Goal: Find specific page/section: Find specific page/section

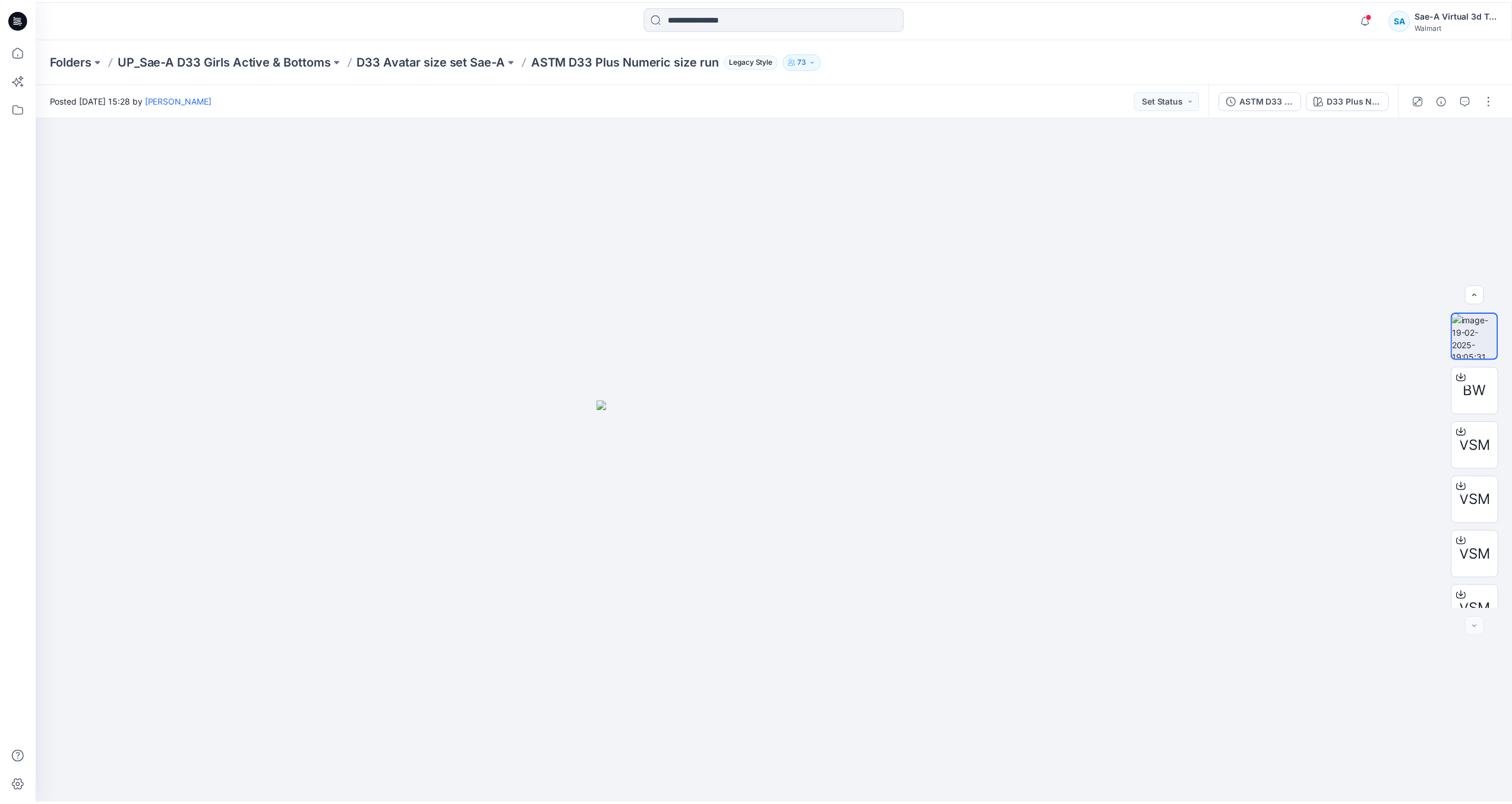
scroll to position [187, 0]
click at [448, 59] on p "D33 Avatar size set Sae-A" at bounding box center [433, 60] width 149 height 17
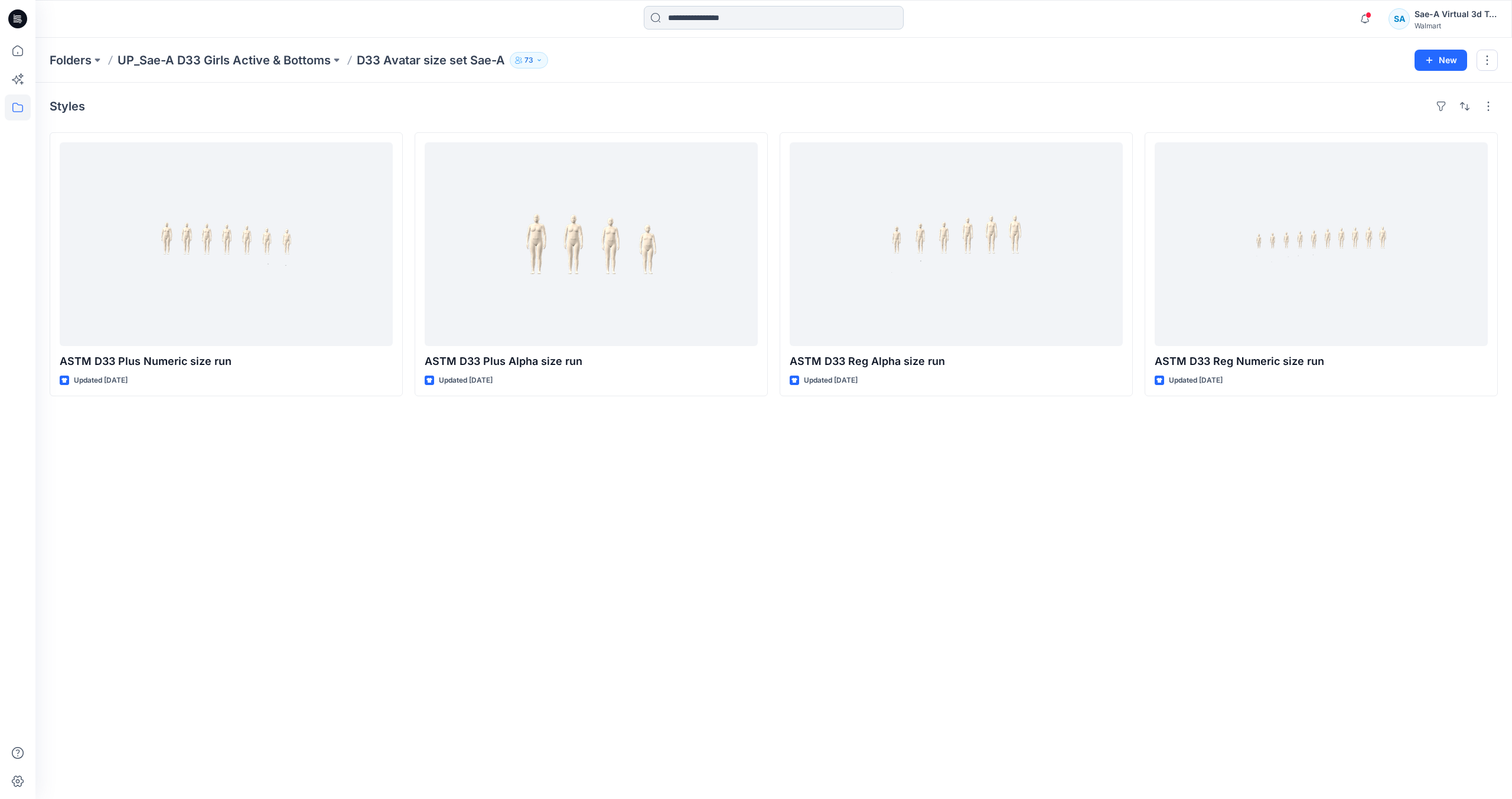
click at [705, 22] on input at bounding box center [774, 17] width 260 height 24
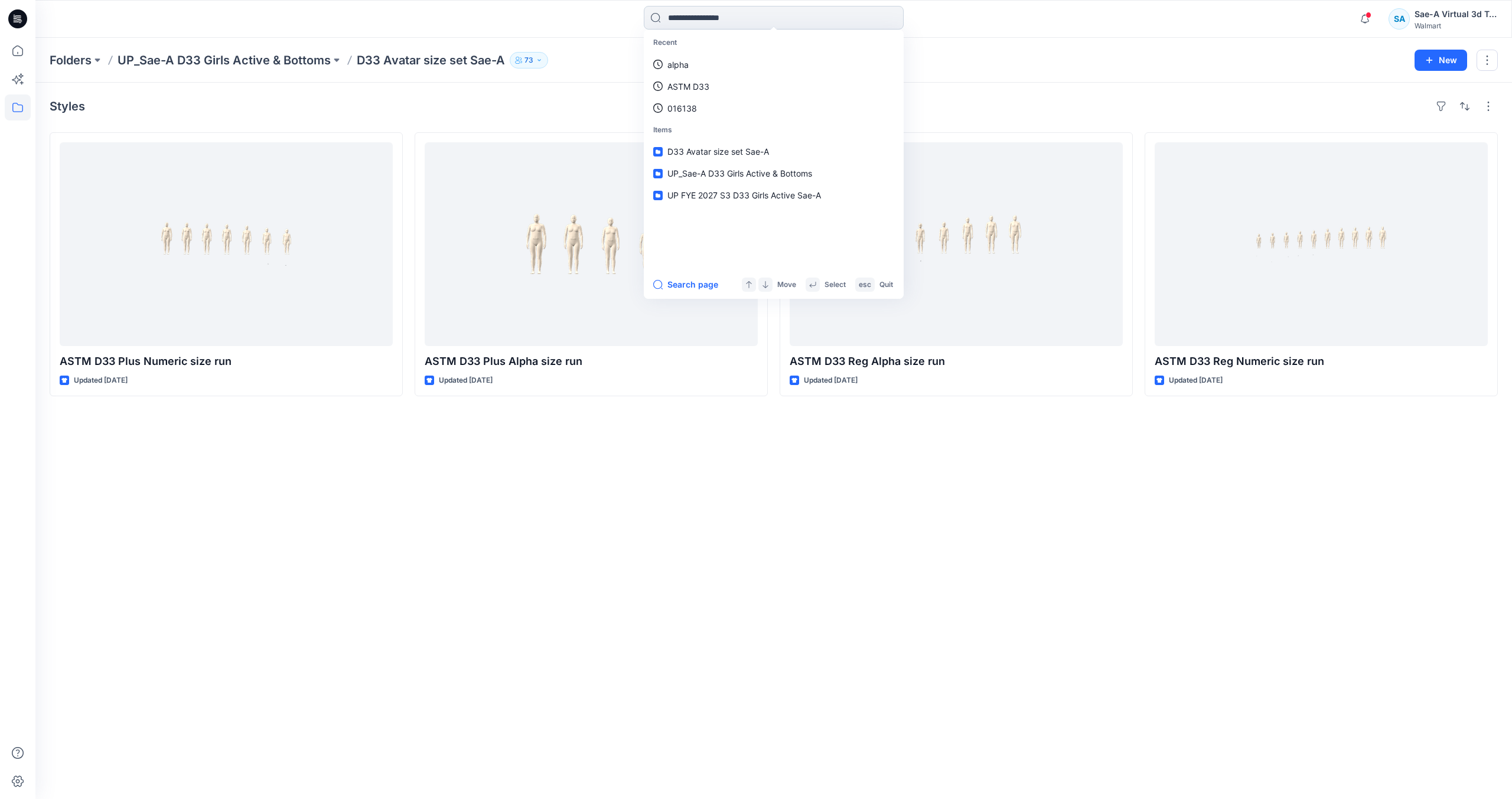
type input "*"
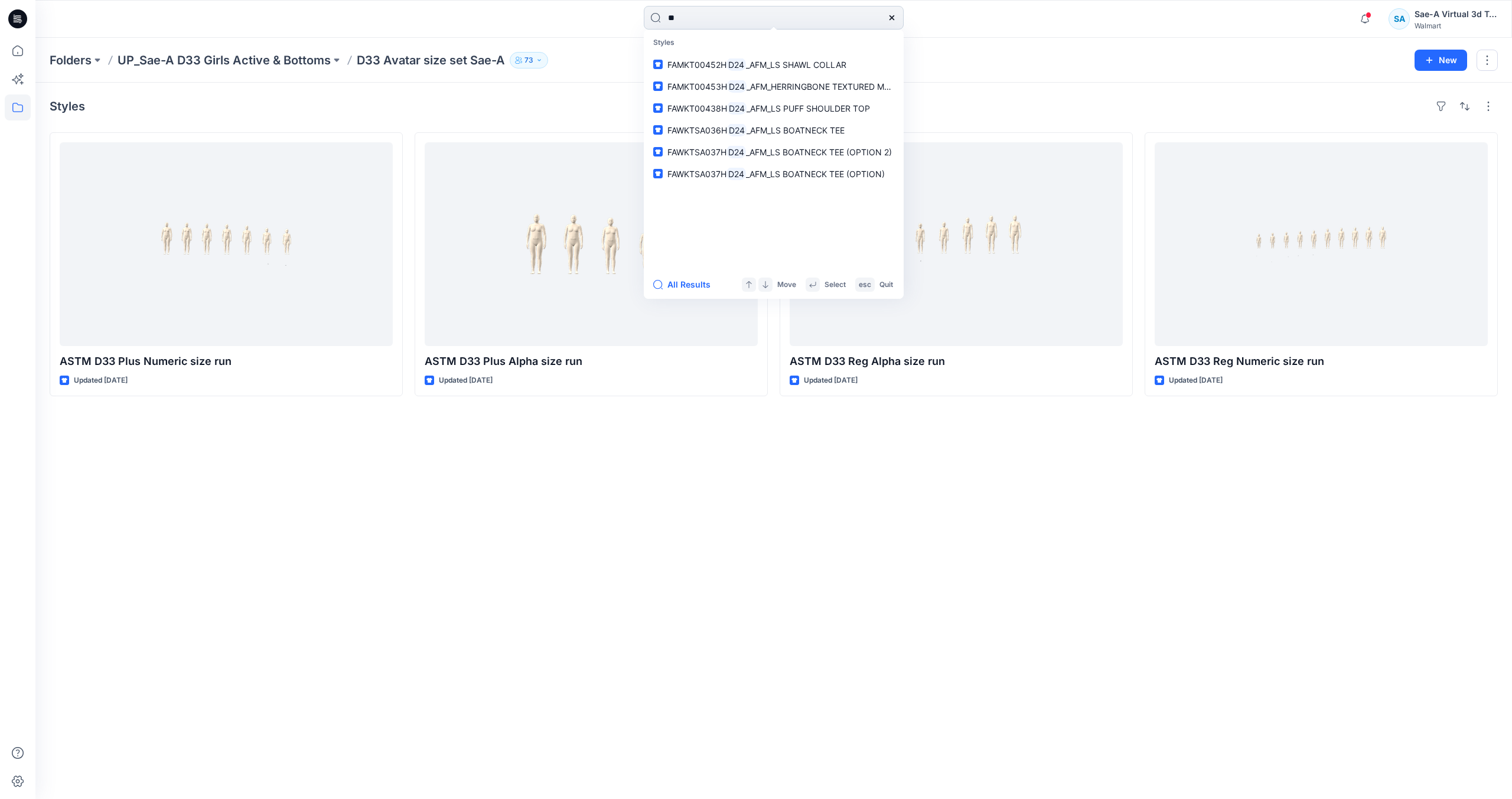
type input "*"
type input "****"
click at [898, 20] on div at bounding box center [892, 17] width 24 height 24
click at [82, 58] on p "Folders" at bounding box center [70, 60] width 42 height 17
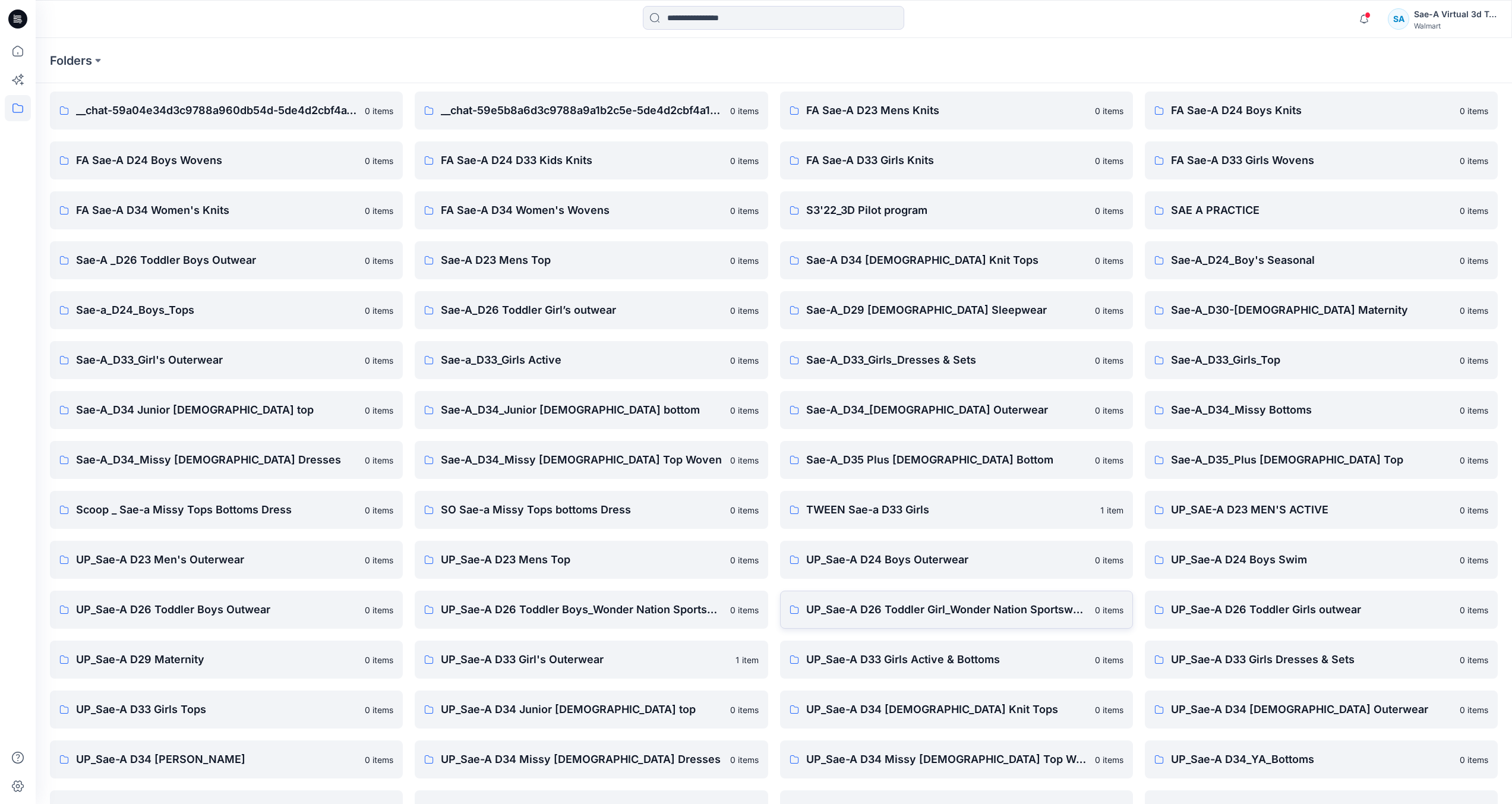
scroll to position [78, 0]
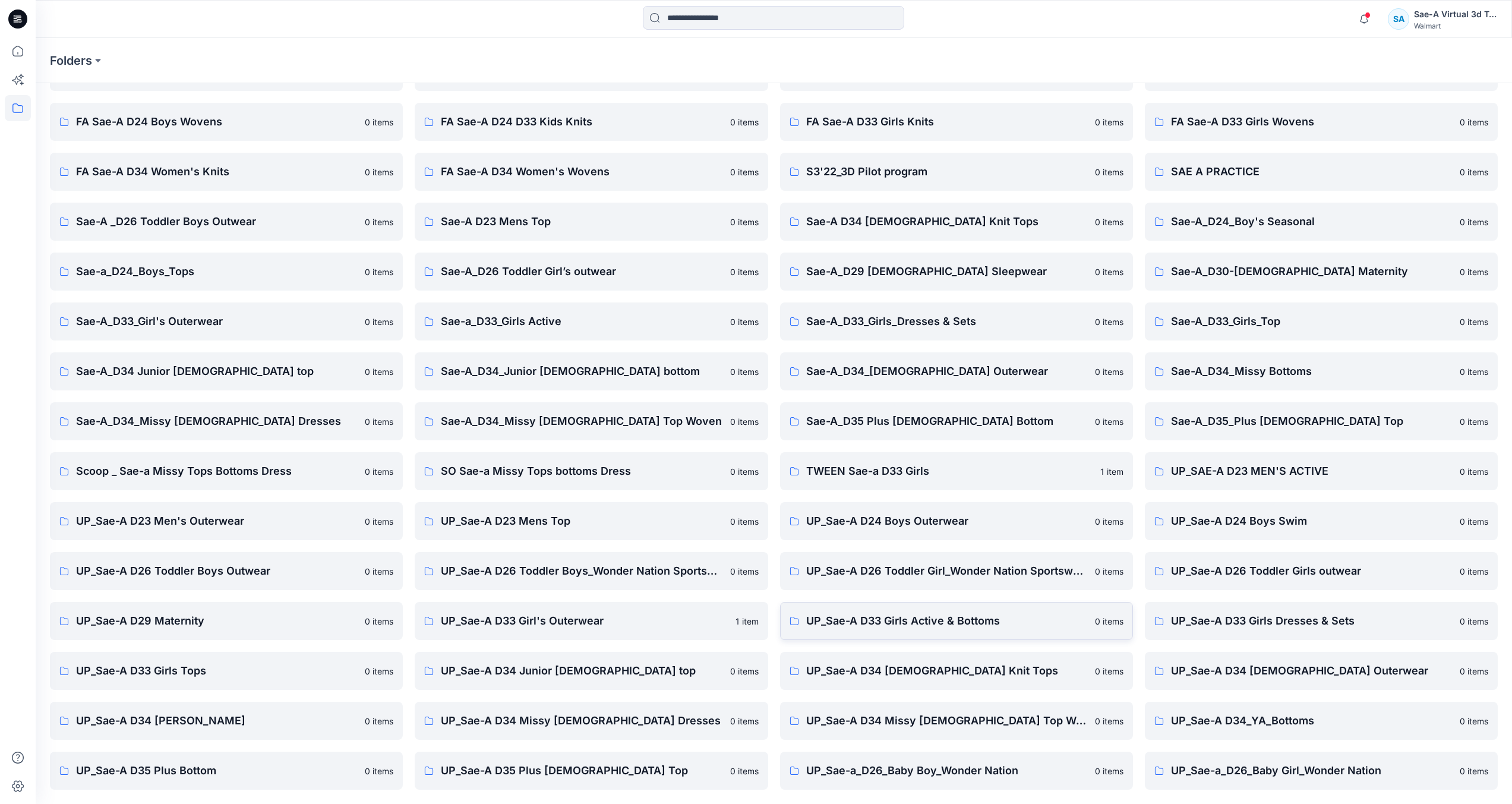
click at [966, 626] on p "UP_Sae-A D33 Girls Active & Bottoms" at bounding box center [947, 621] width 281 height 17
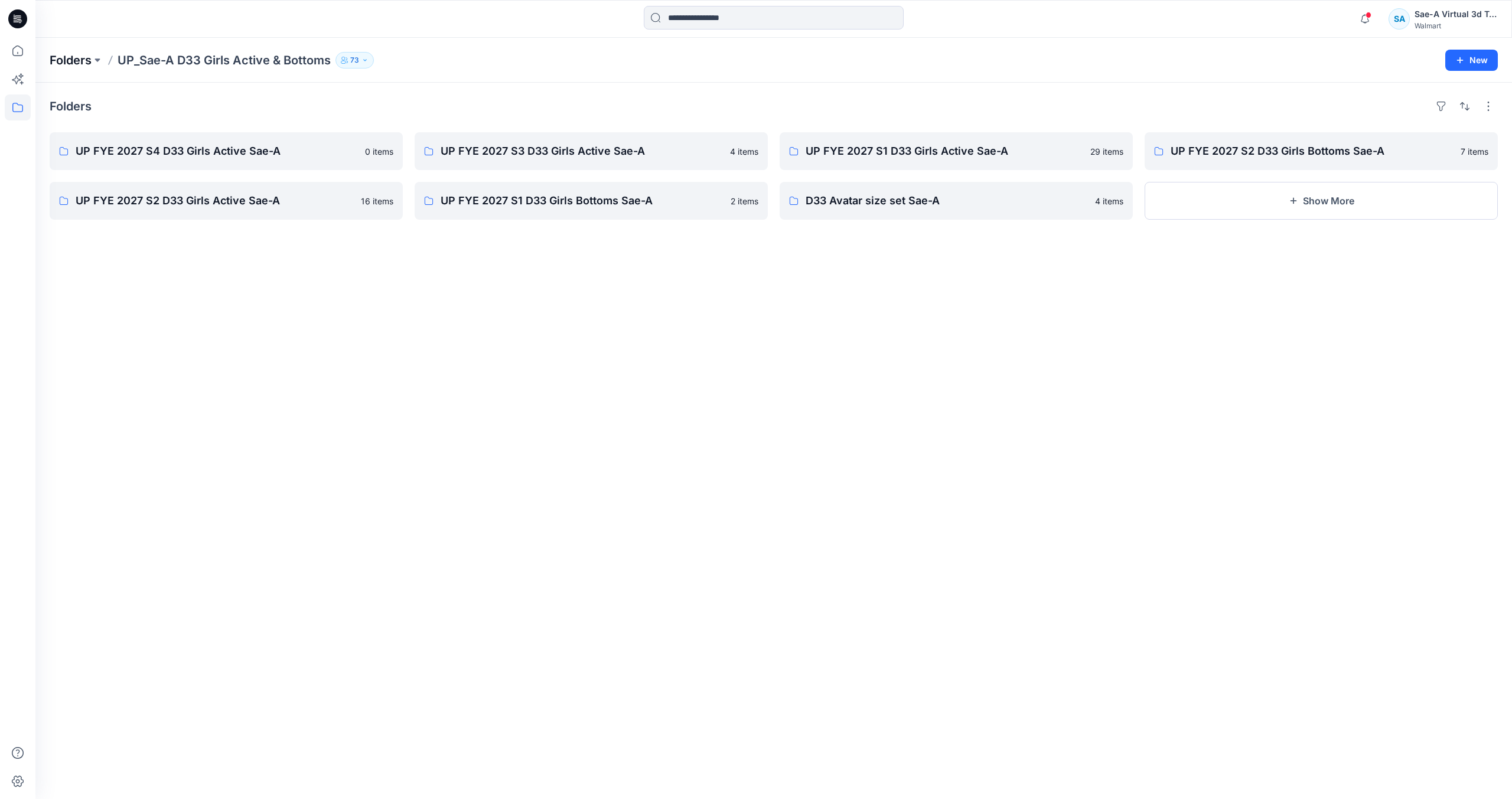
click at [80, 62] on p "Folders" at bounding box center [70, 60] width 42 height 17
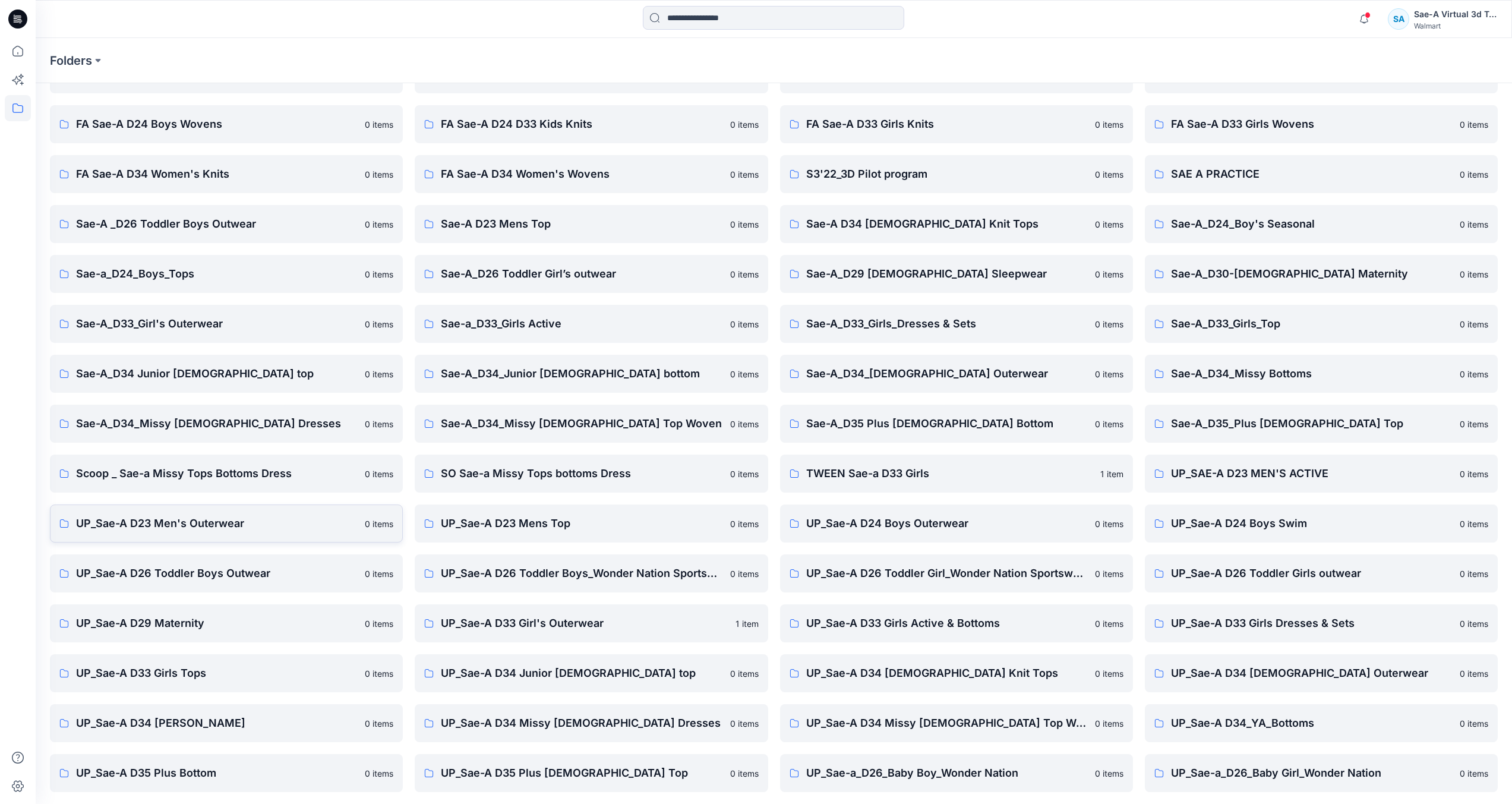
scroll to position [78, 0]
click at [939, 524] on p "UP_Sae-A D24 Boys Outerwear" at bounding box center [947, 522] width 281 height 17
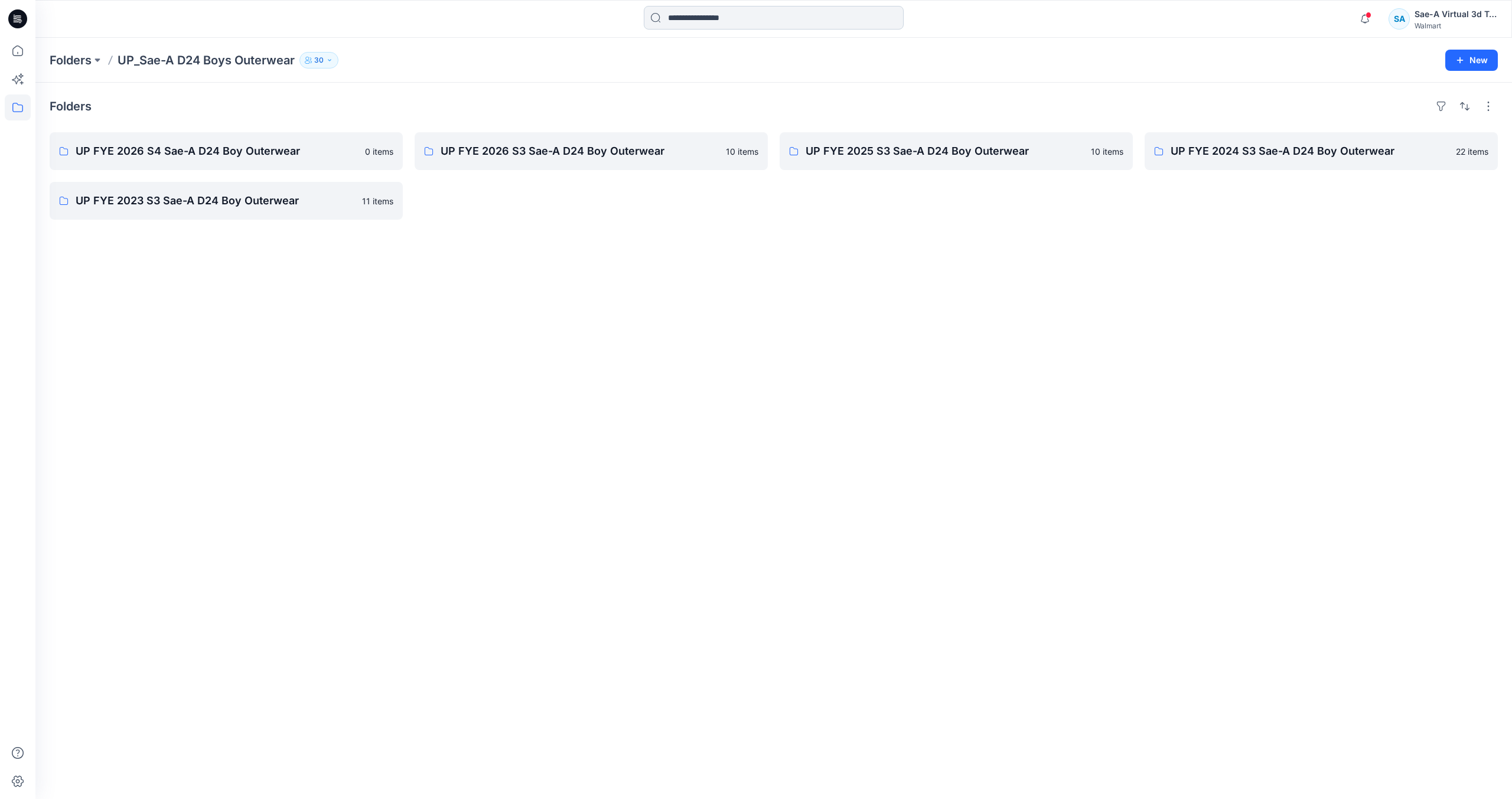
click at [844, 28] on input at bounding box center [774, 17] width 260 height 24
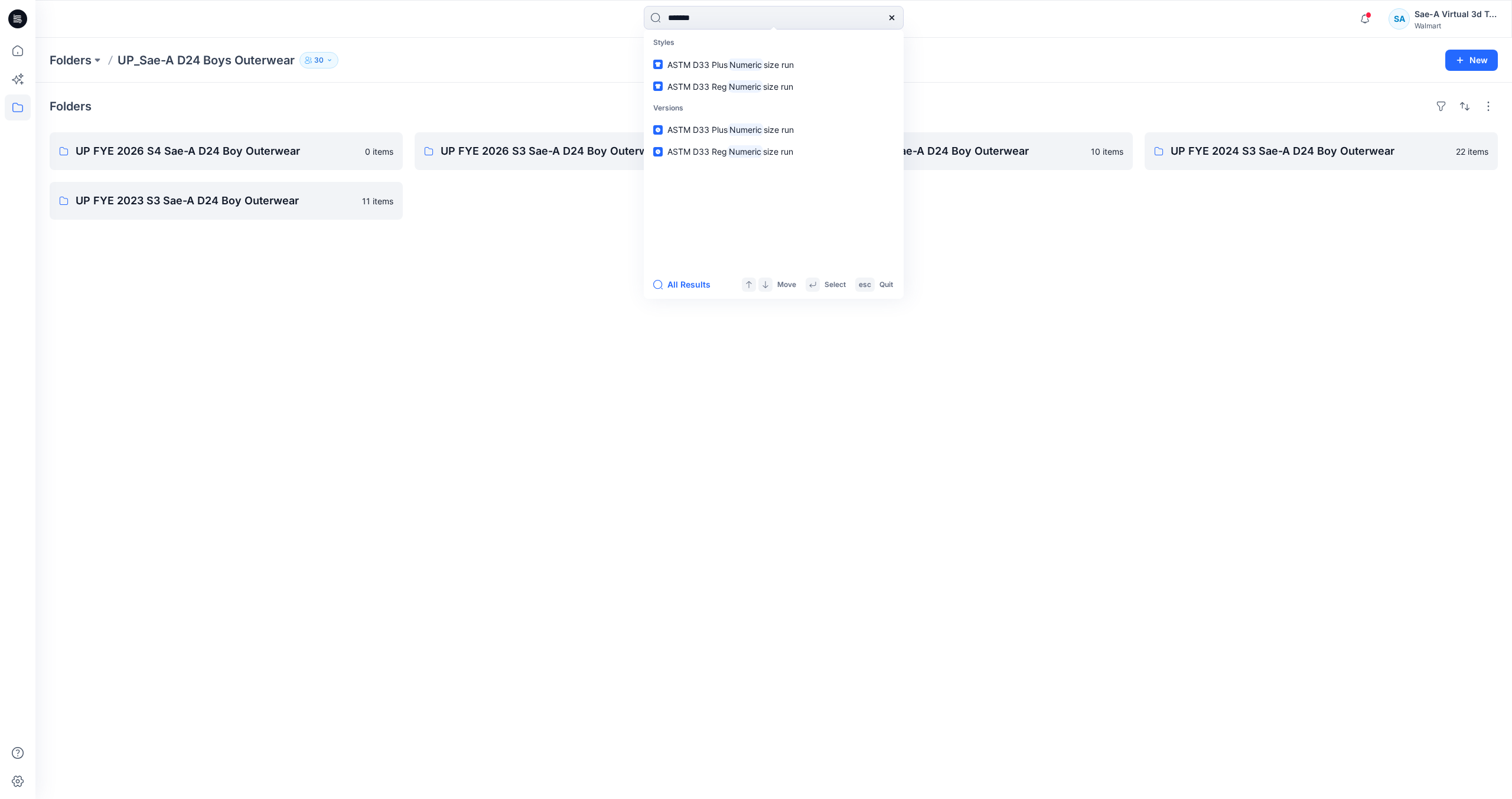
type input "*******"
click at [680, 292] on div "All Results Move Select esc Quit" at bounding box center [774, 285] width 260 height 29
click at [681, 290] on button "All Results" at bounding box center [685, 285] width 65 height 14
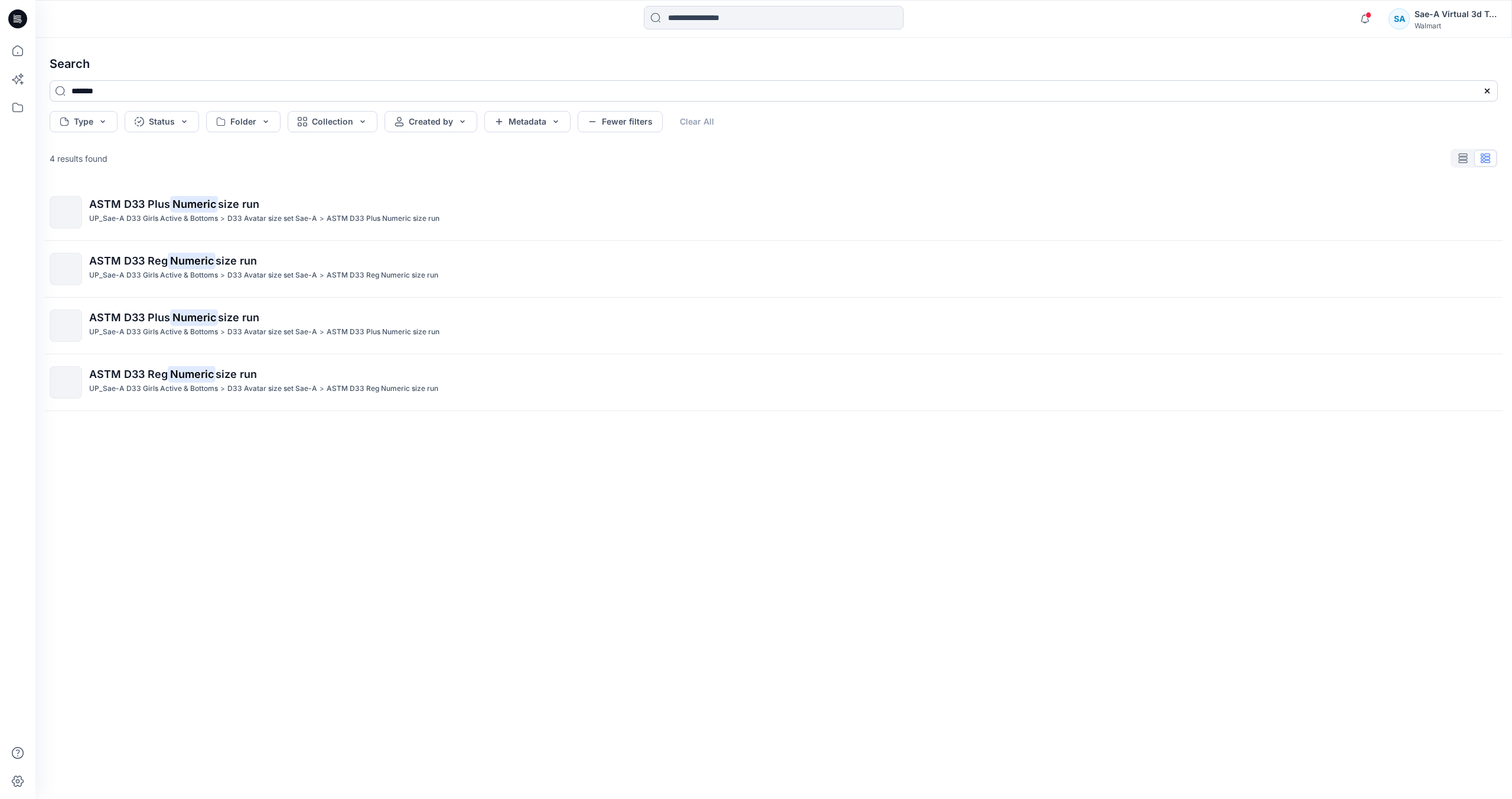
click at [169, 98] on input "*******" at bounding box center [774, 91] width 1449 height 21
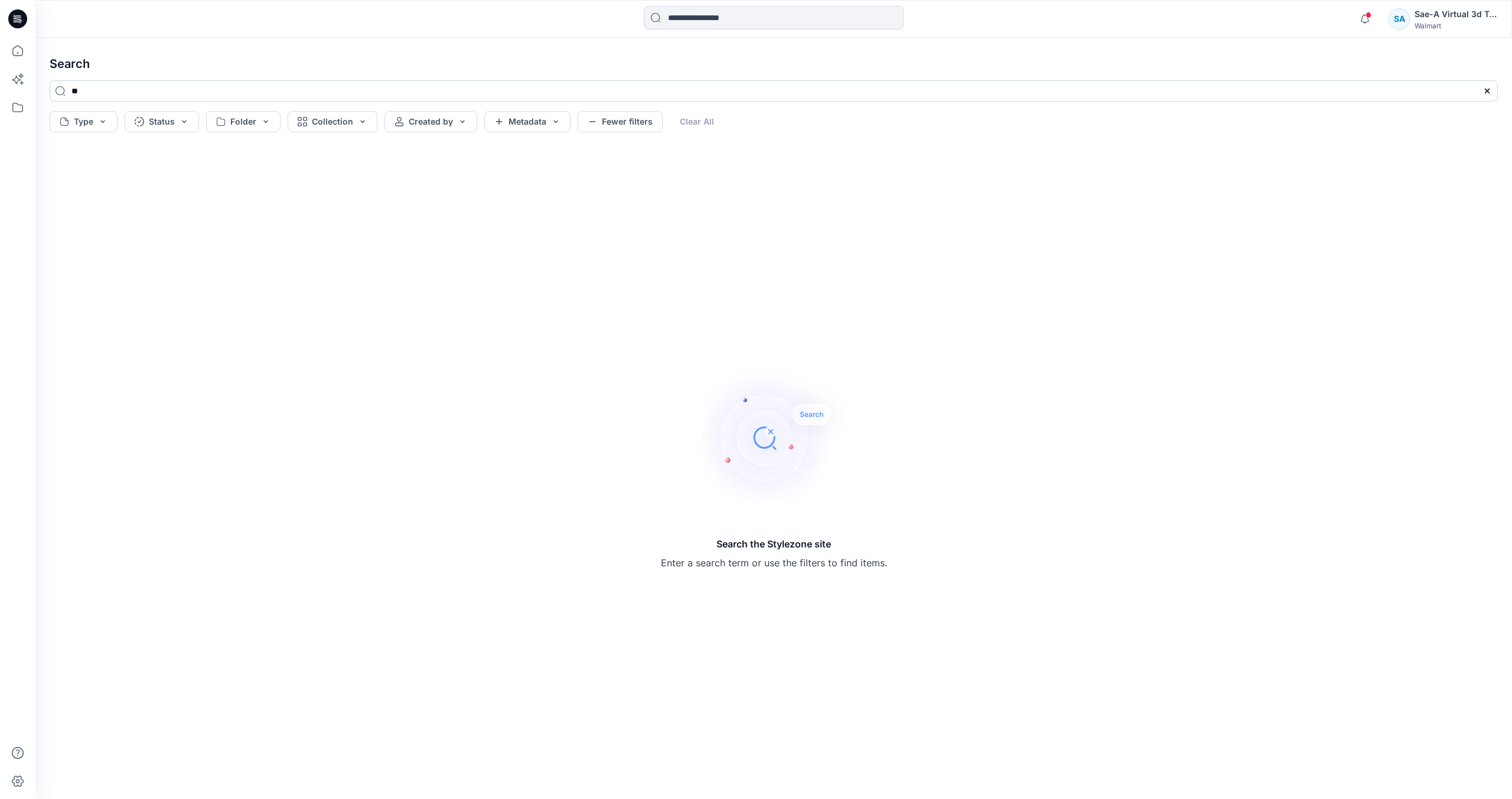
type input "*"
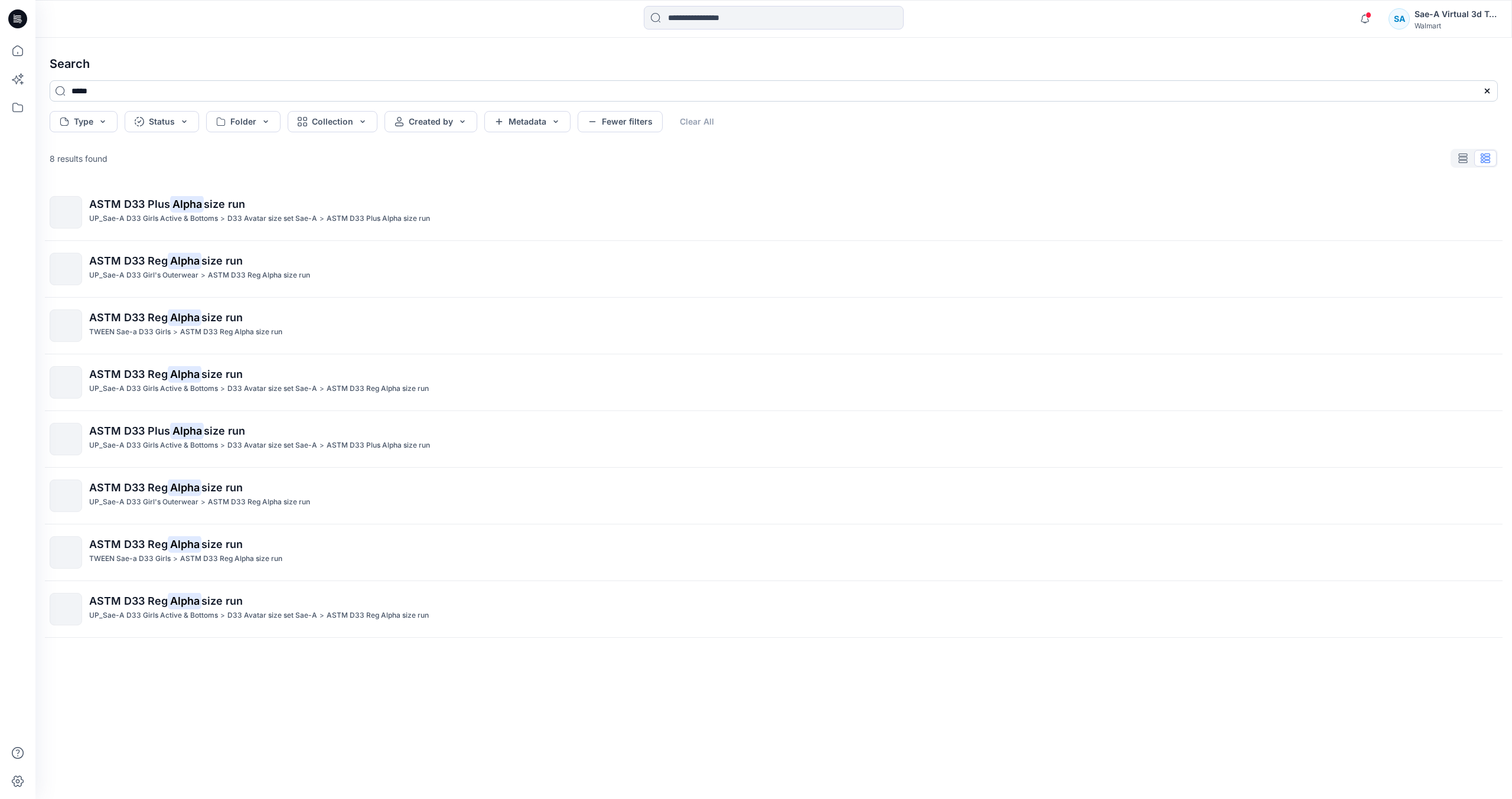
type input "*****"
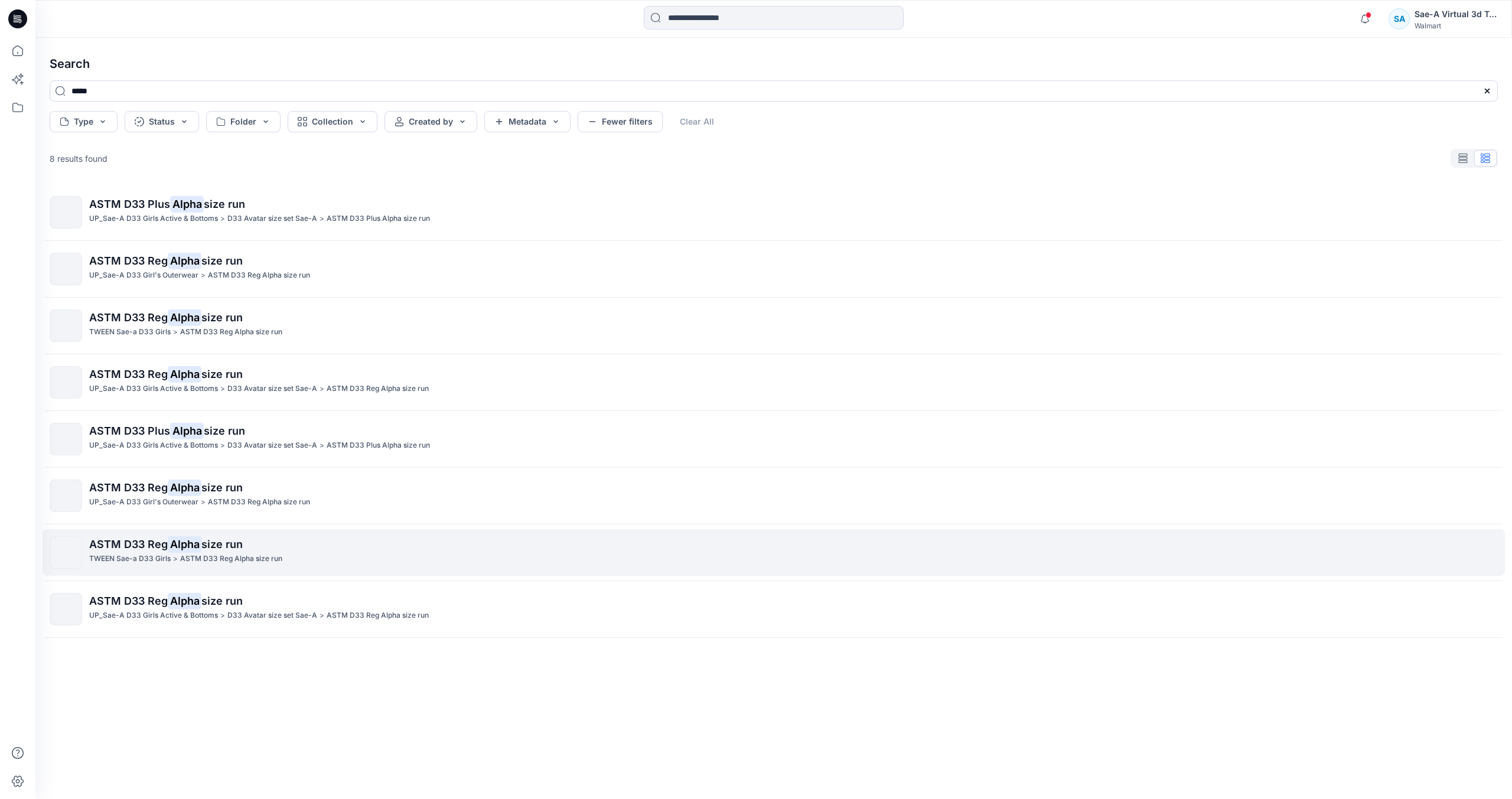
click at [227, 541] on span "size run" at bounding box center [222, 544] width 41 height 13
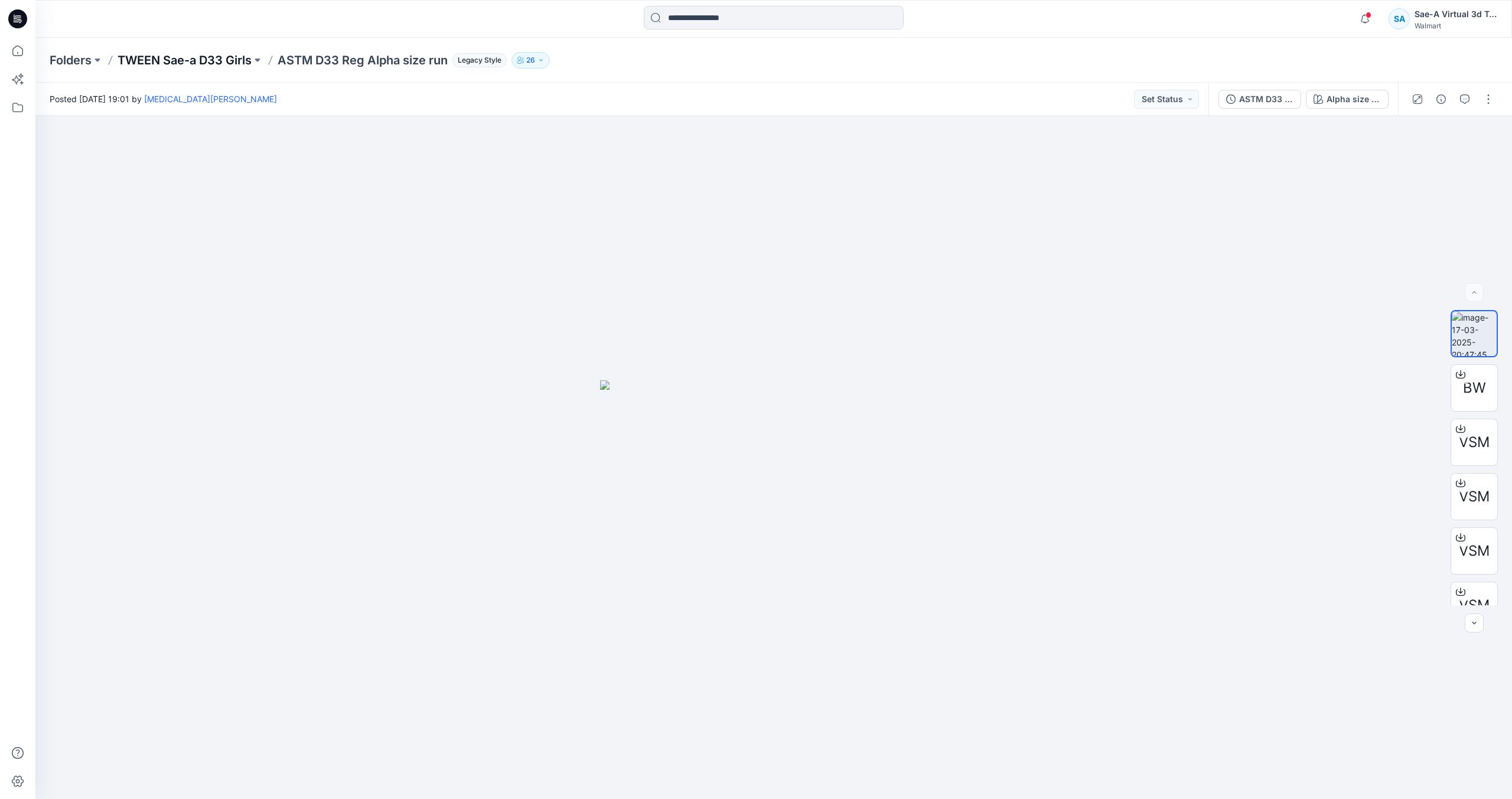
click at [236, 56] on p "TWEEN Sae-a D33 Girls" at bounding box center [184, 60] width 134 height 17
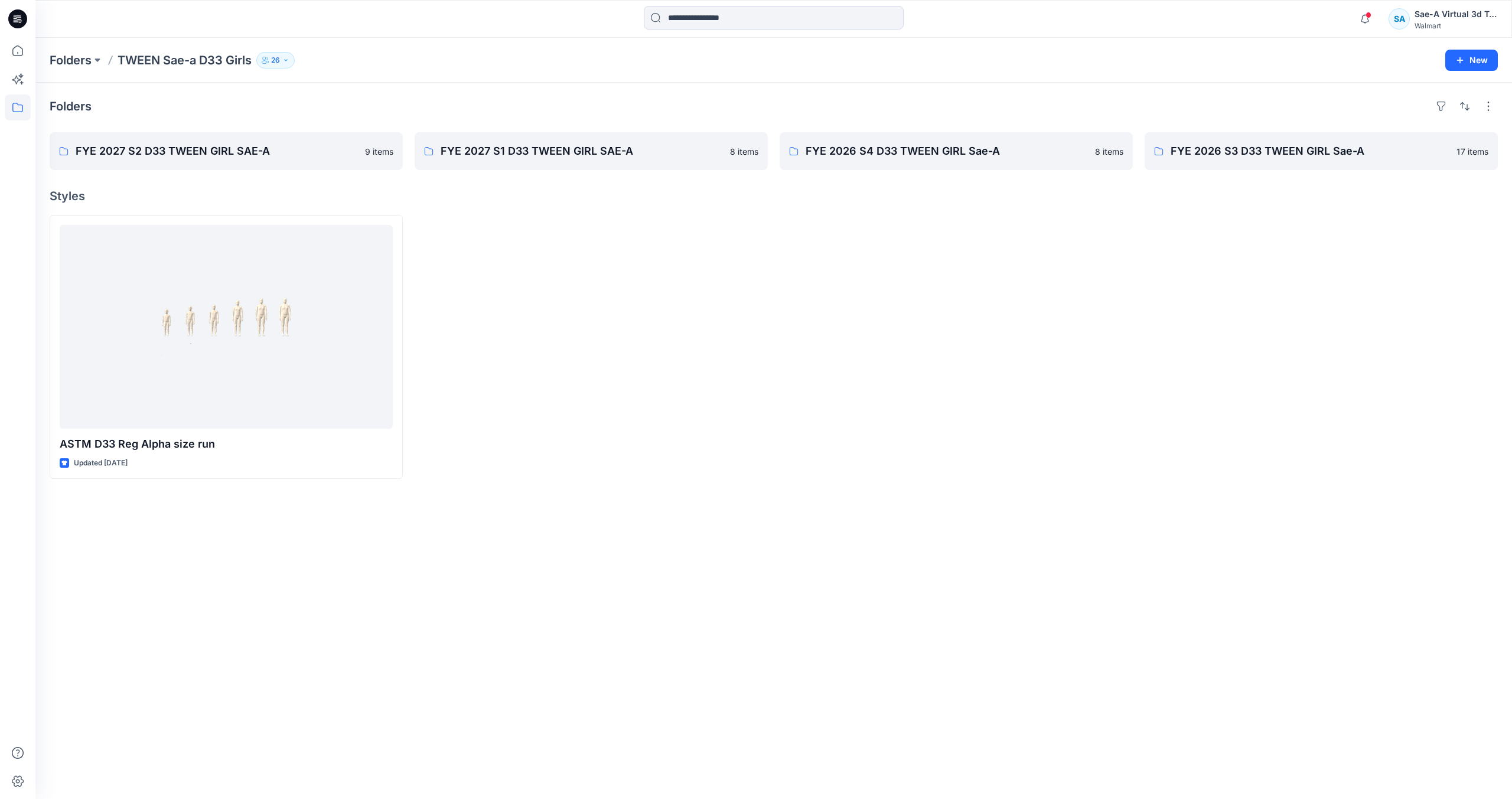
click at [684, 386] on div at bounding box center [591, 347] width 353 height 264
click at [17, 45] on icon at bounding box center [17, 50] width 26 height 26
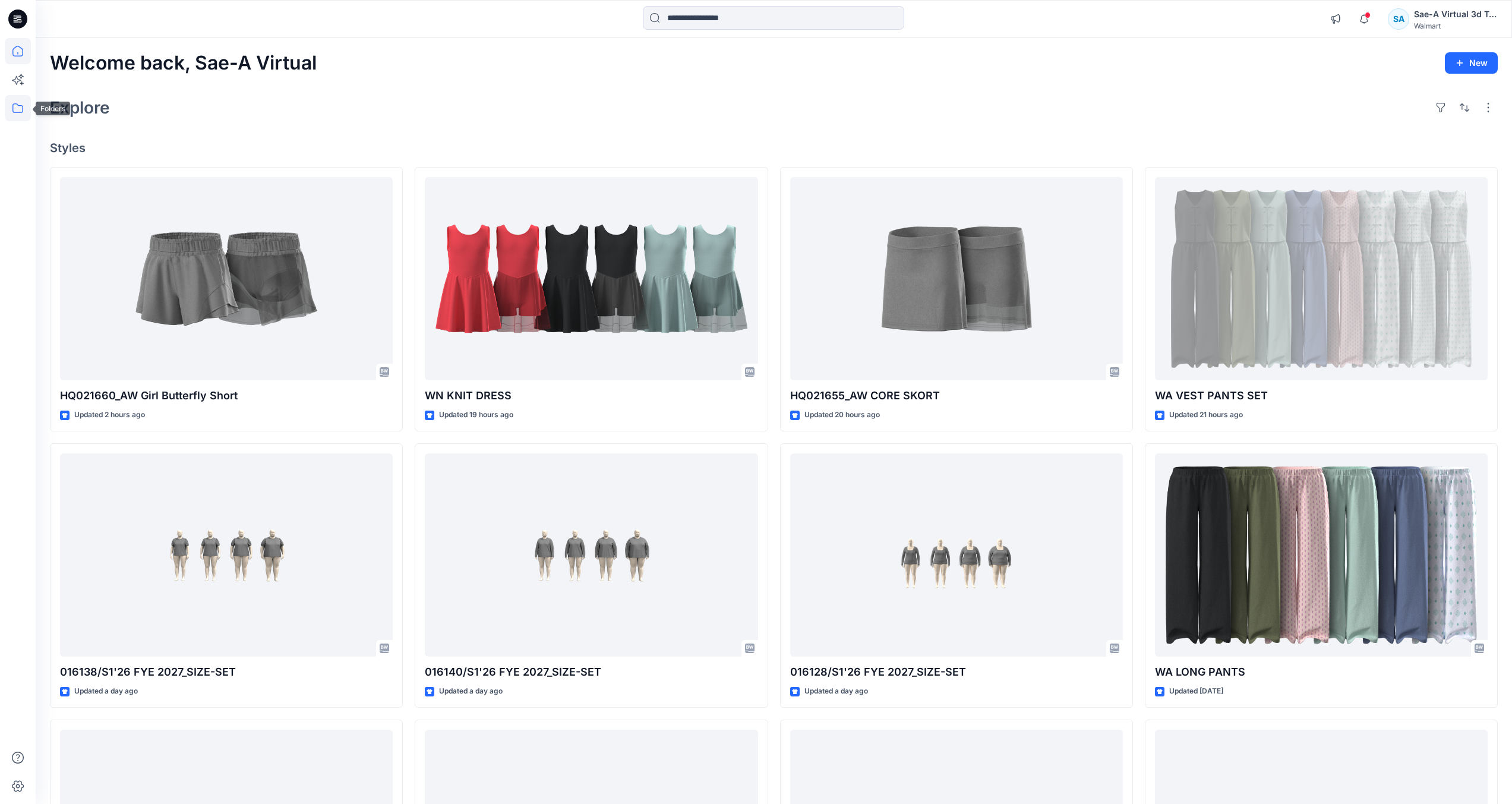
click at [13, 114] on icon at bounding box center [18, 107] width 26 height 26
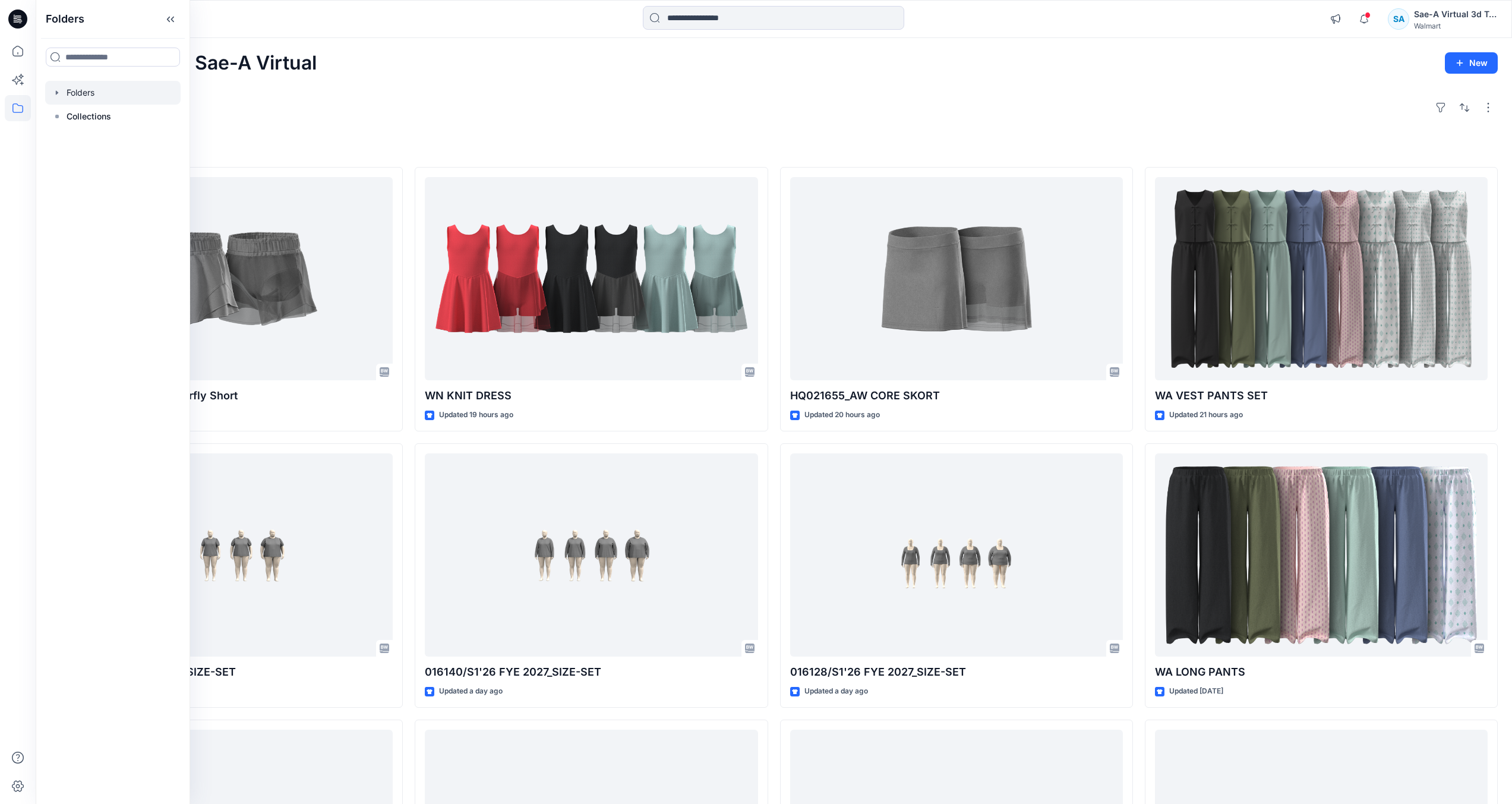
click at [89, 96] on div at bounding box center [112, 93] width 135 height 24
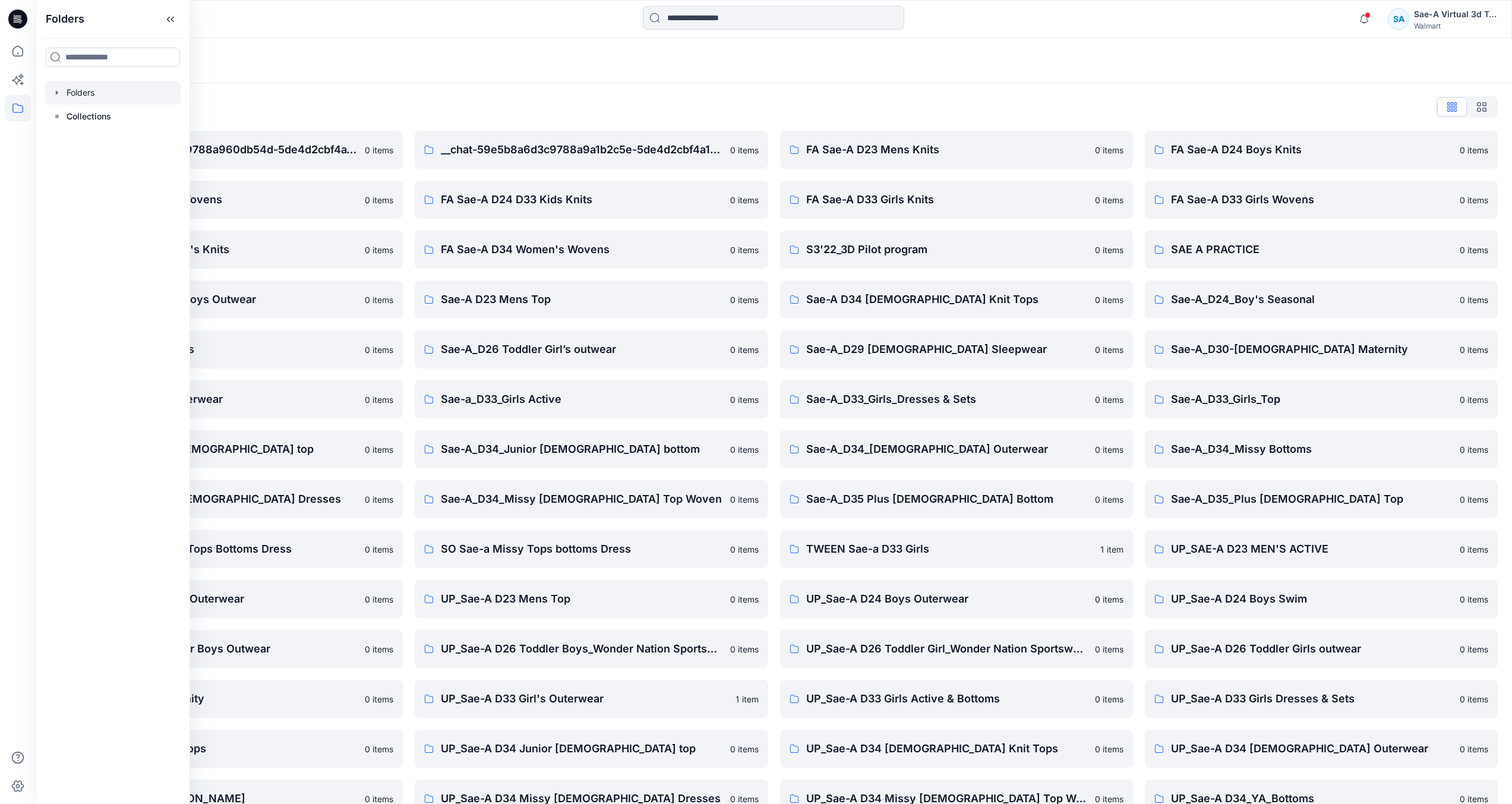
click at [638, 94] on div "Folders List __chat-59a04e34d3c9788a960db54d-5de4d2cbf4a15c049b303e7a 0 items F…" at bounding box center [774, 483] width 1477 height 799
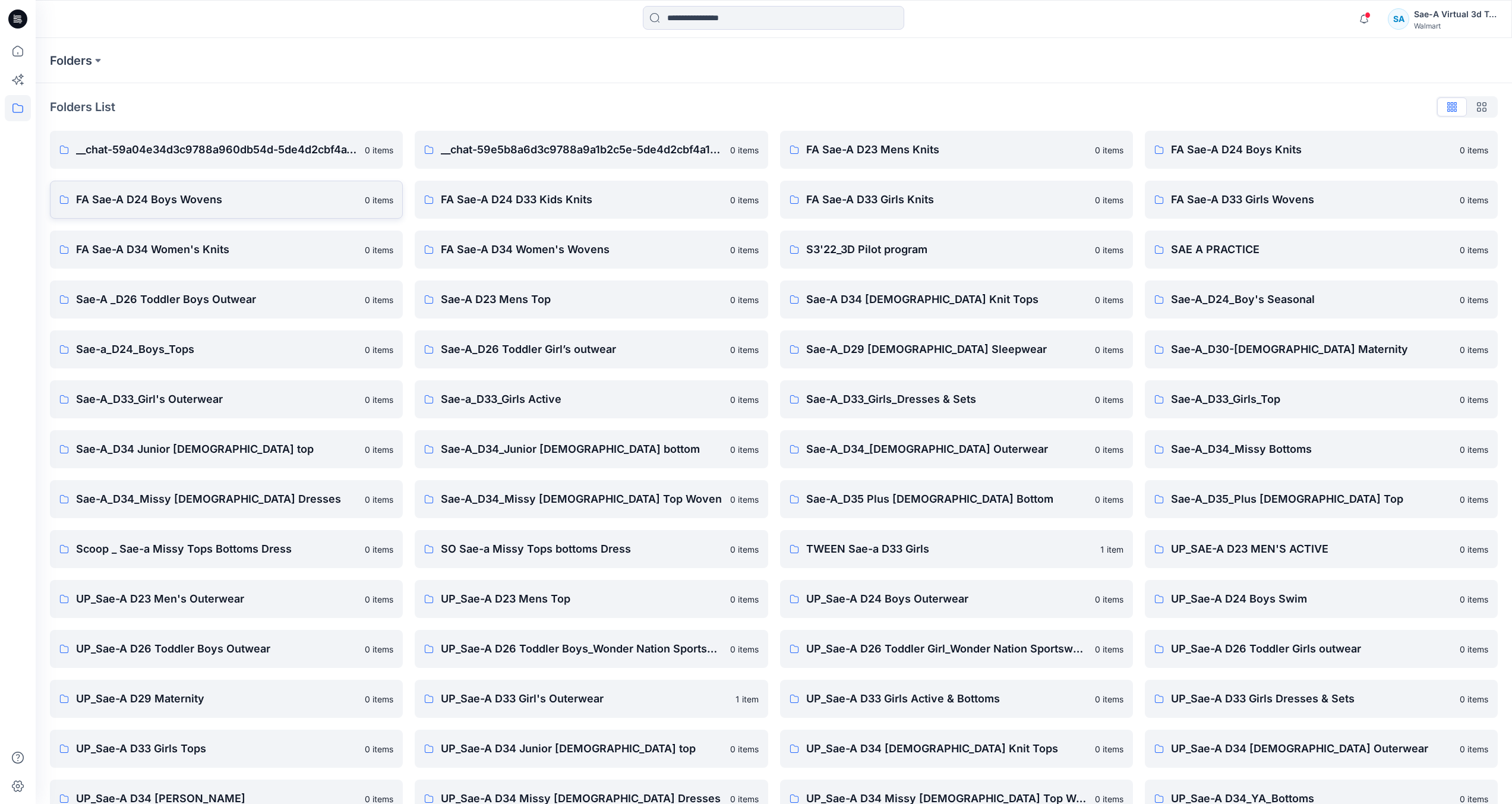
click at [245, 190] on link "FA Sae-A D24 Boys Wovens 0 items" at bounding box center [226, 199] width 353 height 38
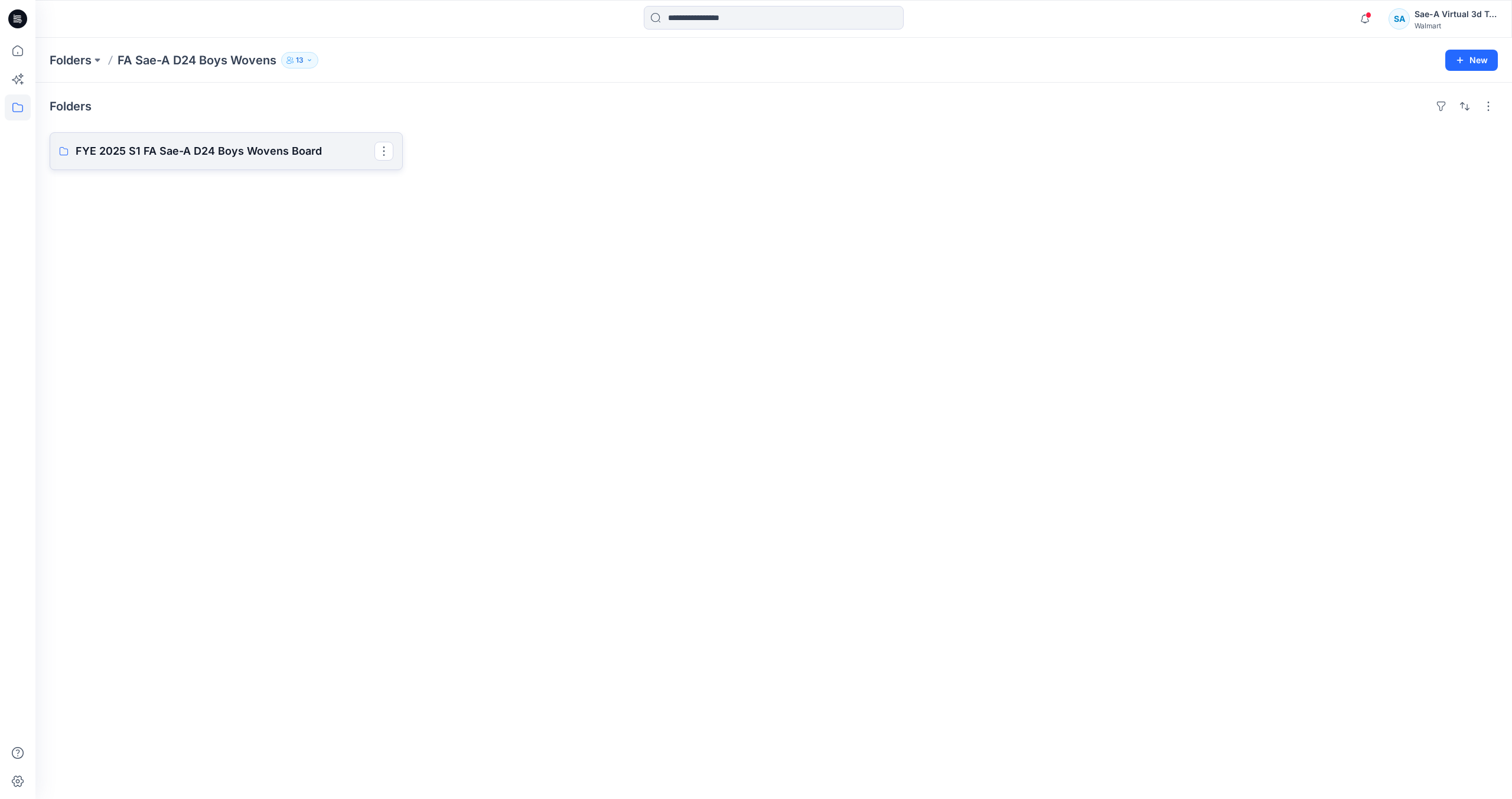
click at [271, 157] on p "FYE 2025 S1 FA Sae-A D24 Boys Wovens Board" at bounding box center [225, 151] width 299 height 17
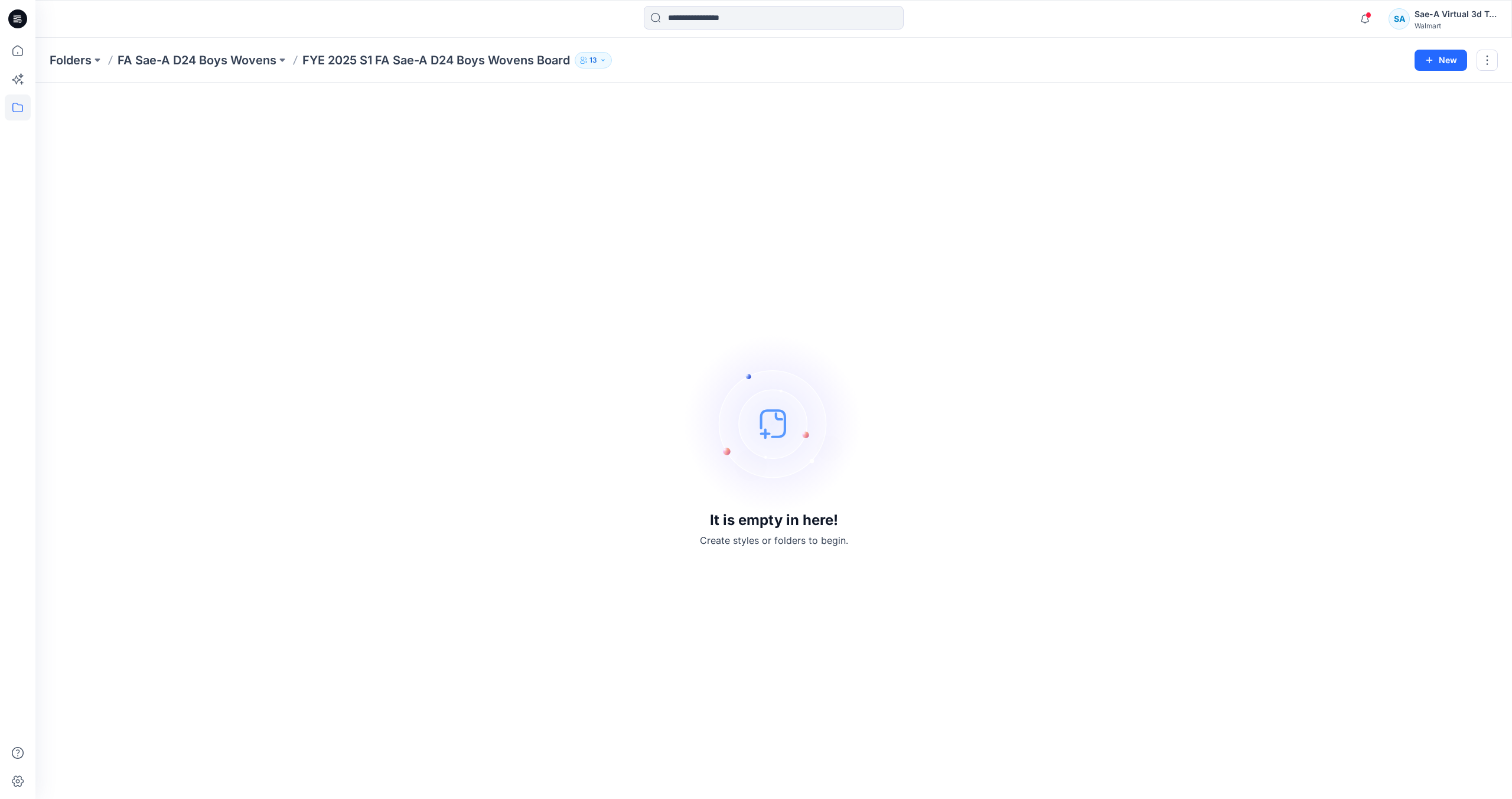
click at [18, 26] on icon at bounding box center [17, 19] width 19 height 19
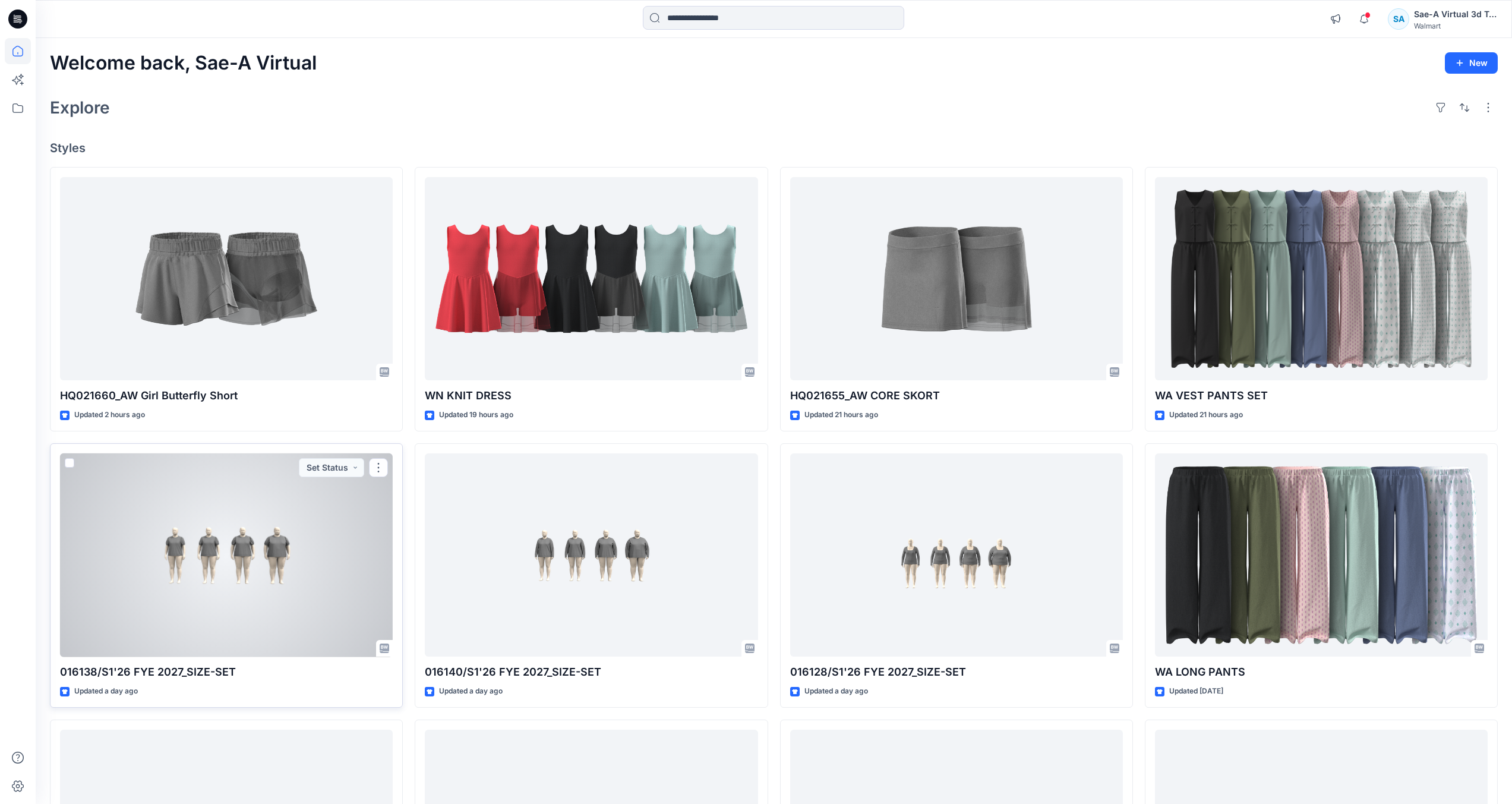
click at [281, 591] on div at bounding box center [226, 555] width 333 height 204
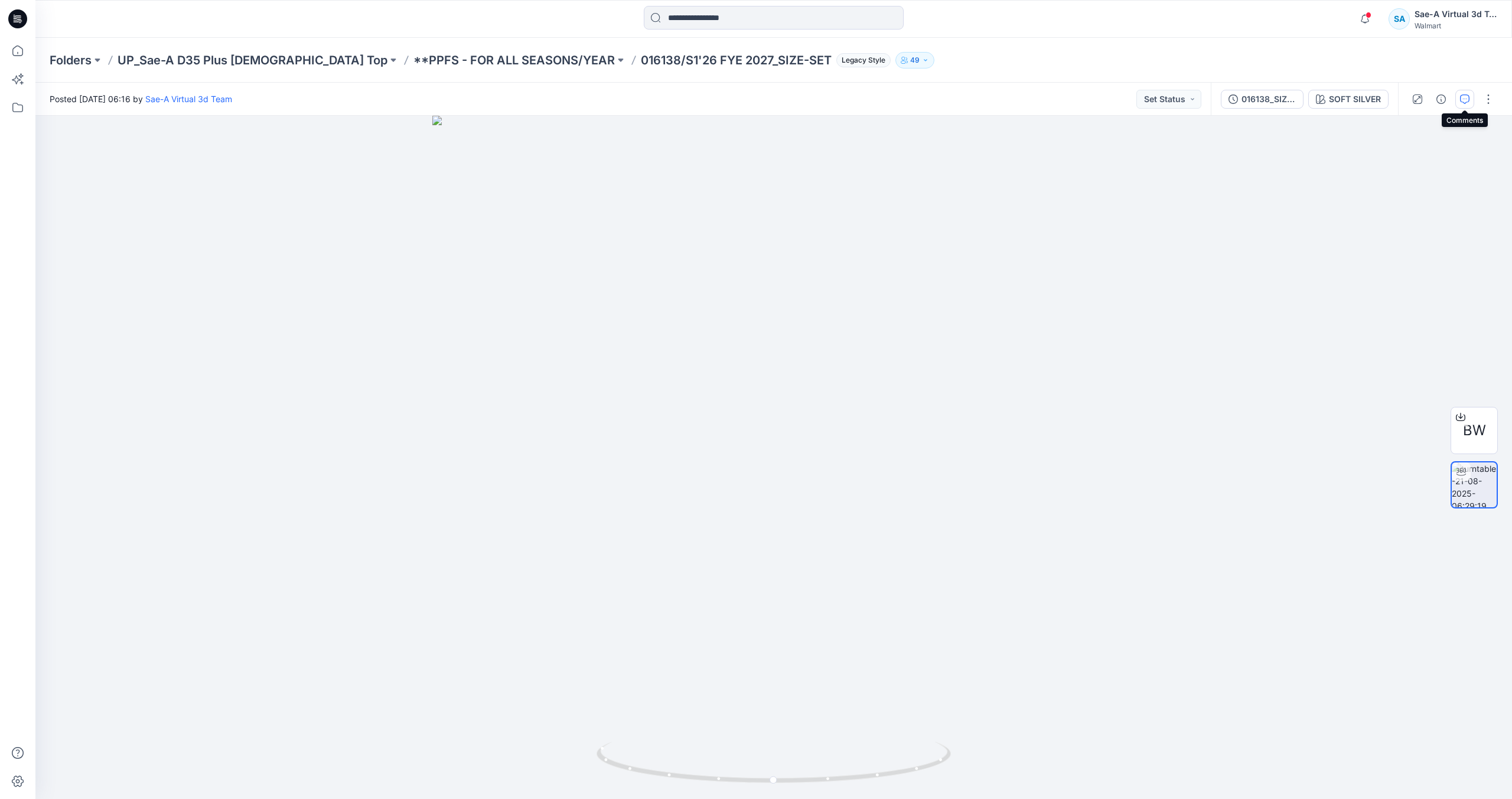
click at [1466, 106] on button "button" at bounding box center [1465, 99] width 19 height 19
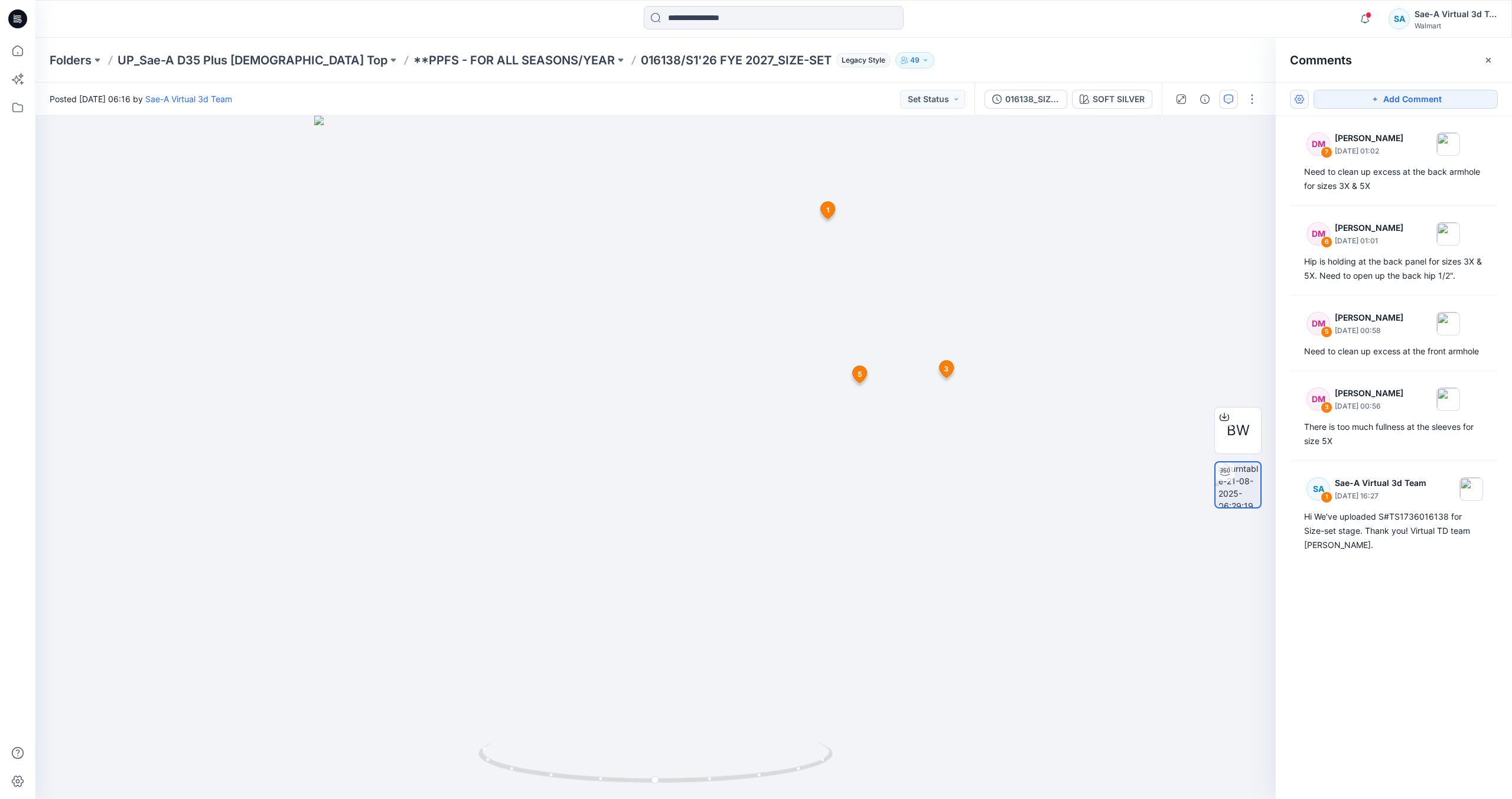
click at [1303, 98] on button "button" at bounding box center [1299, 99] width 19 height 19
click at [1445, 148] on button "Show resolved comments" at bounding box center [1384, 149] width 184 height 22
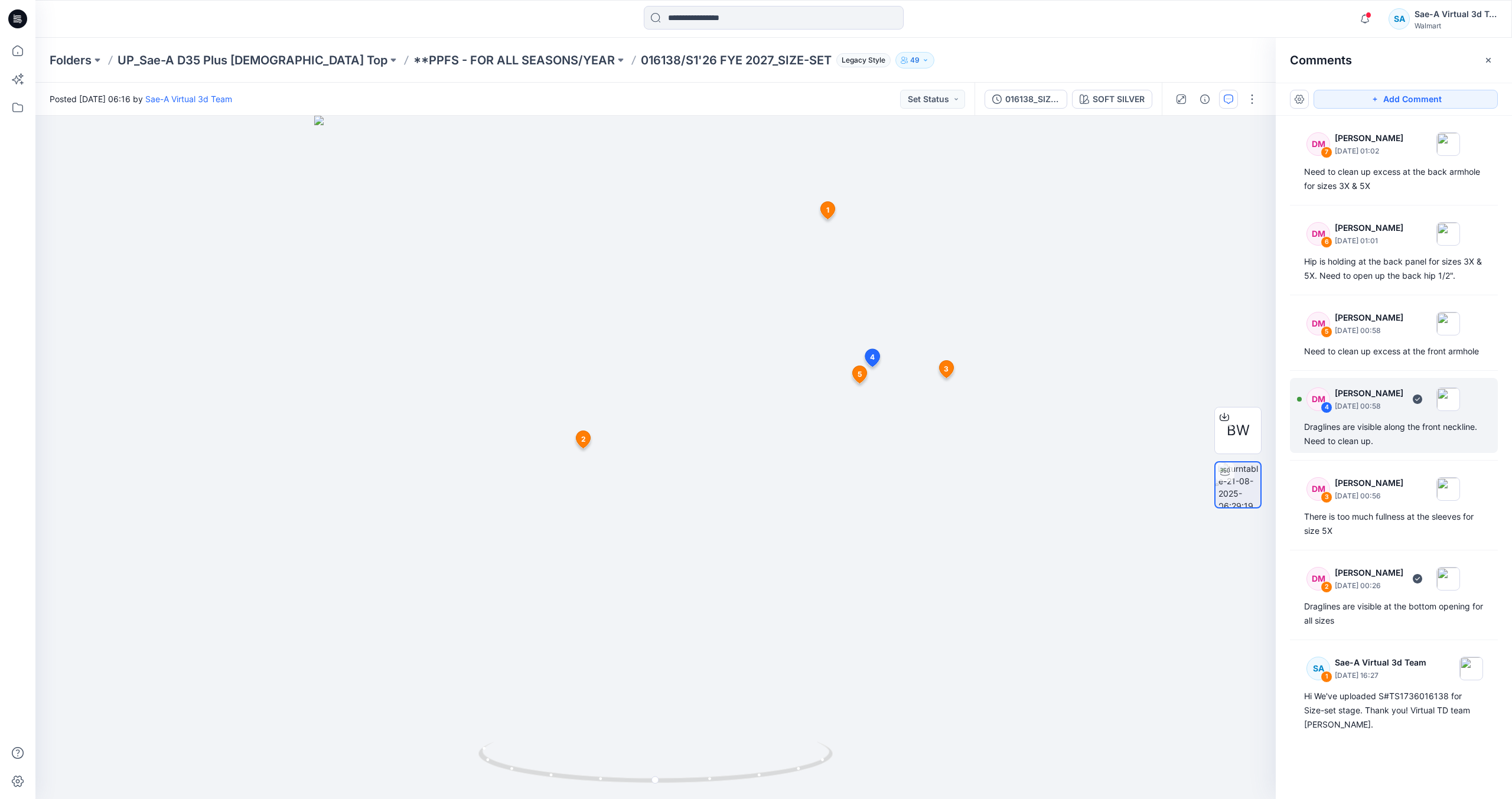
click at [1368, 424] on div "Draglines are visible along the front neckline. Need to clean up." at bounding box center [1393, 434] width 179 height 29
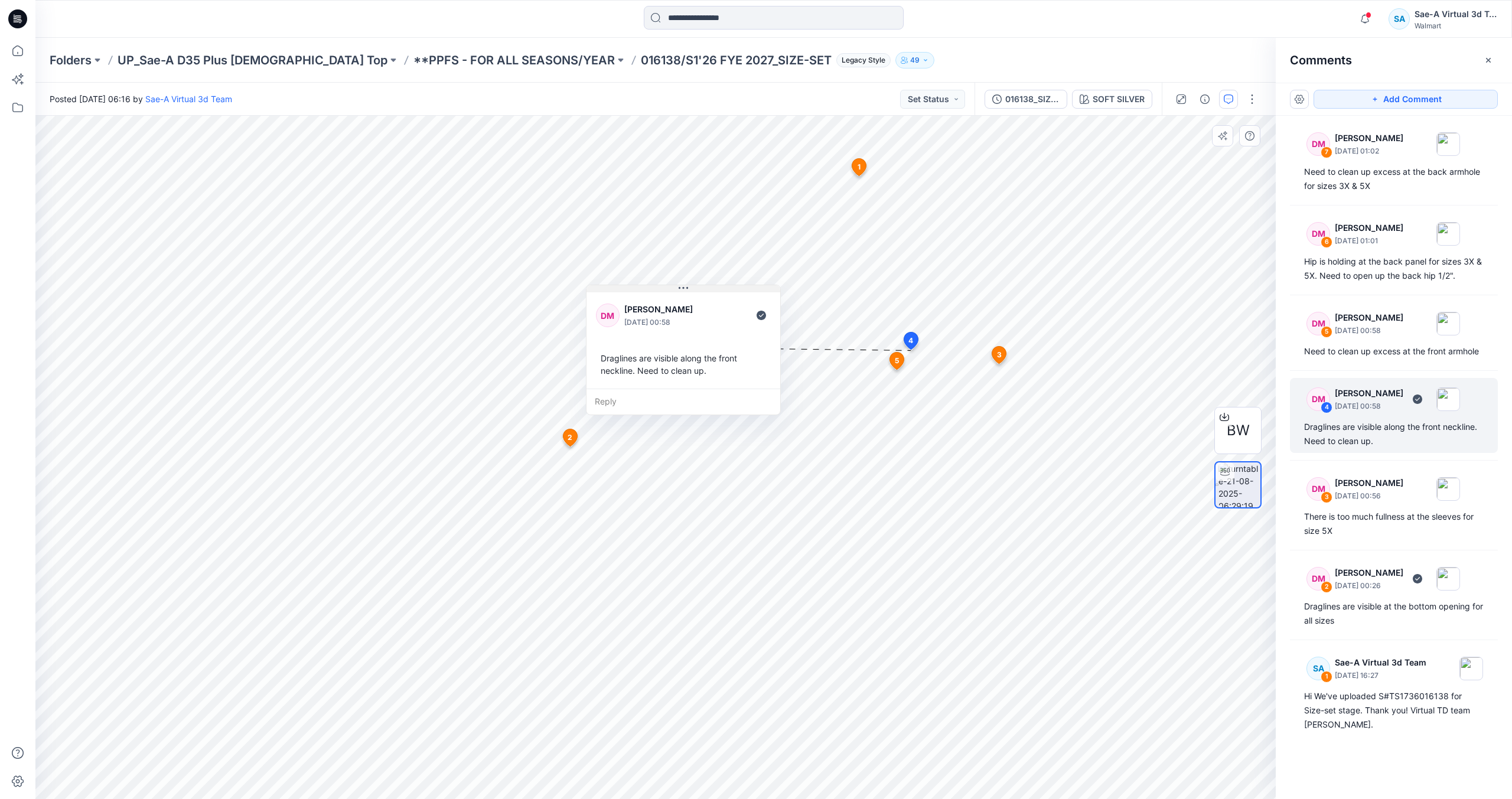
drag, startPoint x: 860, startPoint y: 245, endPoint x: 690, endPoint y: 290, distance: 175.9
click at [690, 290] on button at bounding box center [684, 289] width 194 height 7
click at [10, 13] on icon at bounding box center [17, 19] width 19 height 19
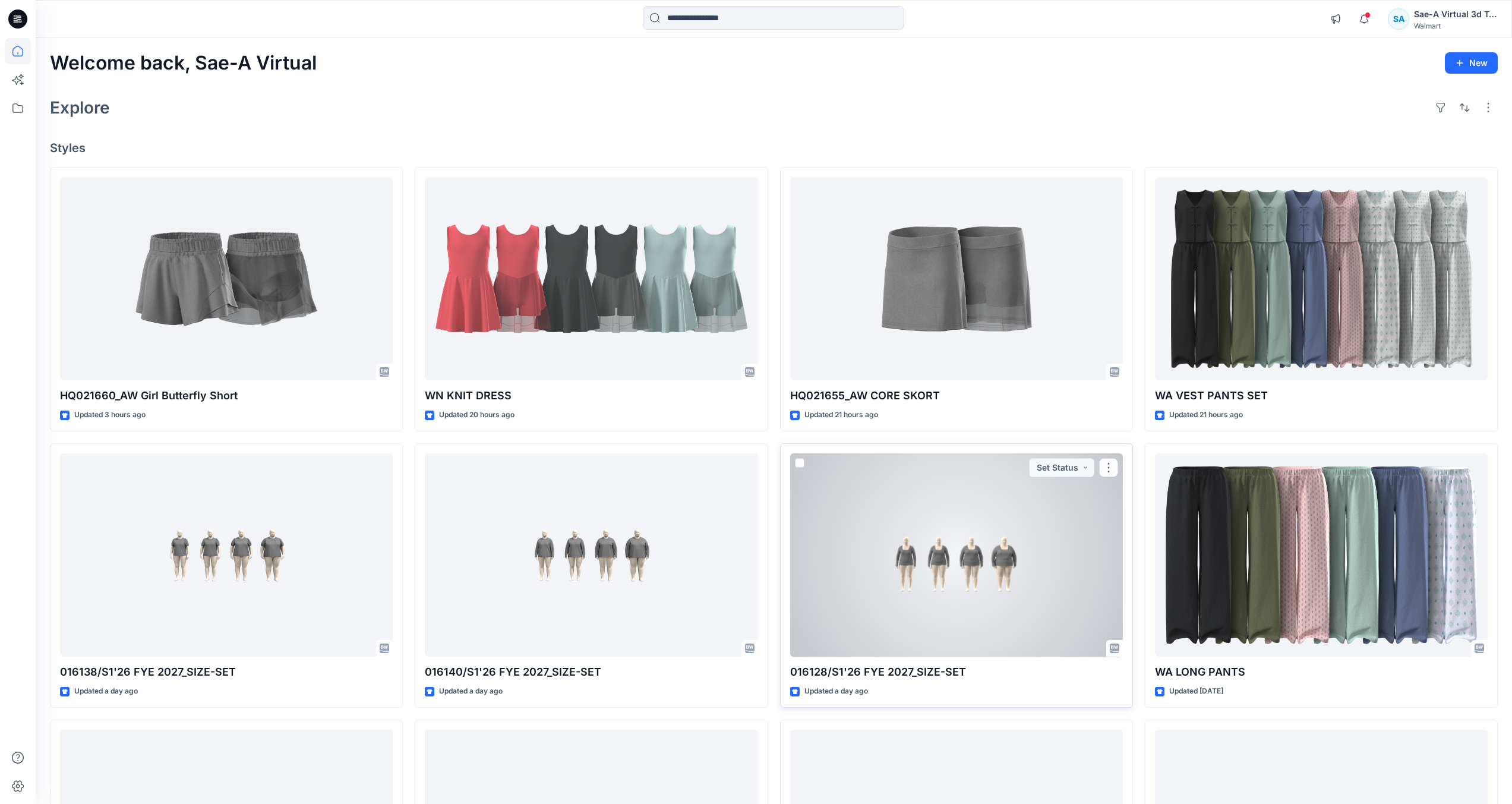
click at [953, 610] on div at bounding box center [957, 555] width 333 height 204
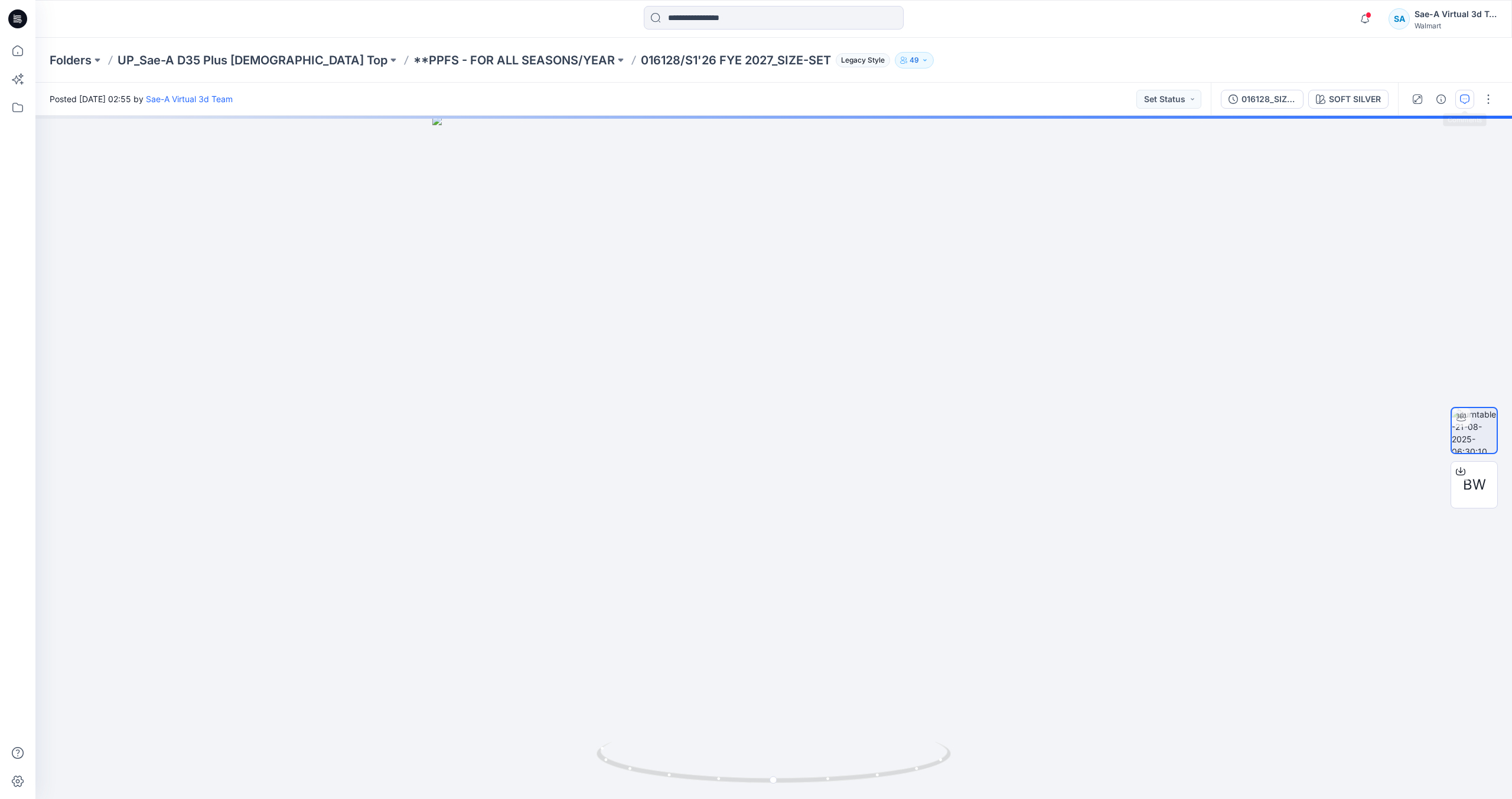
click at [1465, 94] on icon "button" at bounding box center [1465, 99] width 10 height 10
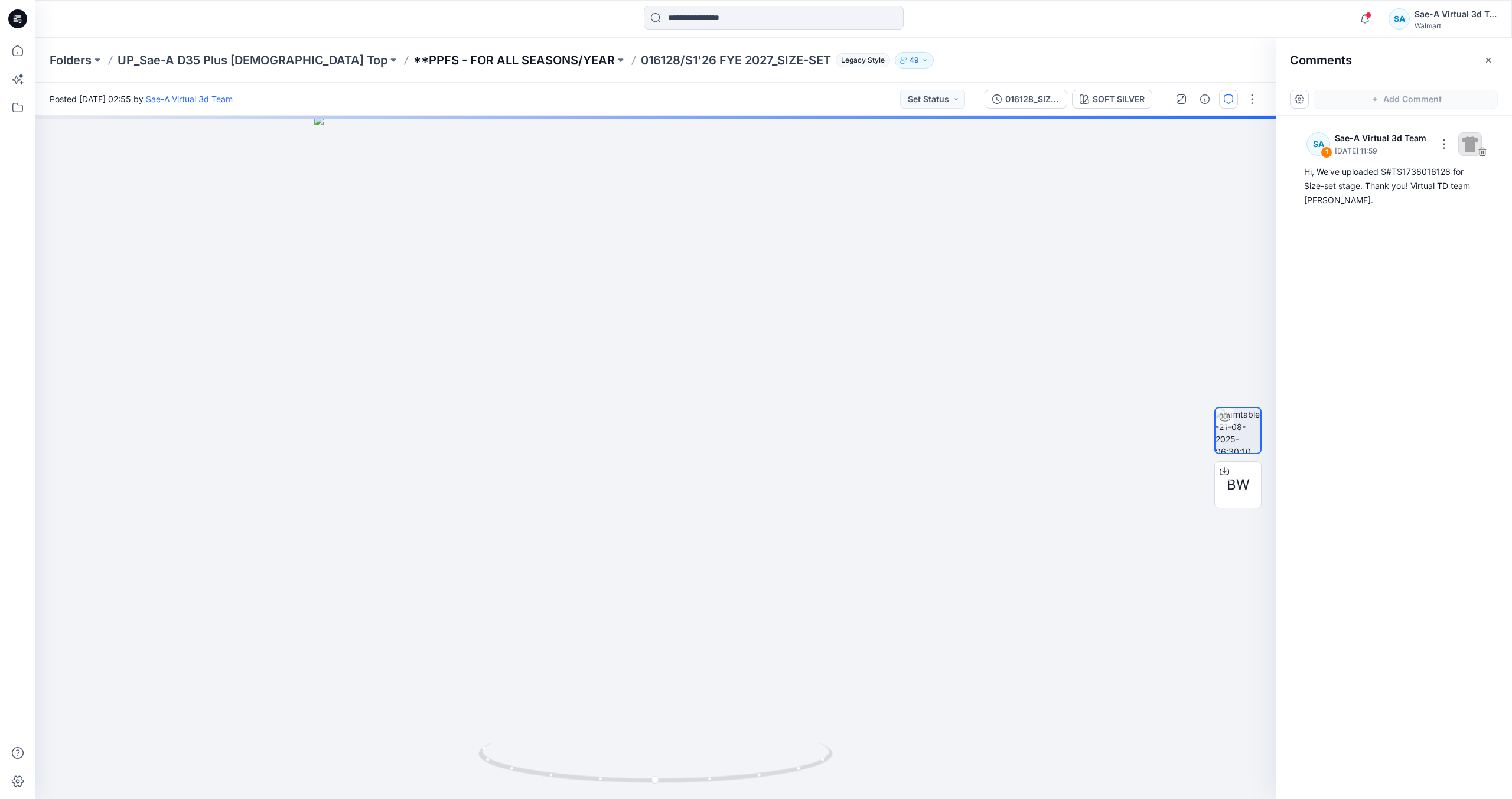
click at [459, 57] on p "**PPFS - FOR ALL SEASONS/YEAR" at bounding box center [514, 60] width 202 height 17
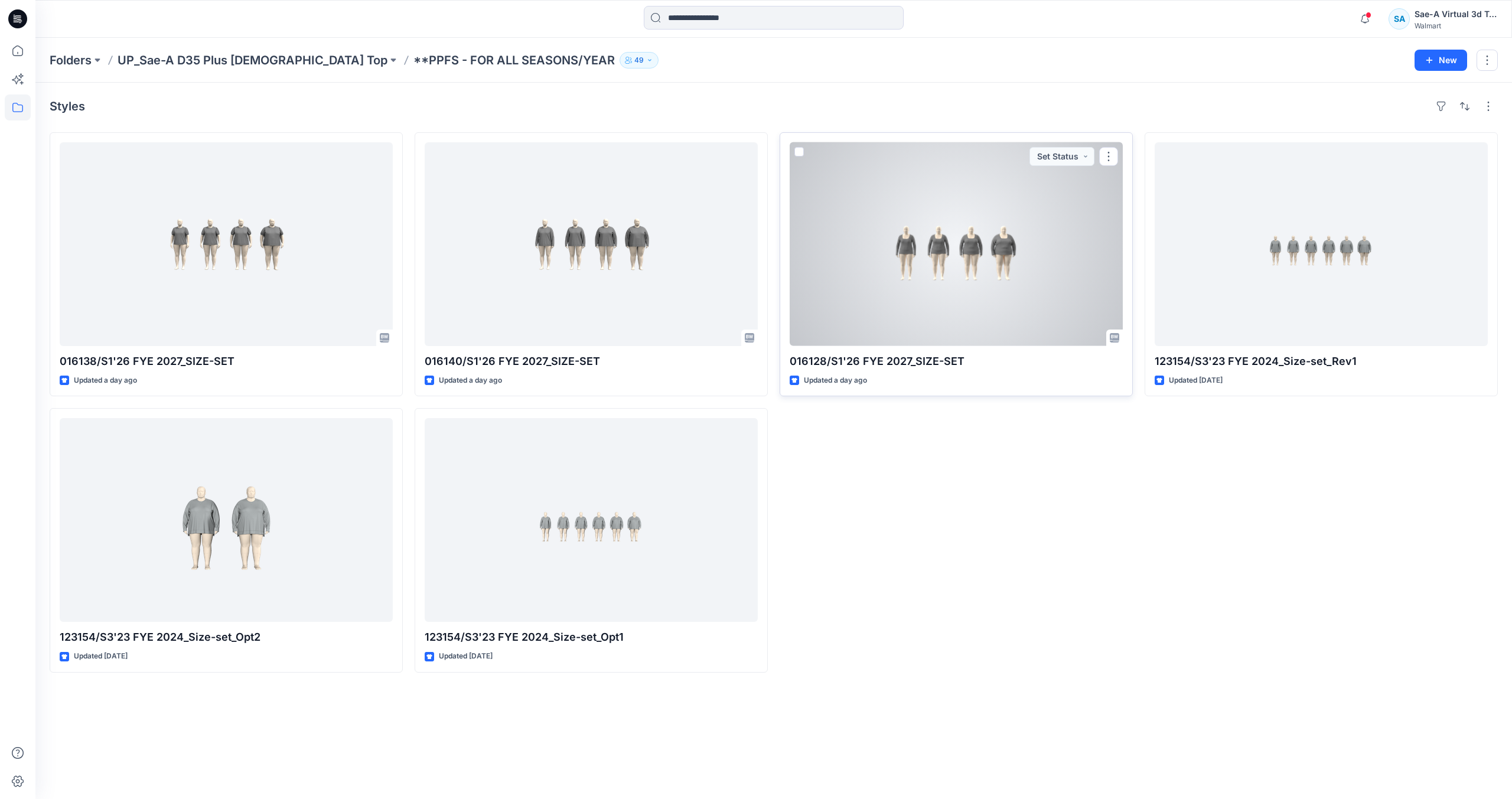
click at [1002, 315] on div at bounding box center [956, 244] width 333 height 204
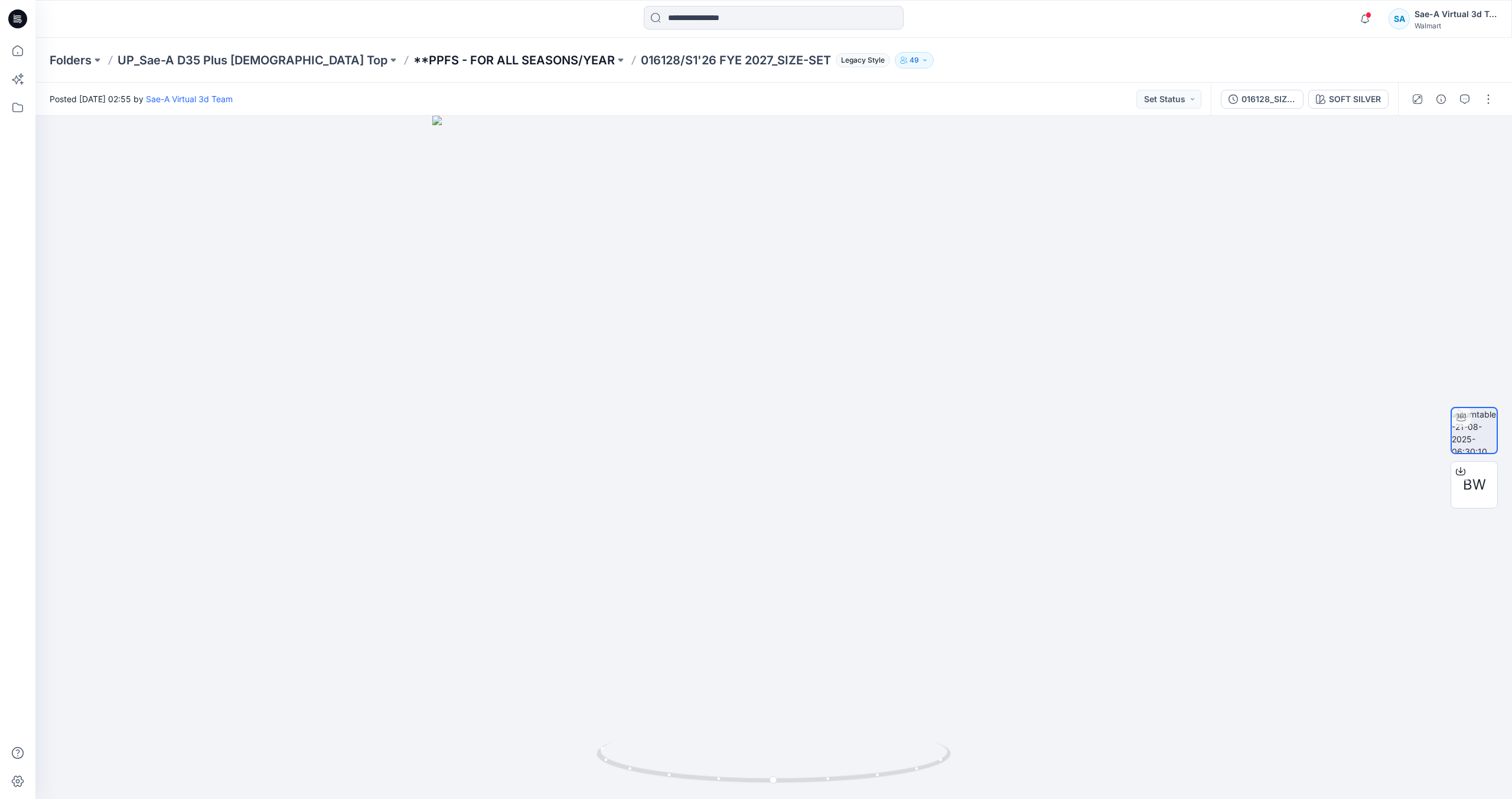
click at [460, 65] on p "**PPFS - FOR ALL SEASONS/YEAR" at bounding box center [514, 60] width 202 height 17
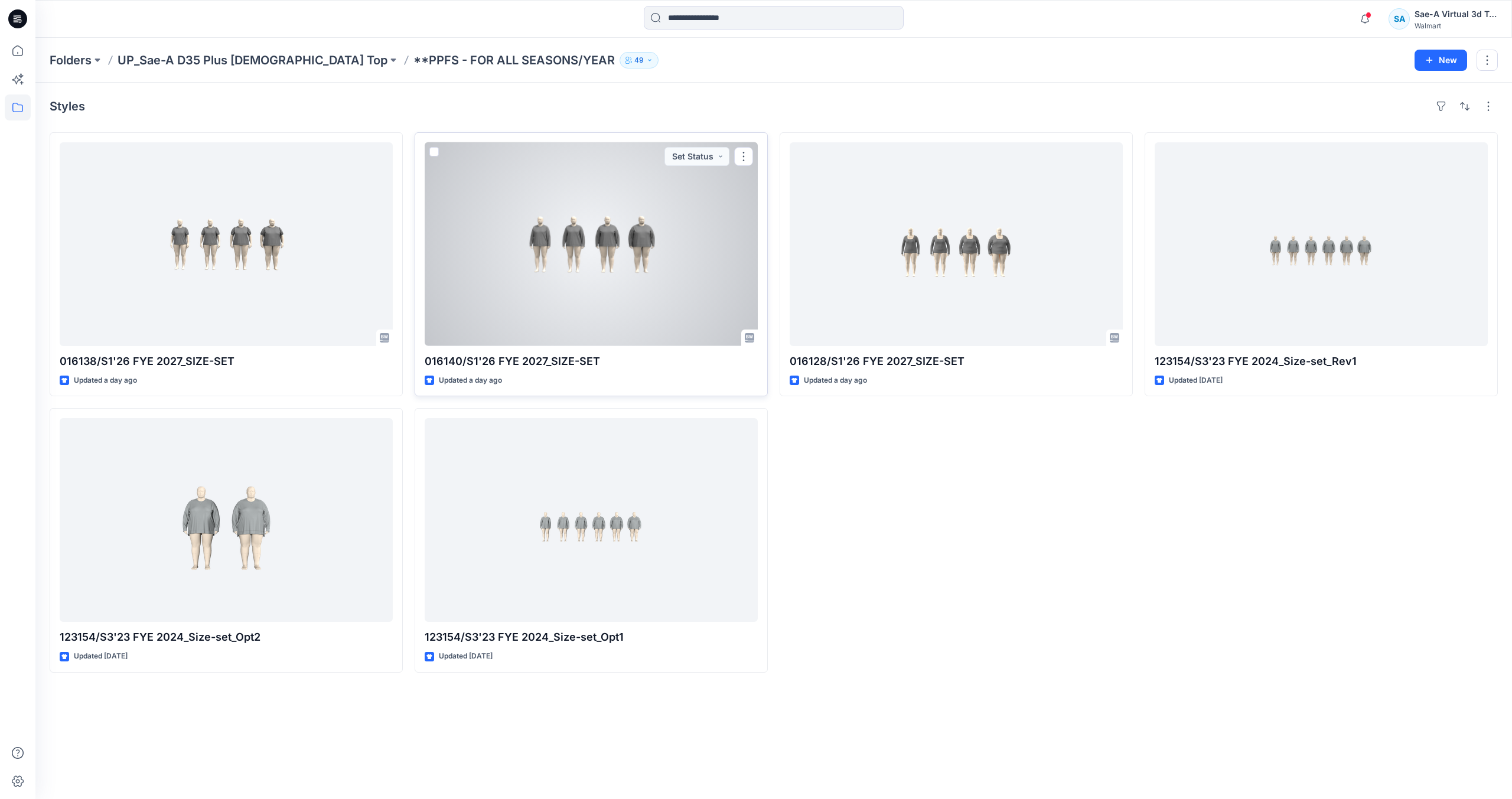
click at [537, 320] on div at bounding box center [591, 244] width 333 height 204
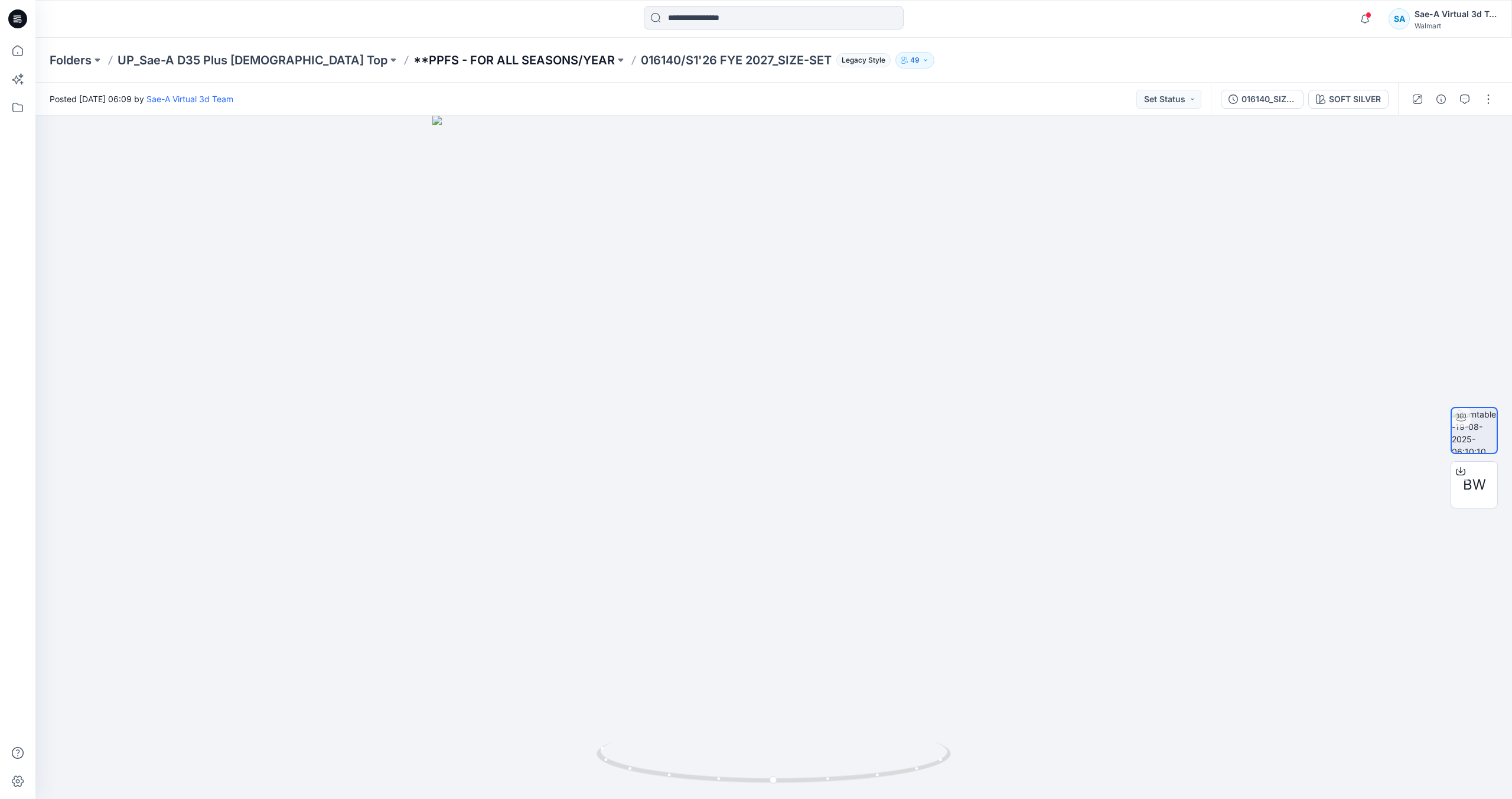
click at [474, 56] on p "**PPFS - FOR ALL SEASONS/YEAR" at bounding box center [514, 60] width 202 height 17
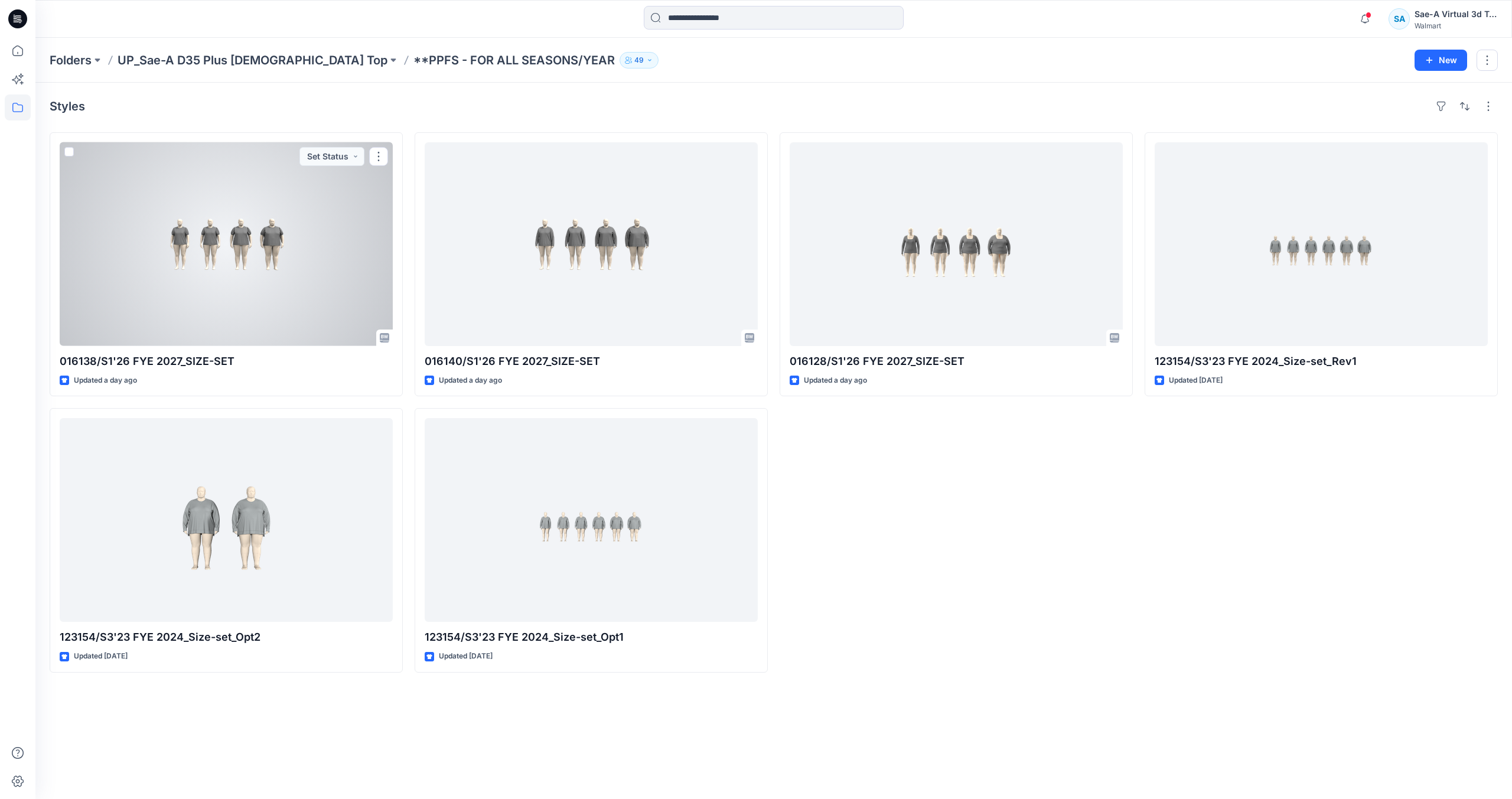
click at [296, 219] on div at bounding box center [225, 244] width 333 height 204
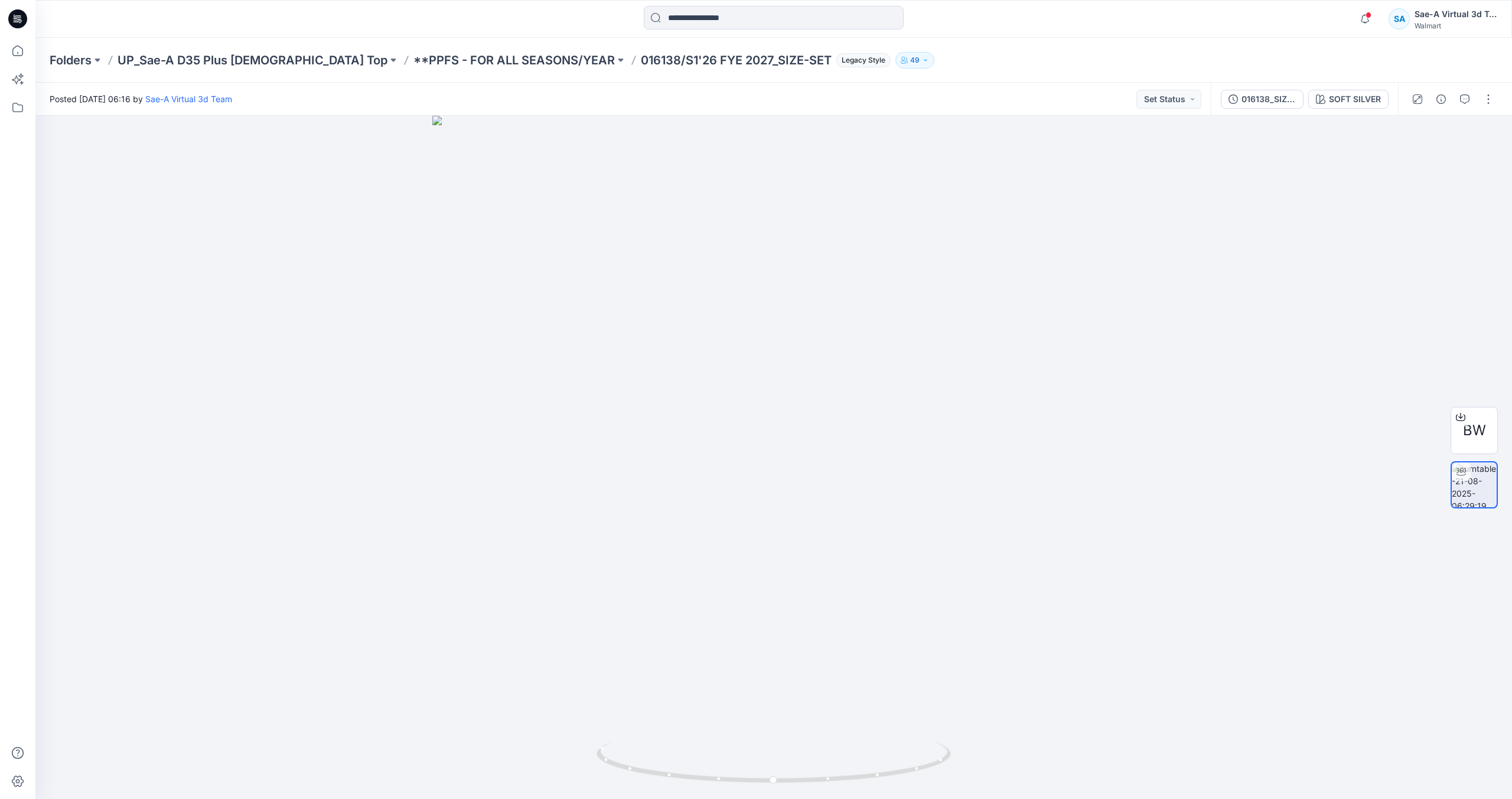
click at [13, 13] on icon at bounding box center [17, 19] width 19 height 19
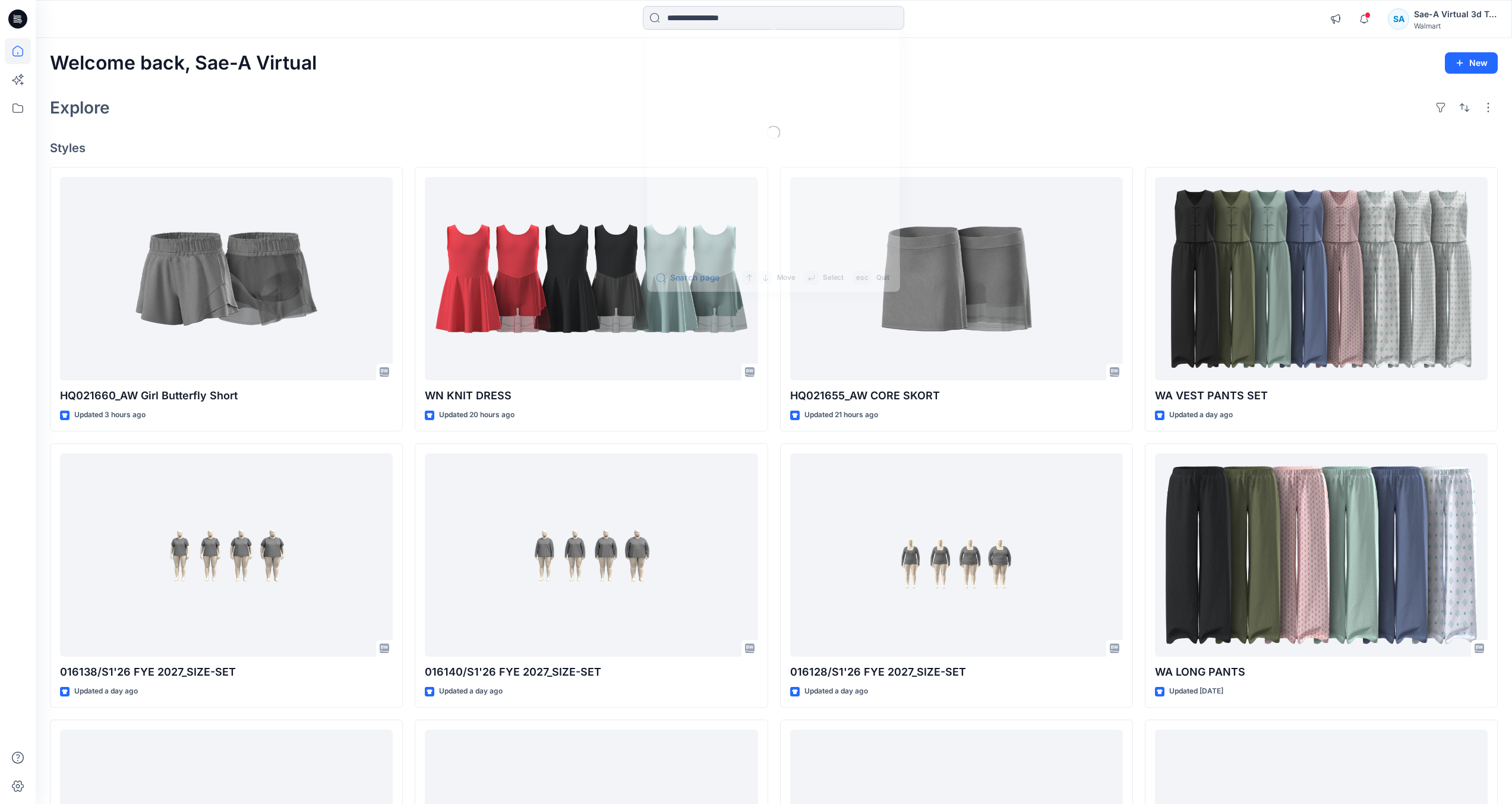
click at [746, 25] on input at bounding box center [774, 18] width 261 height 24
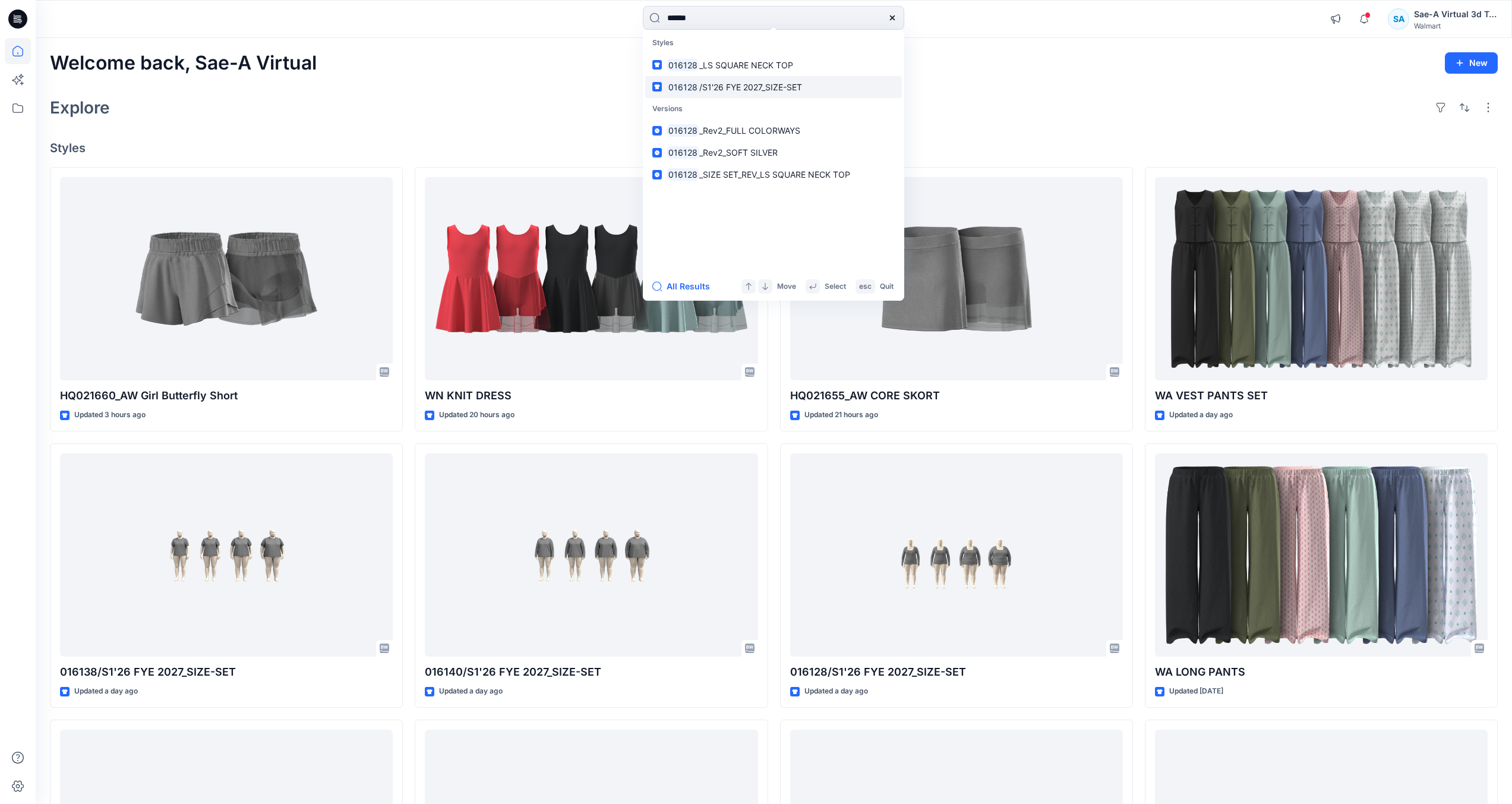
type input "******"
click at [846, 84] on link "016128 /S1'26 FYE 2027_SIZE-SET" at bounding box center [774, 86] width 257 height 22
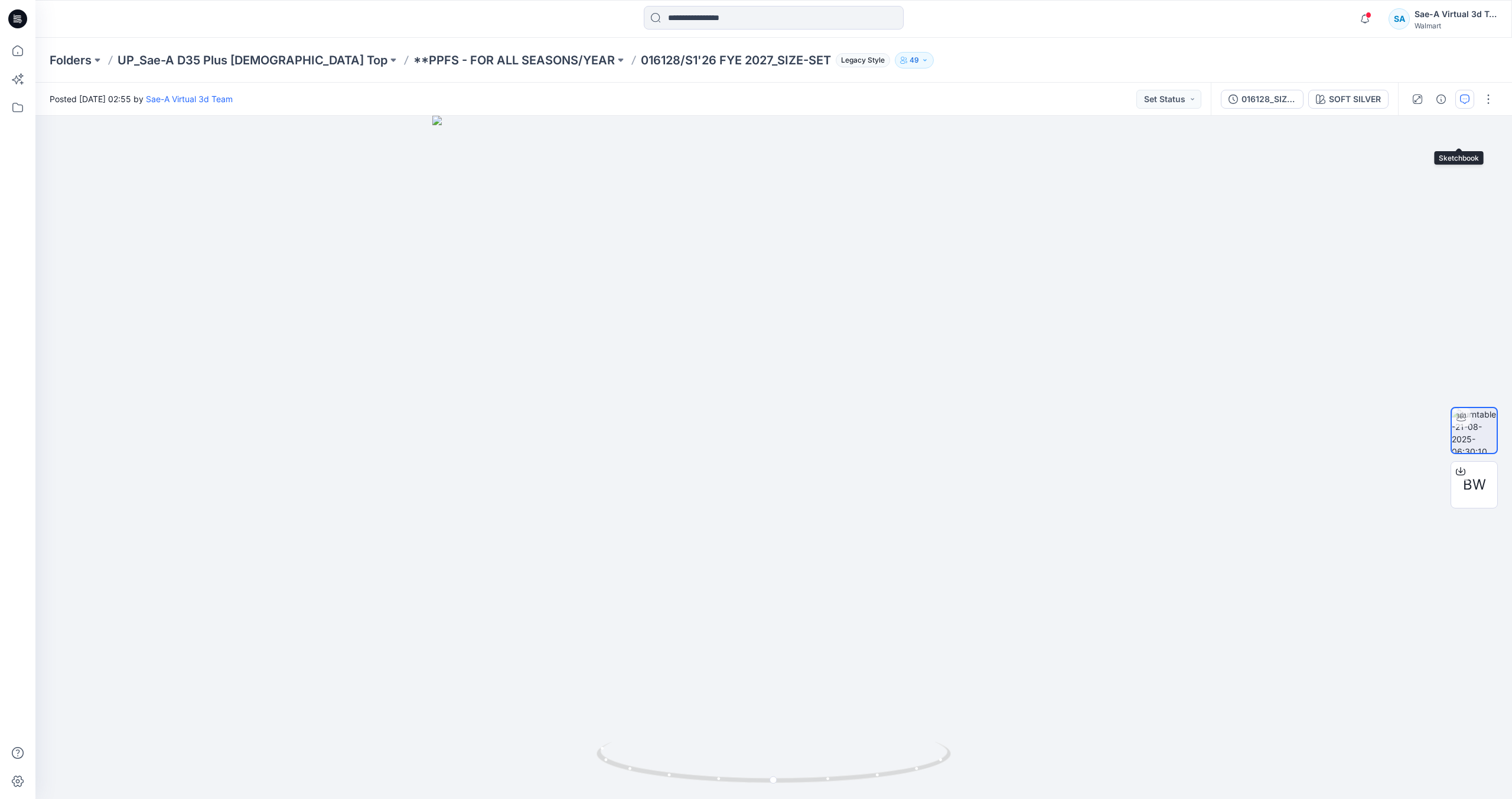
click at [1460, 102] on button "button" at bounding box center [1465, 99] width 19 height 19
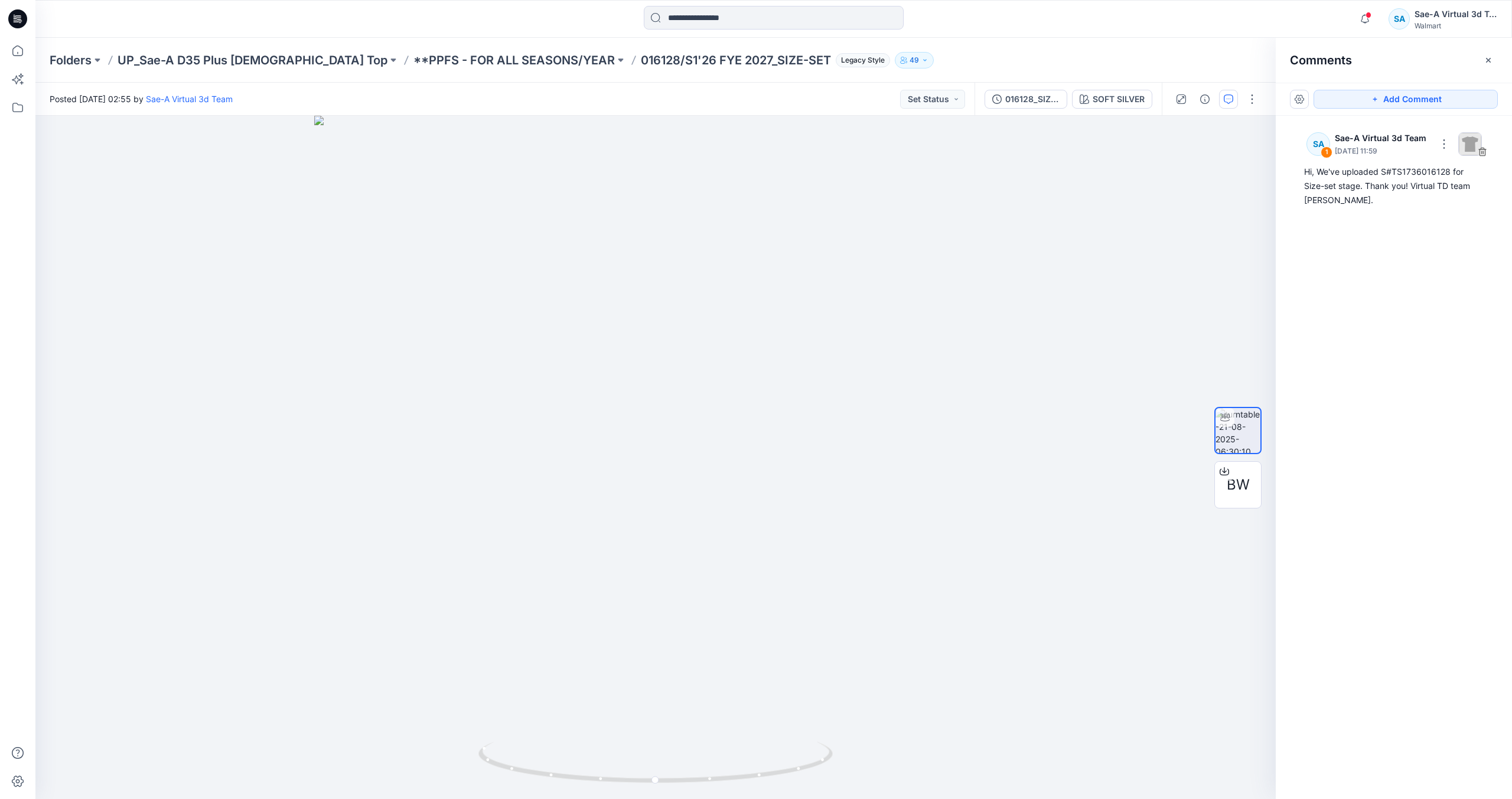
click at [1399, 432] on div "SA 1 Sae-A Virtual 3d Team [DATE] 11:59 Hi, We've uploaded S#TS1736016128 for S…" at bounding box center [1393, 435] width 237 height 640
click at [14, 19] on icon at bounding box center [17, 19] width 19 height 19
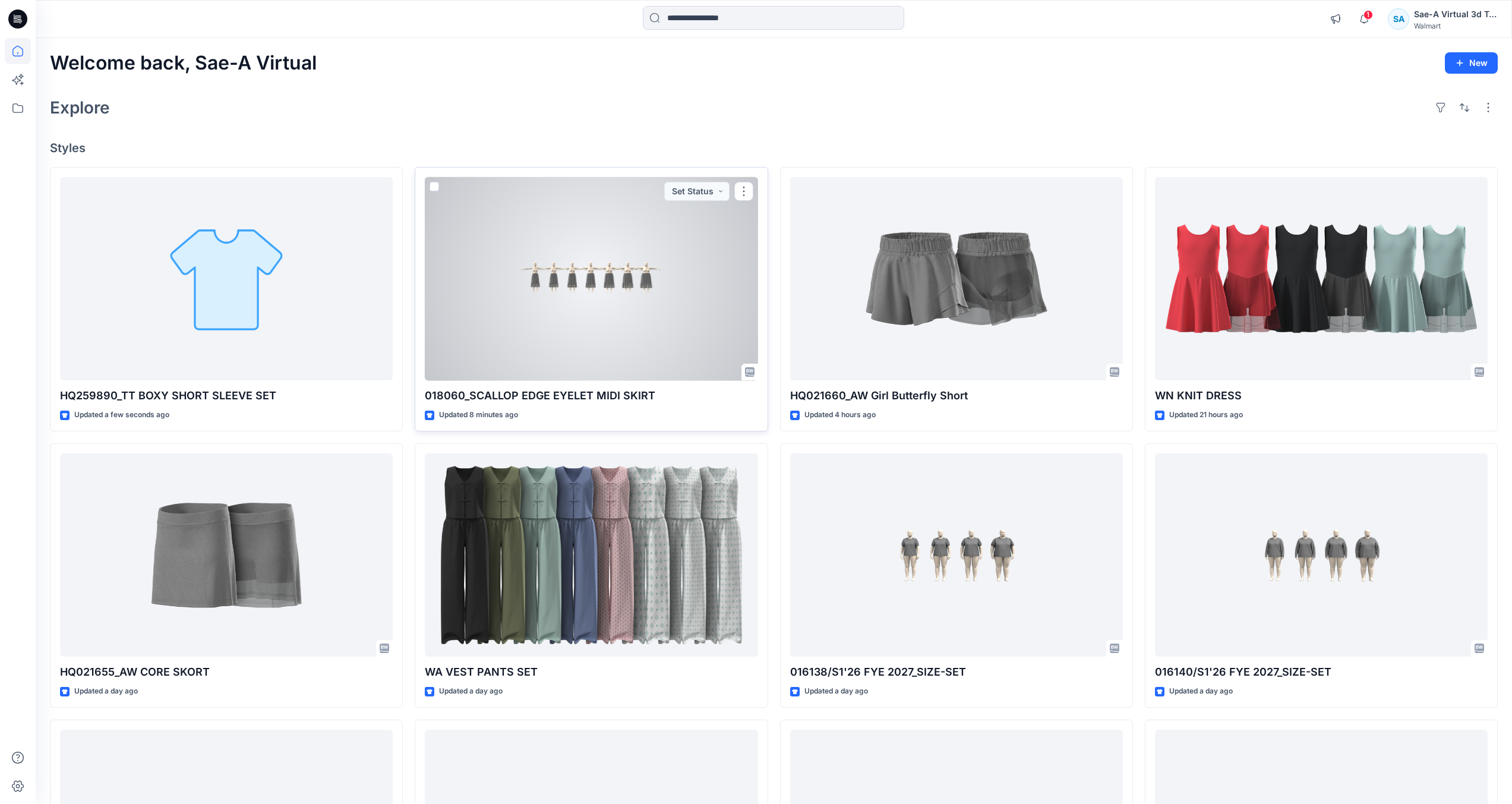
click at [646, 286] on div at bounding box center [591, 279] width 333 height 204
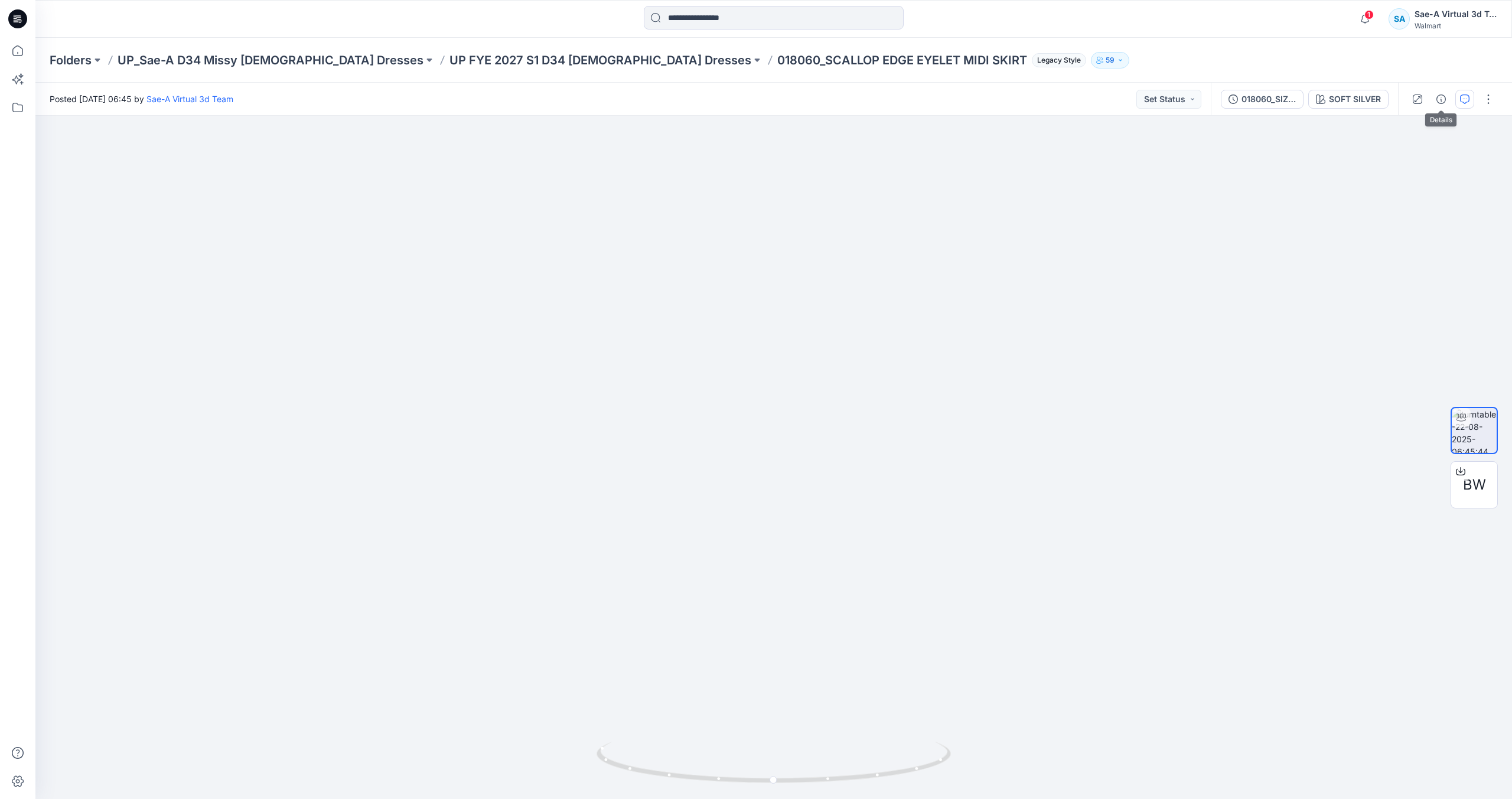
click at [1459, 99] on button "button" at bounding box center [1465, 99] width 19 height 19
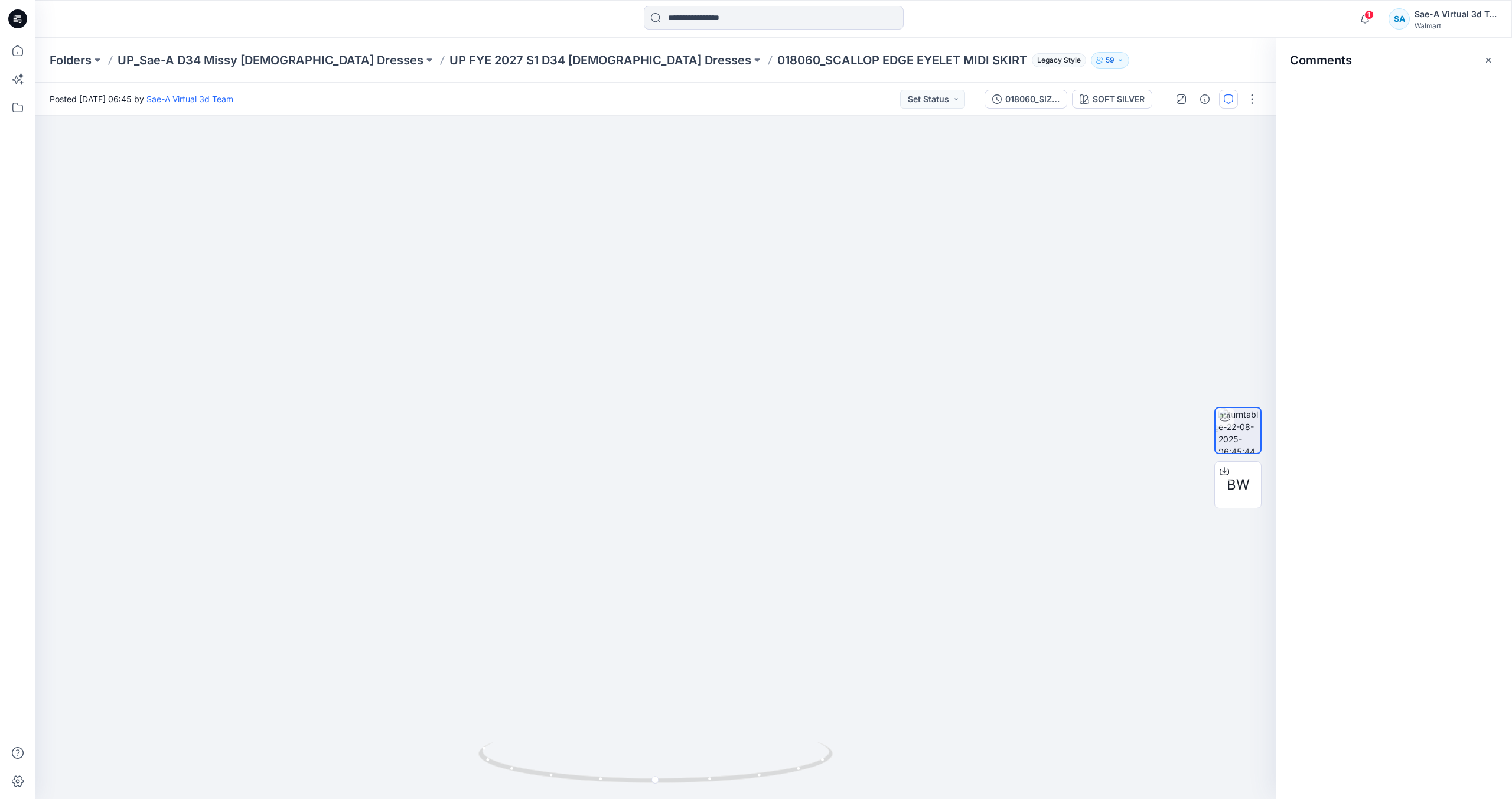
click at [1498, 64] on div "Comments" at bounding box center [1393, 59] width 237 height 44
click at [1487, 62] on icon "button" at bounding box center [1488, 59] width 5 height 5
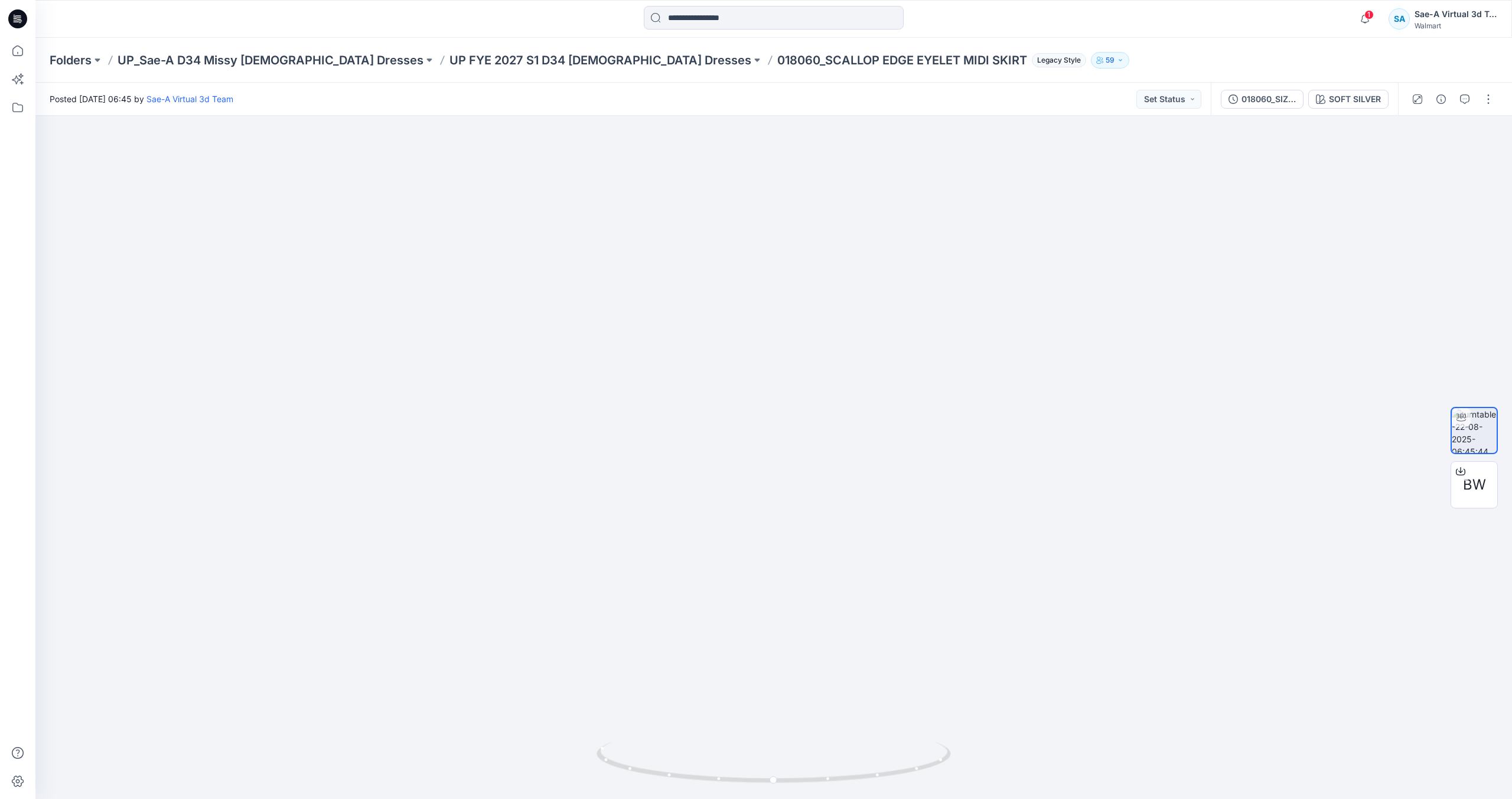
drag, startPoint x: 15, startPoint y: 22, endPoint x: 4, endPoint y: 26, distance: 11.7
click at [15, 21] on icon at bounding box center [17, 19] width 19 height 38
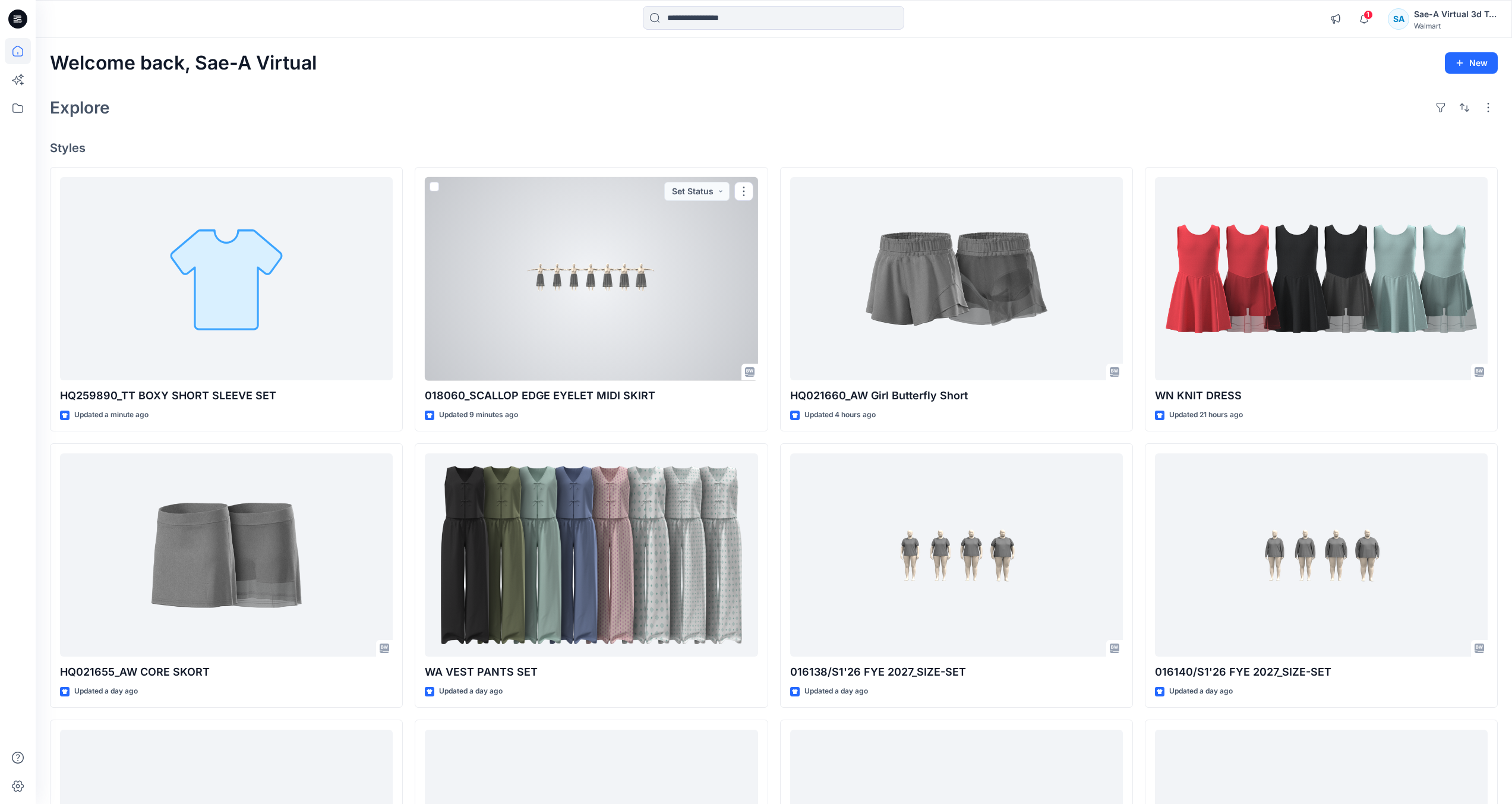
click at [643, 364] on div at bounding box center [591, 279] width 333 height 204
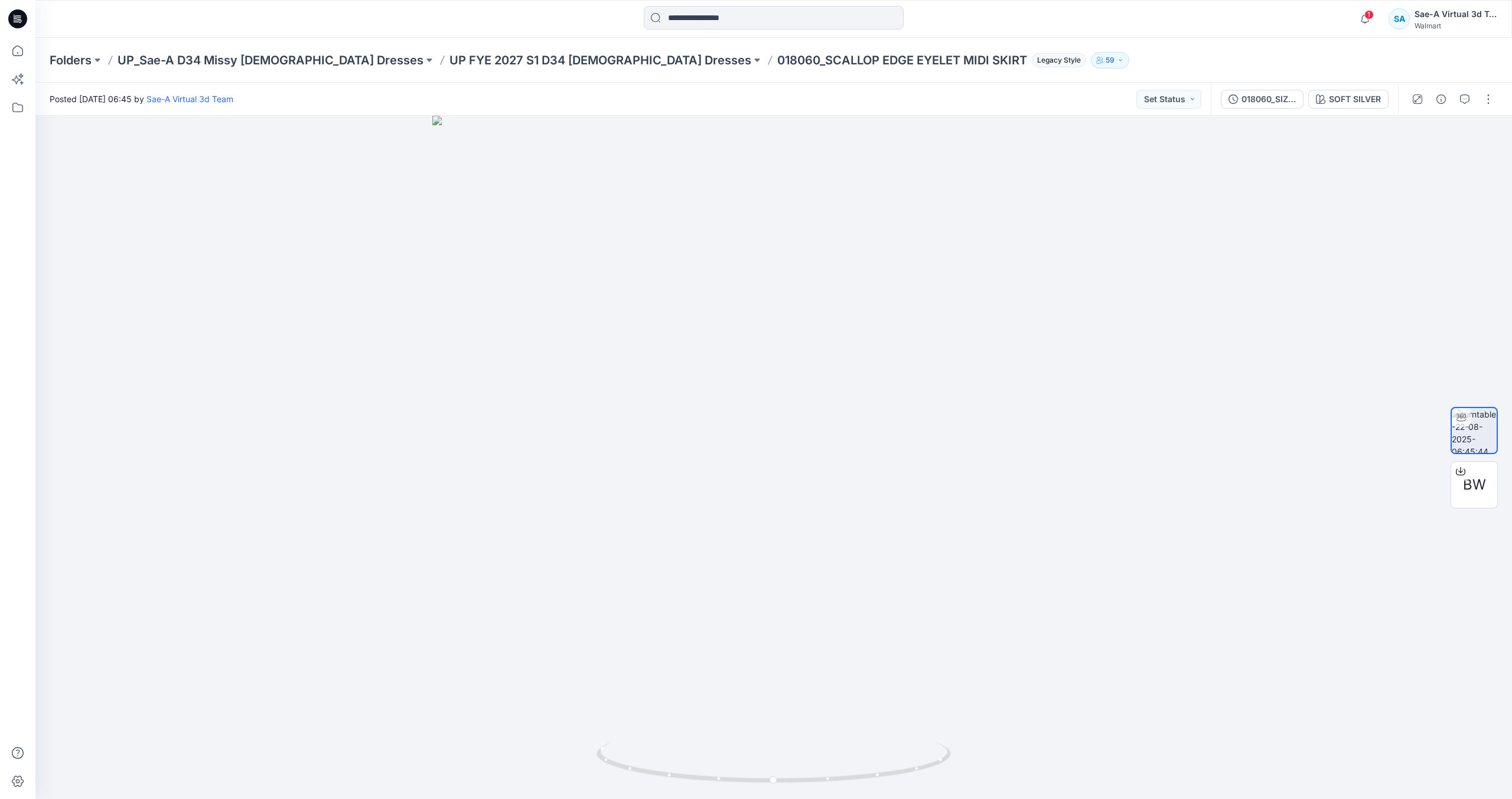
click at [21, 24] on icon at bounding box center [17, 19] width 19 height 19
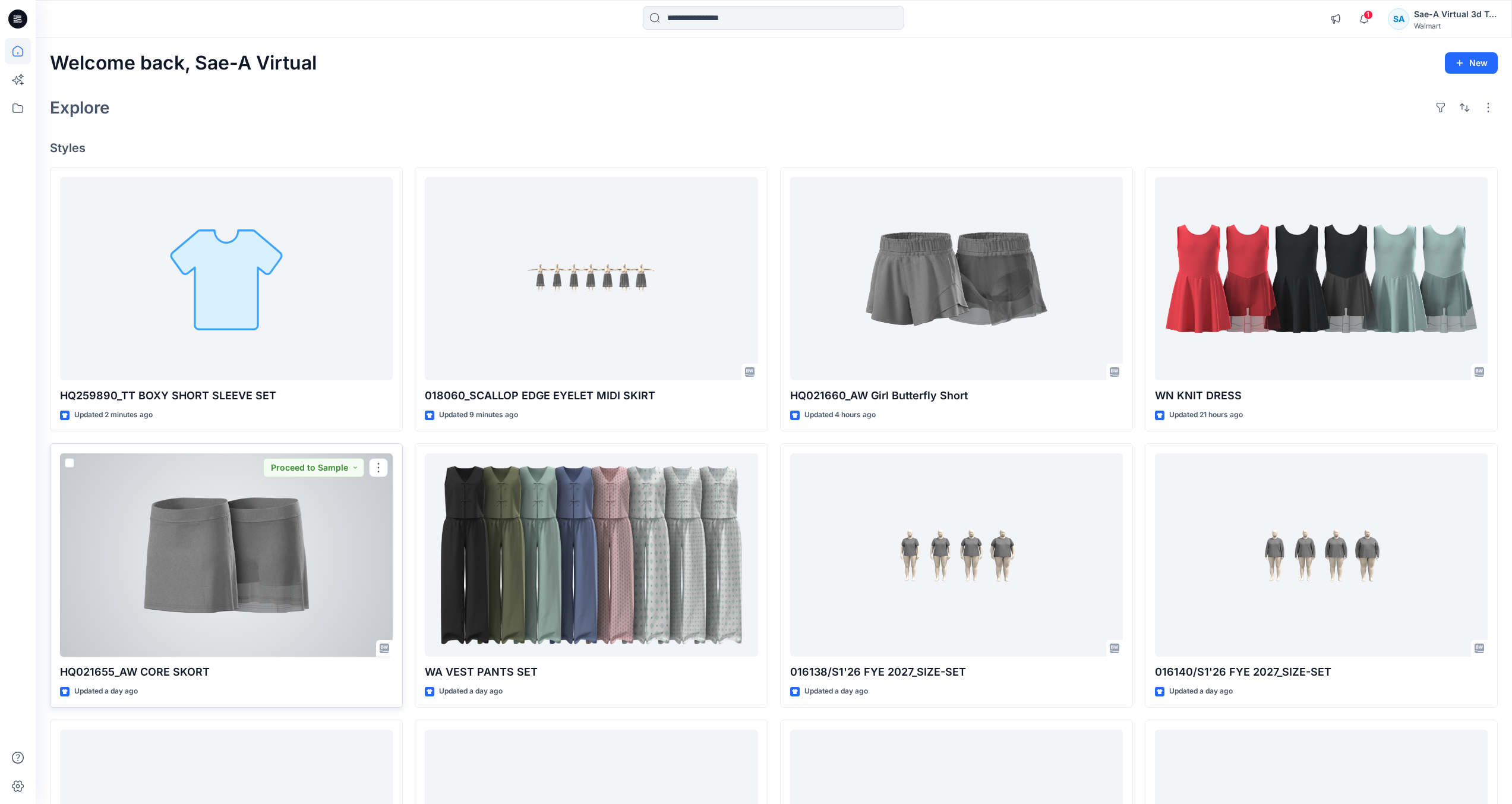
click at [298, 593] on div at bounding box center [226, 555] width 333 height 204
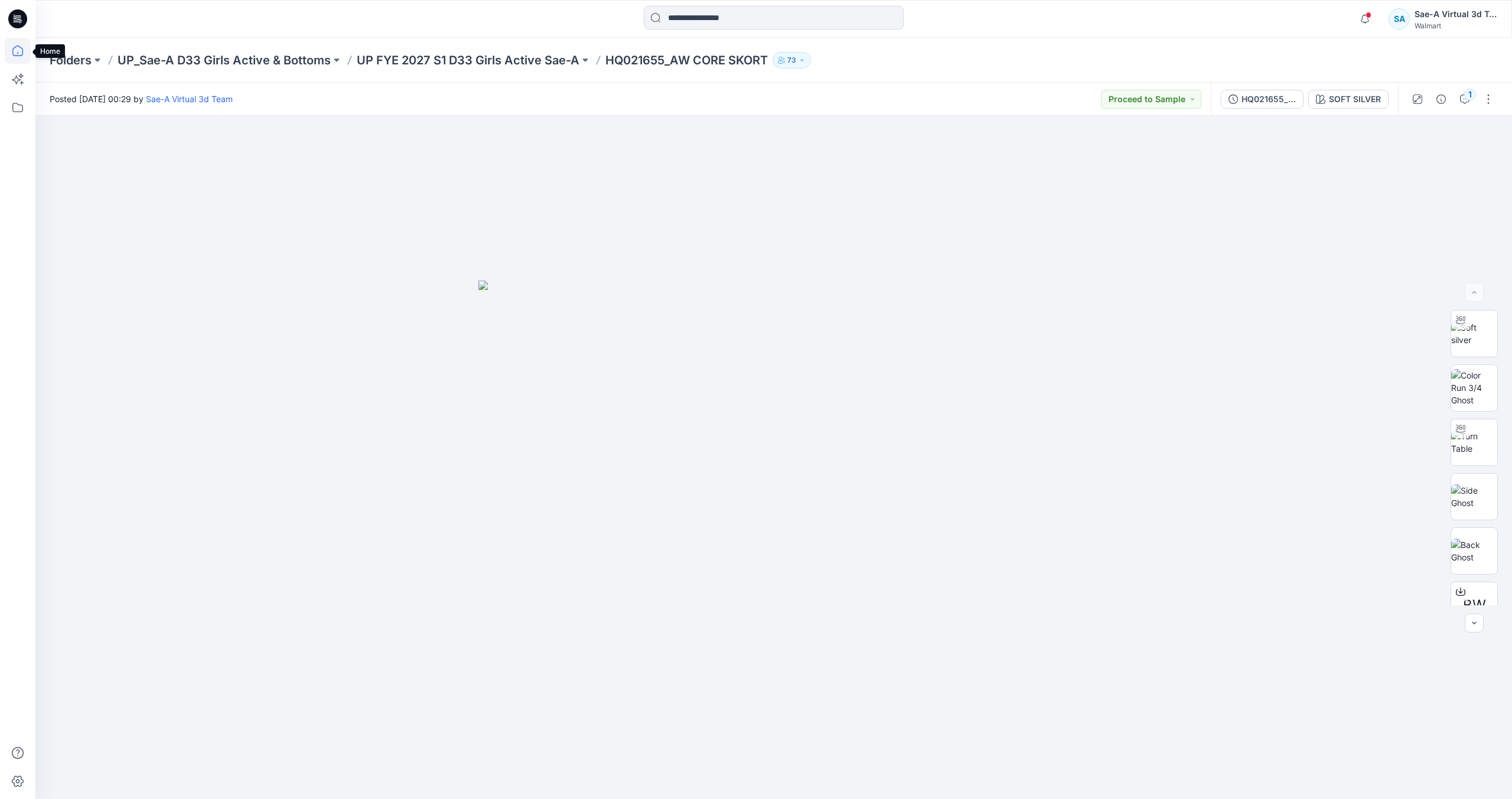
click at [26, 54] on icon at bounding box center [17, 50] width 26 height 26
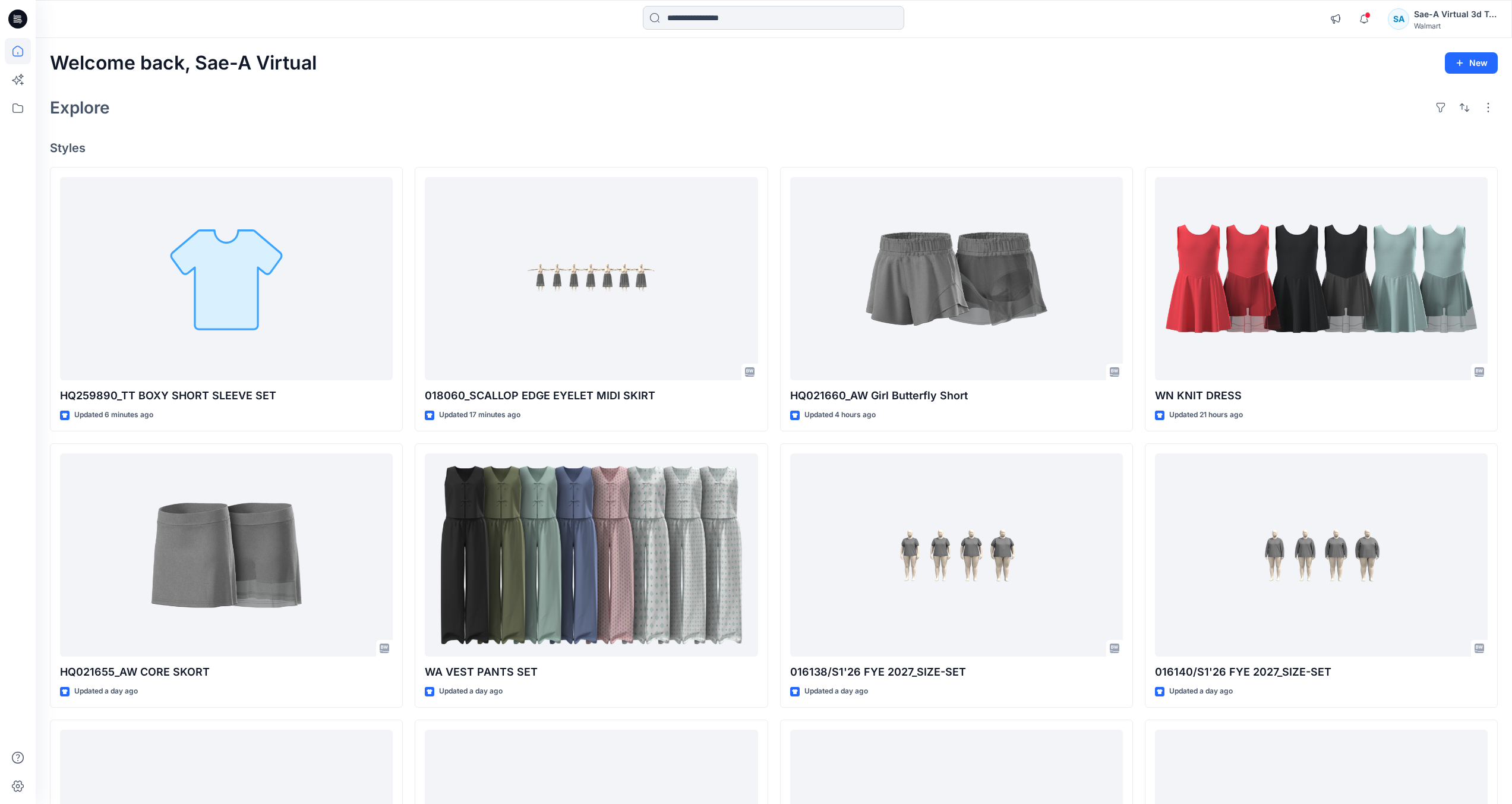
click at [782, 25] on input at bounding box center [774, 18] width 261 height 24
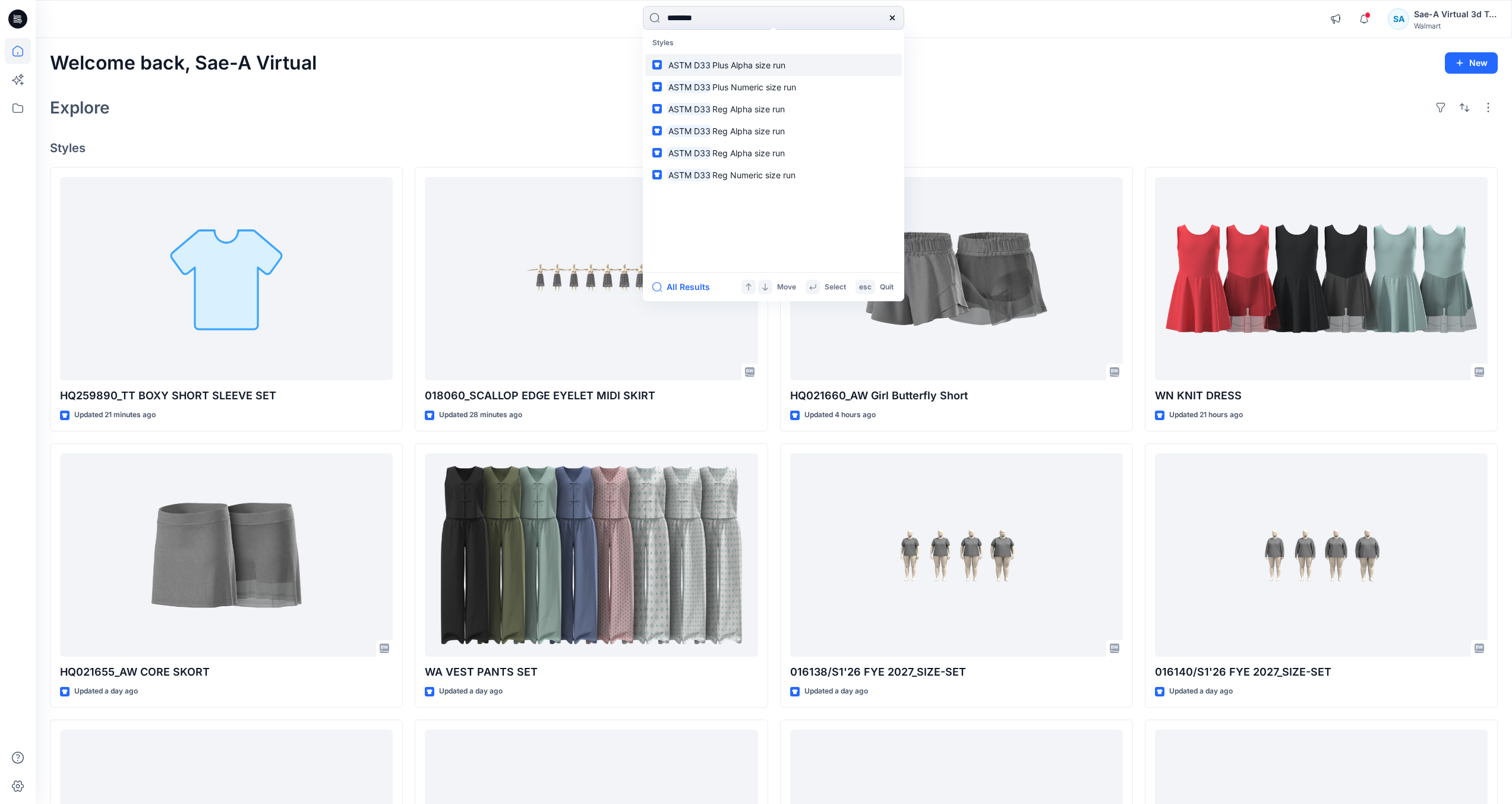
type input "********"
click at [778, 70] on span "Plus Alpha size run" at bounding box center [749, 65] width 73 height 10
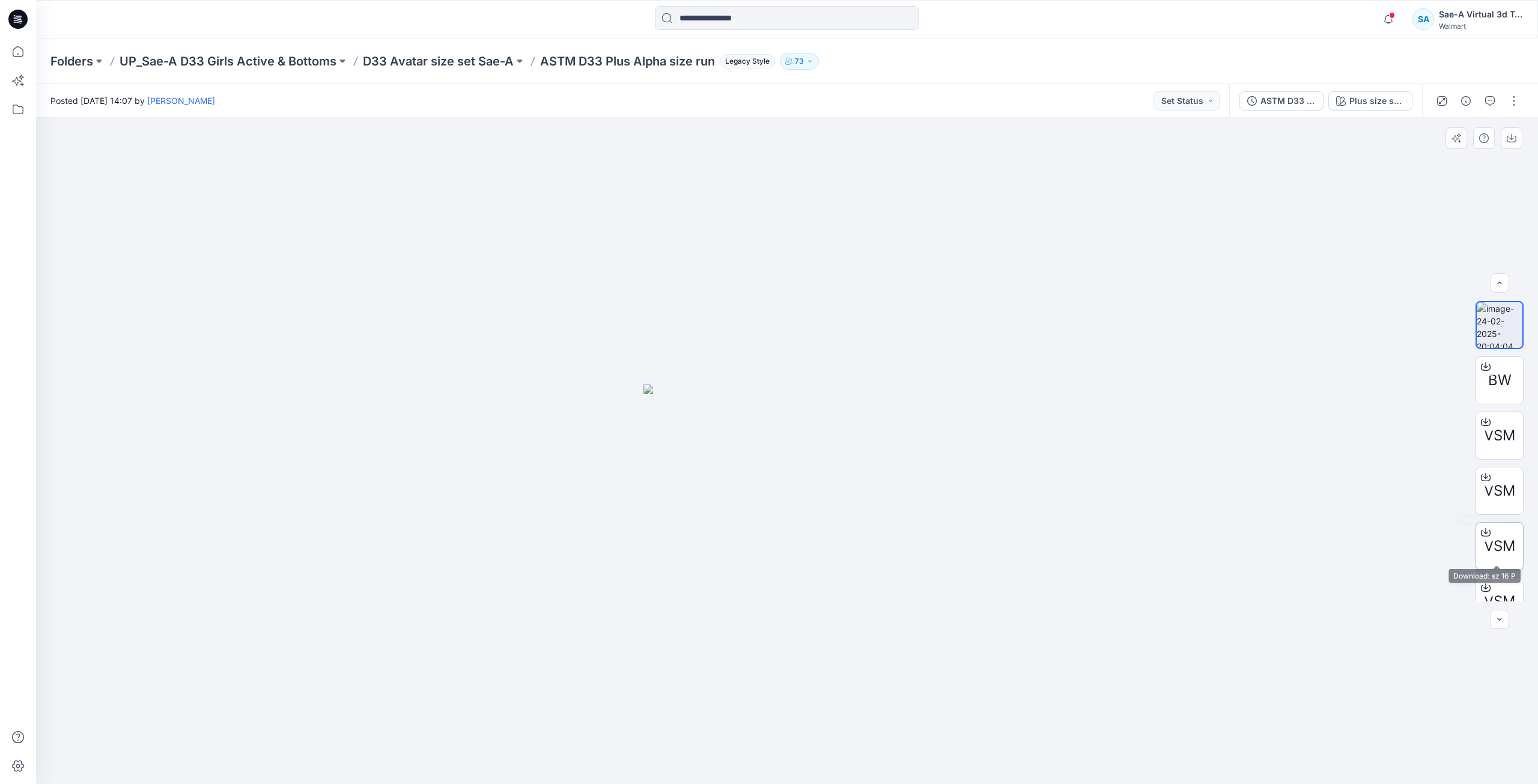
scroll to position [24, 0]
click at [1292, 101] on div "ASTM D33 Plus Alpha size run" at bounding box center [1288, 101] width 55 height 13
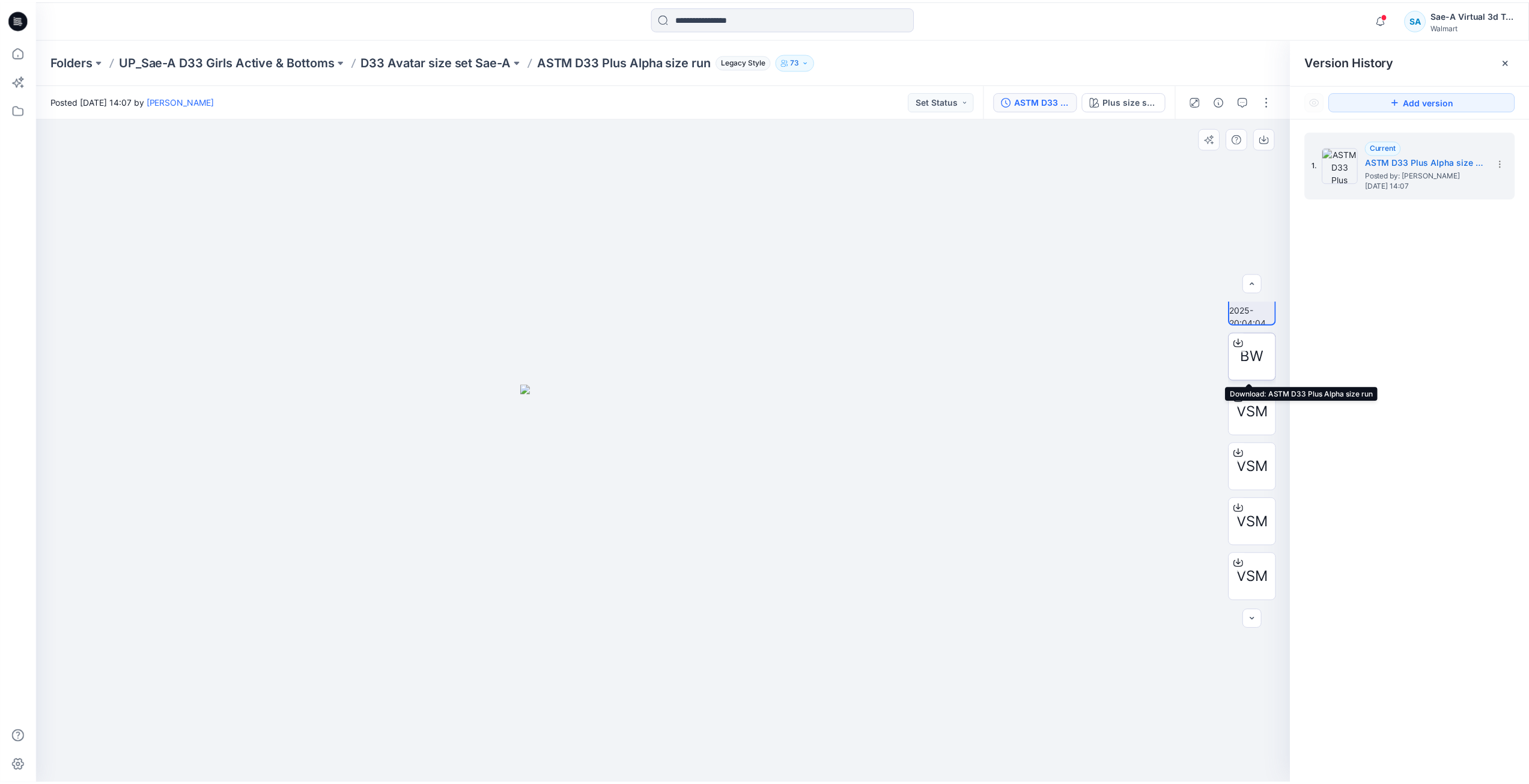
scroll to position [0, 0]
click at [1444, 302] on div "1. Current ASTM D33 Plus Alpha size run Posted by: Janette Marquardt Thursday, …" at bounding box center [1418, 459] width 241 height 683
click at [18, 17] on icon at bounding box center [18, 19] width 19 height 19
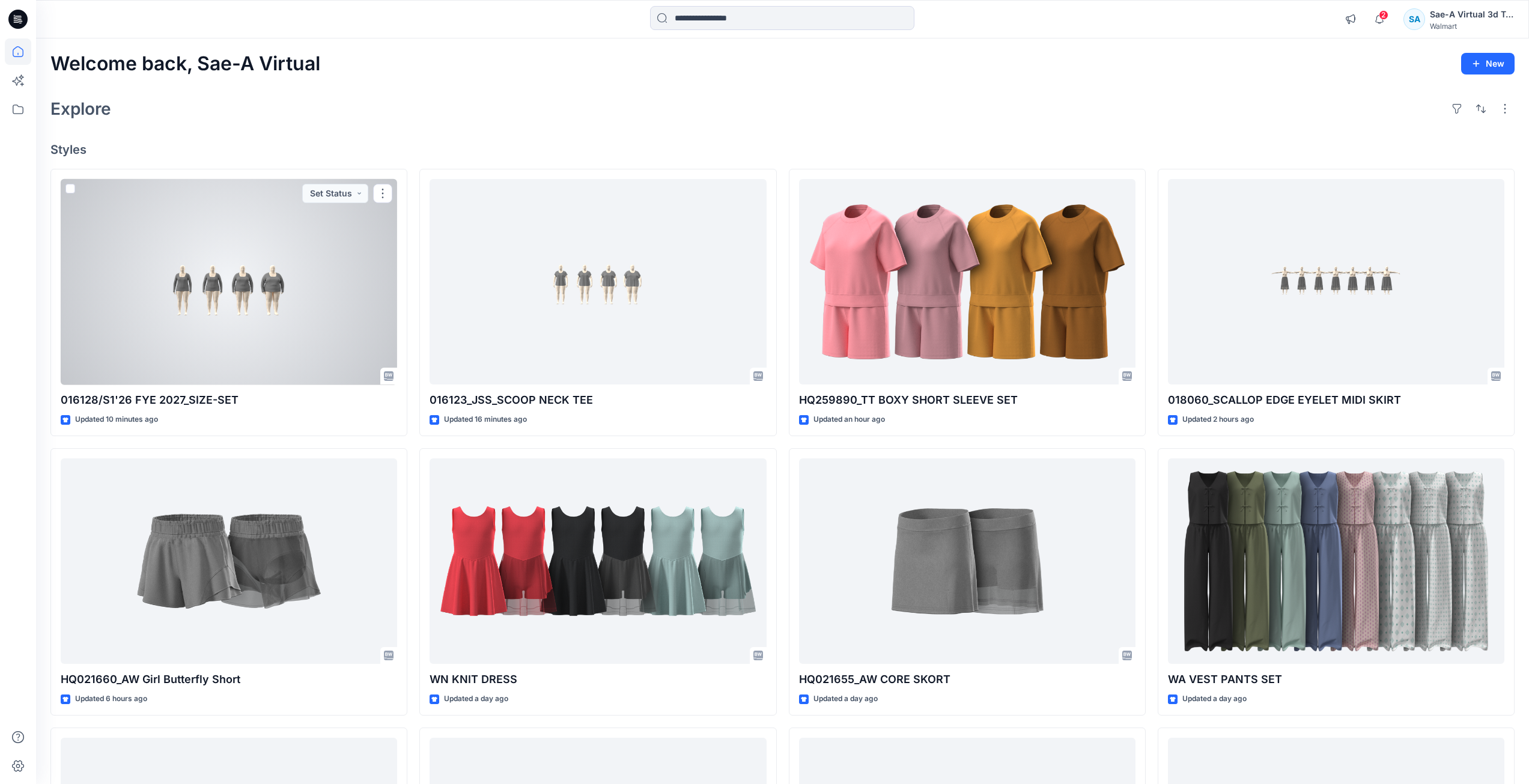
click at [320, 325] on div at bounding box center [229, 282] width 336 height 206
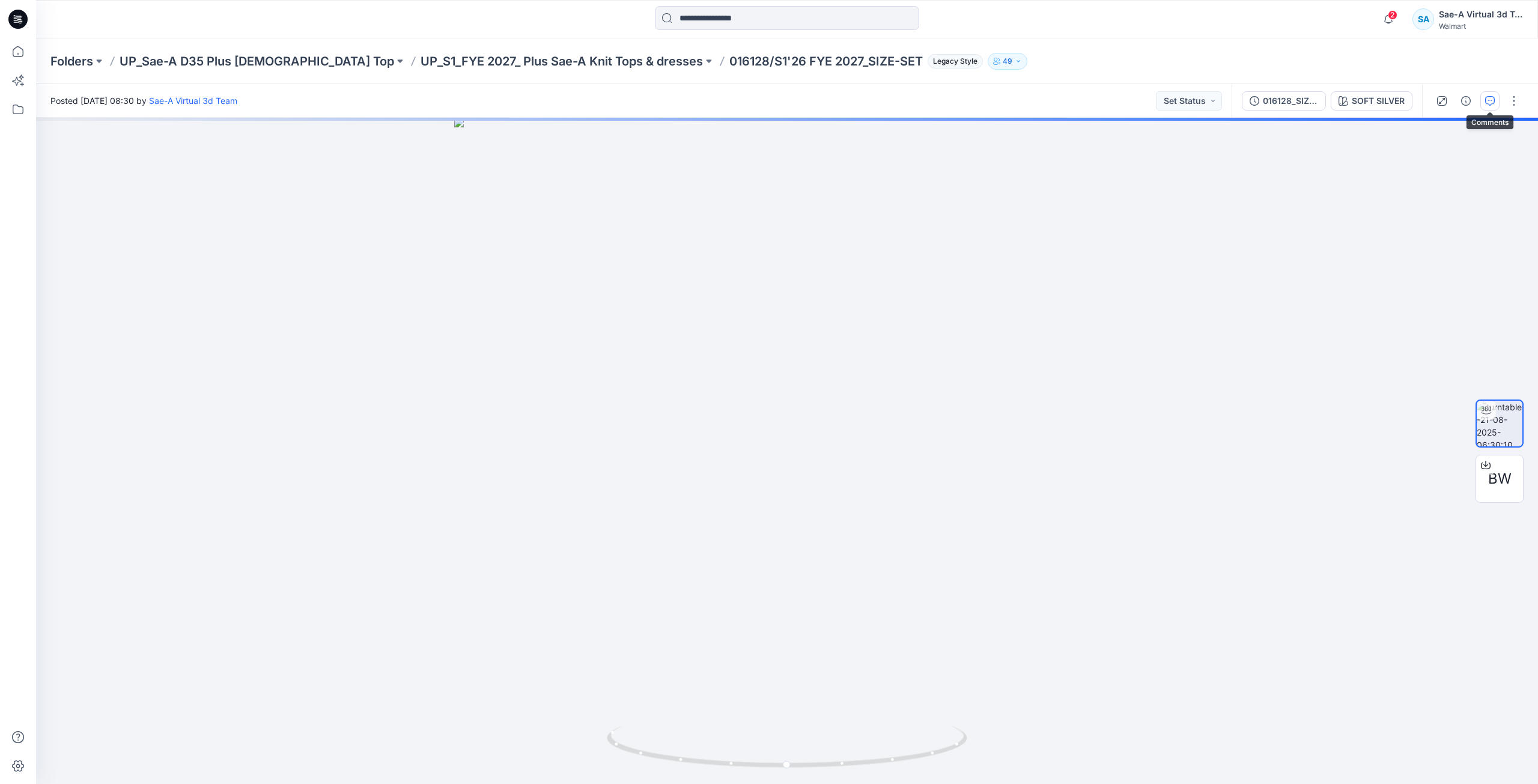
click at [1485, 101] on icon "button" at bounding box center [1490, 101] width 10 height 10
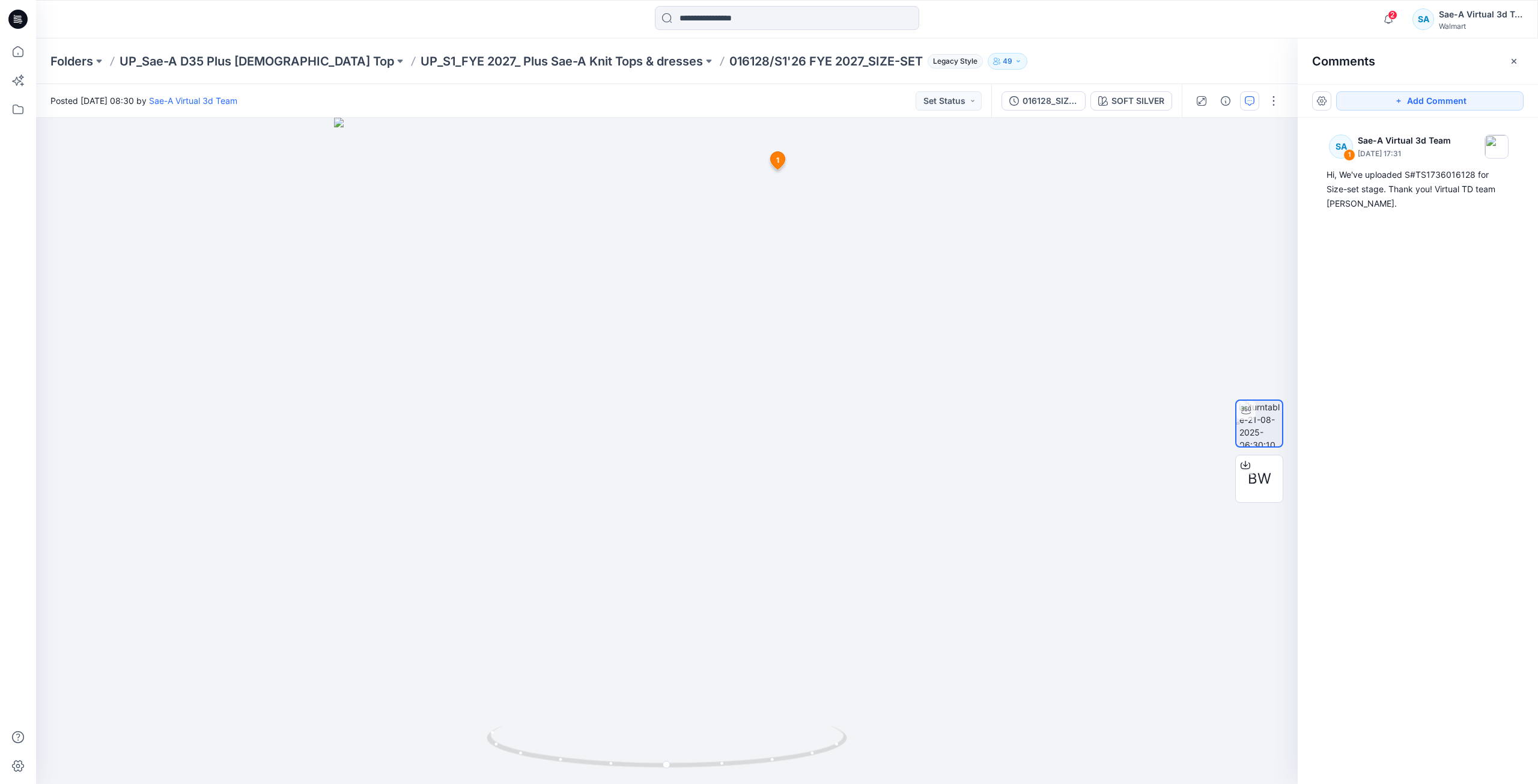
click at [22, 17] on icon at bounding box center [18, 19] width 19 height 19
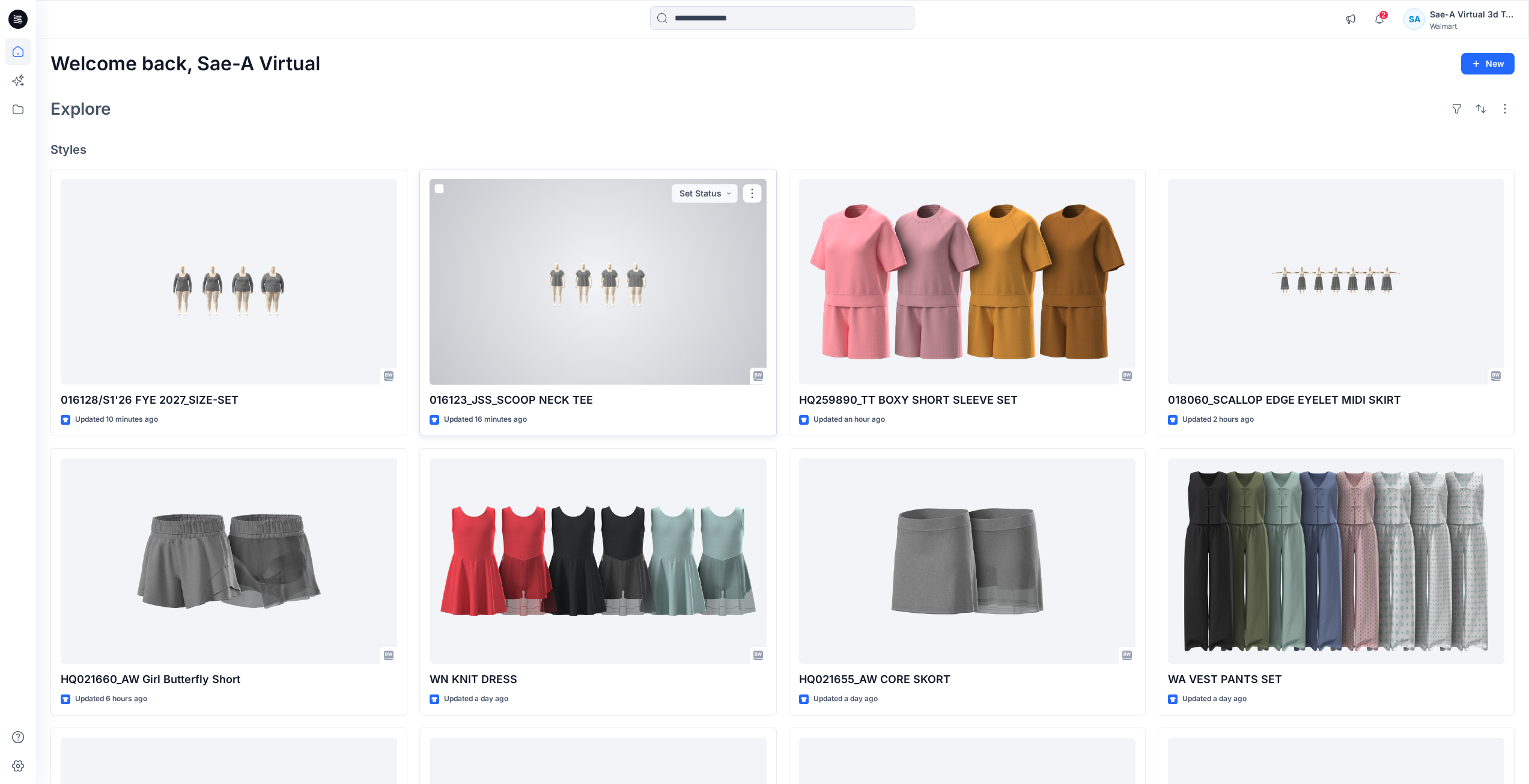
click at [592, 340] on div at bounding box center [598, 282] width 336 height 206
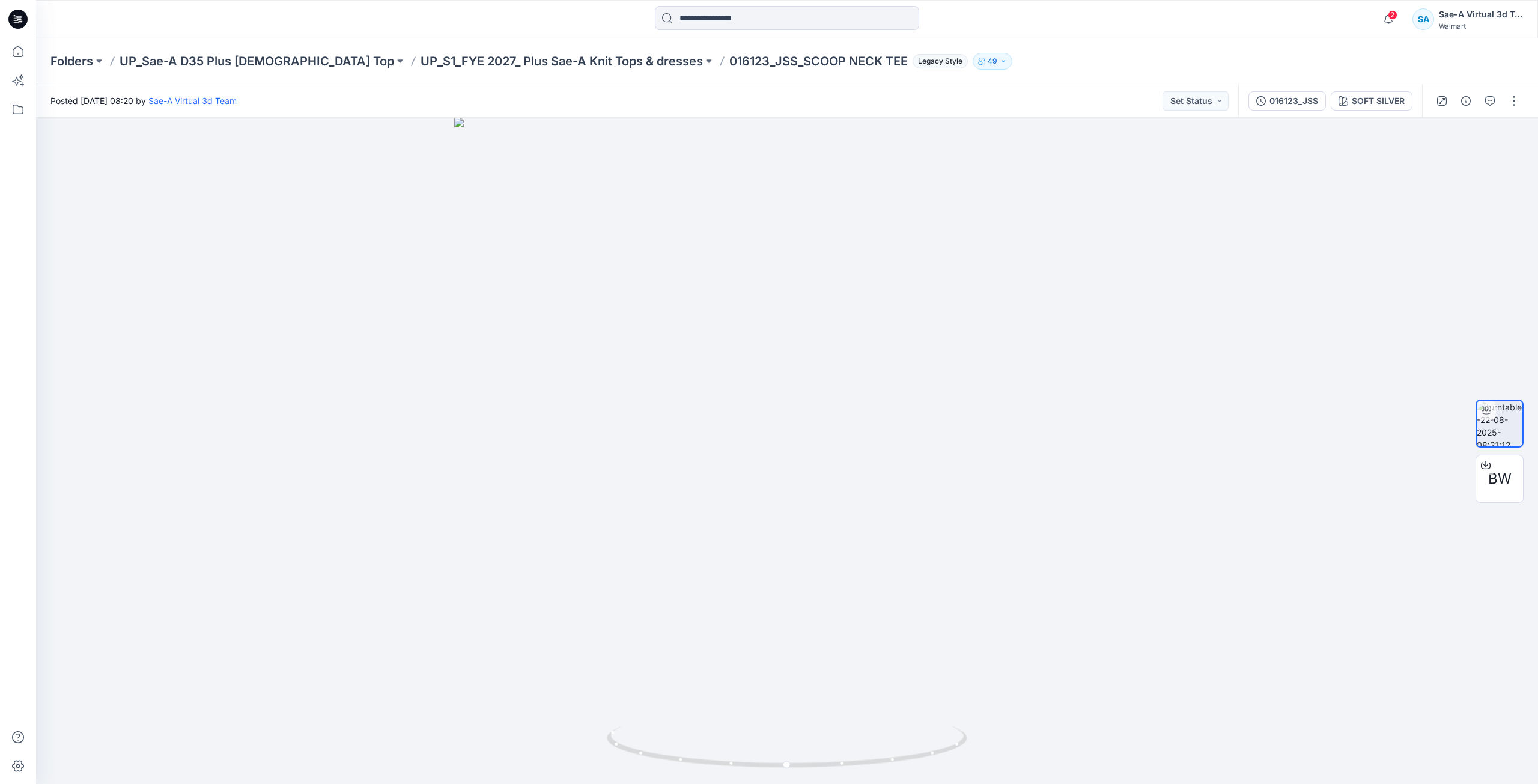
click at [23, 22] on icon at bounding box center [18, 19] width 19 height 19
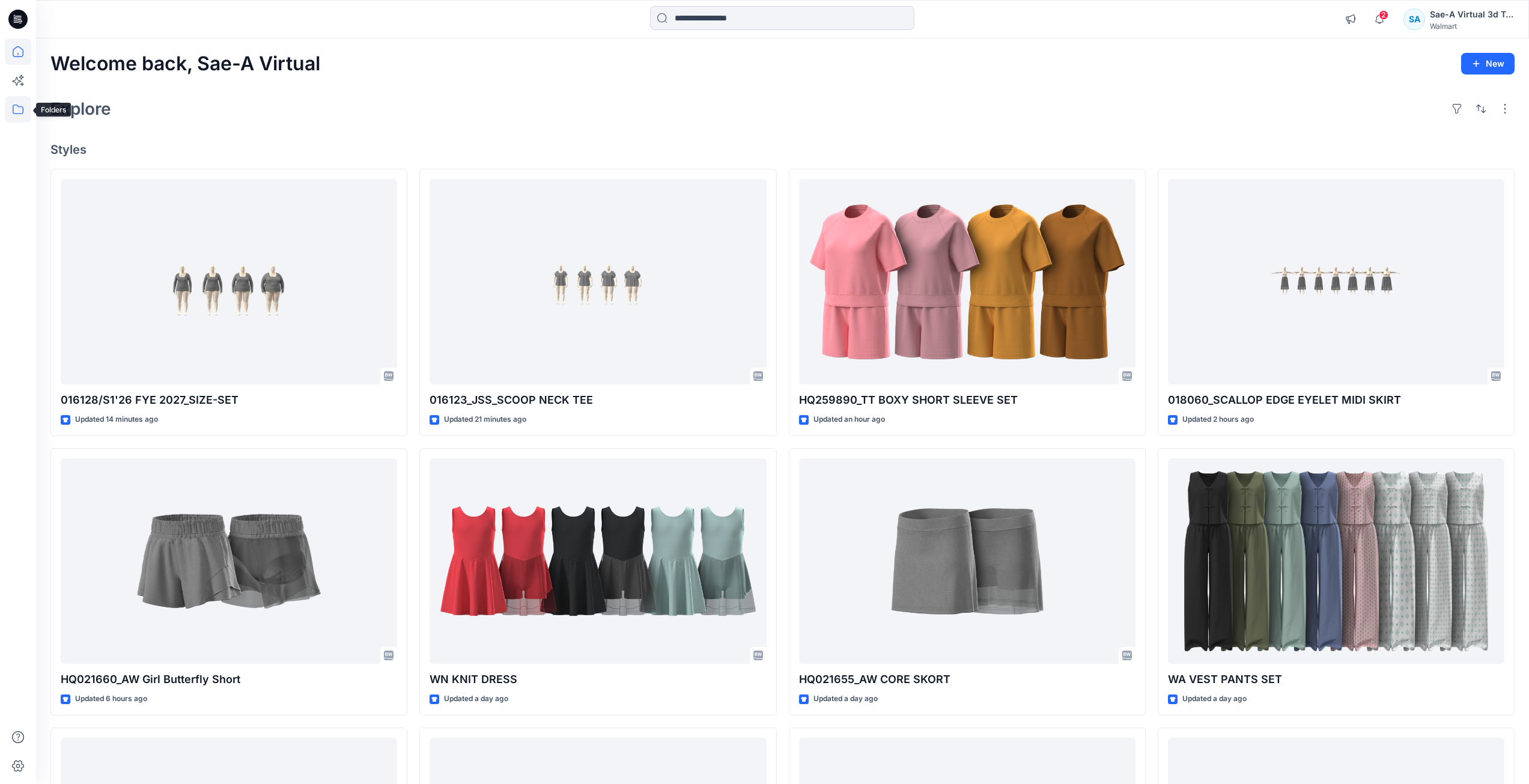
click at [16, 105] on icon at bounding box center [18, 109] width 11 height 10
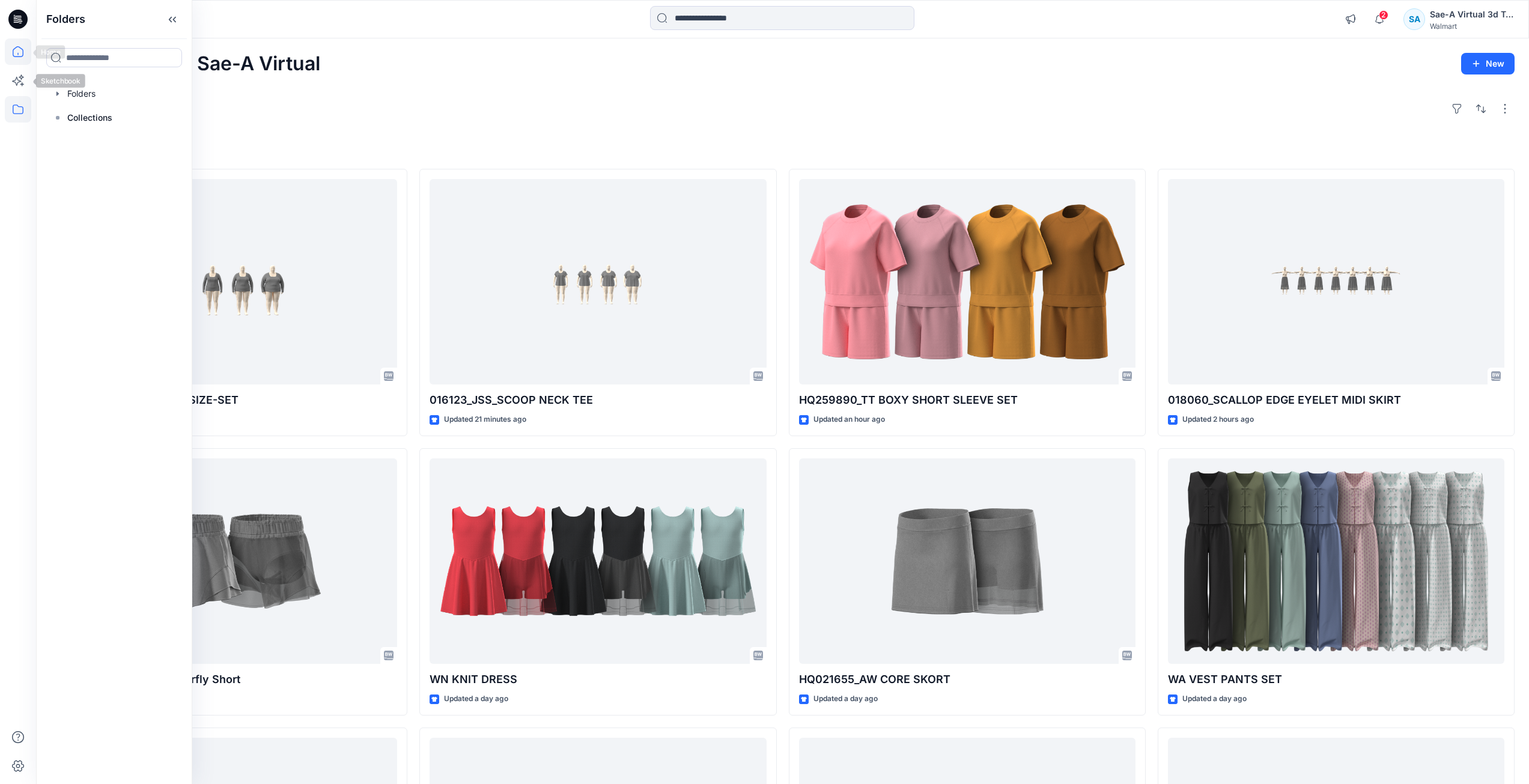
click at [11, 60] on icon at bounding box center [18, 51] width 26 height 26
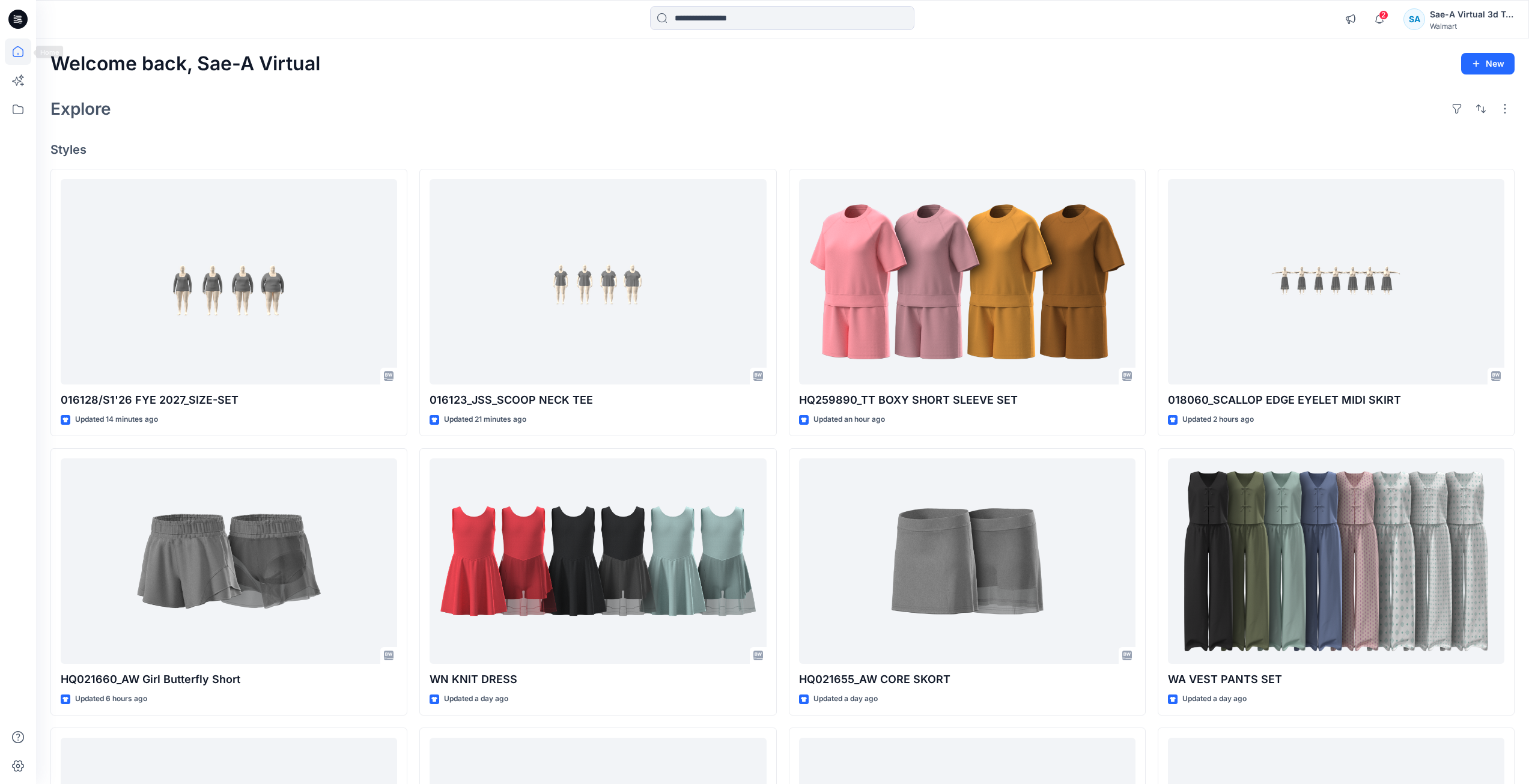
click at [18, 21] on icon at bounding box center [18, 19] width 19 height 19
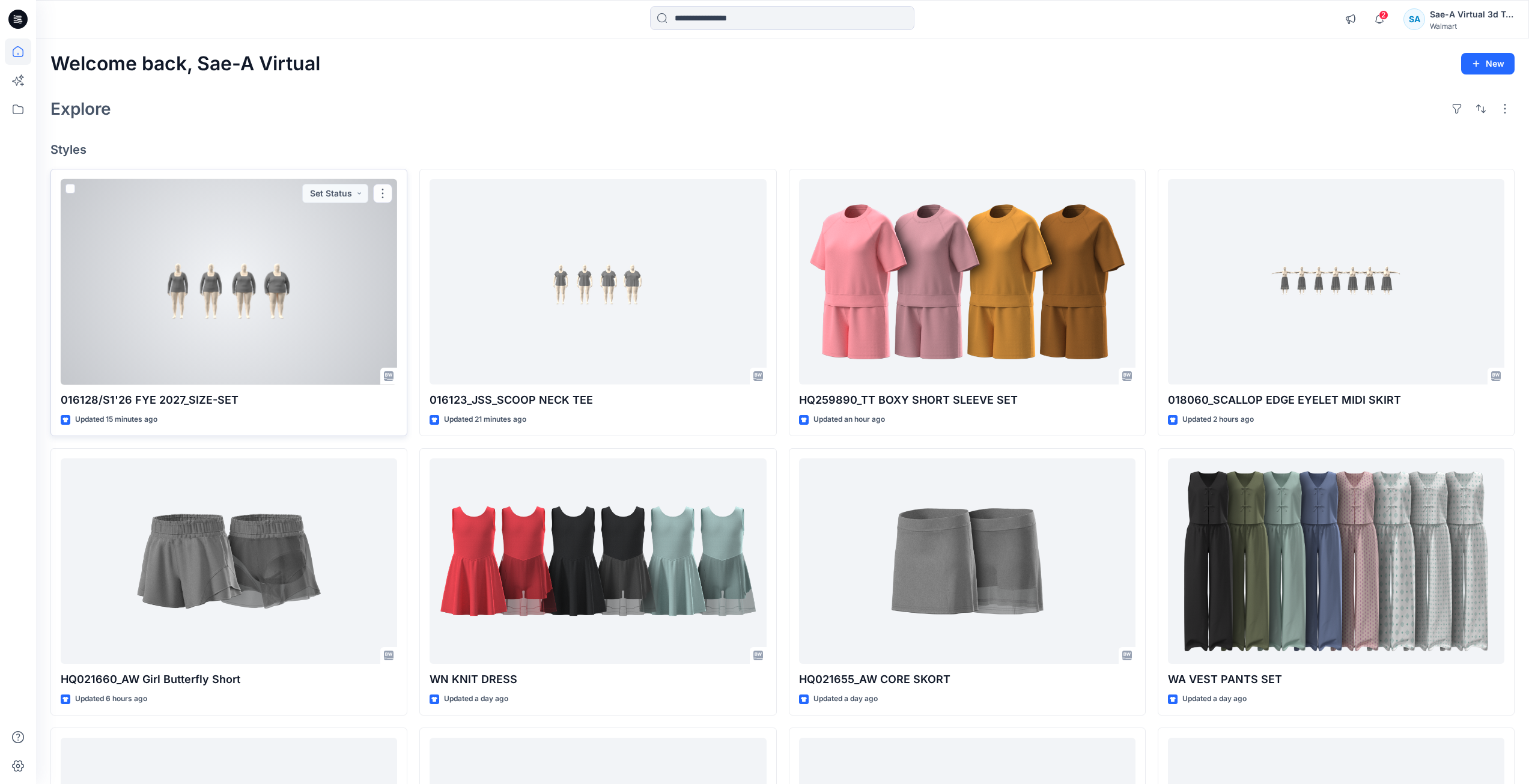
click at [295, 365] on div at bounding box center [229, 282] width 336 height 206
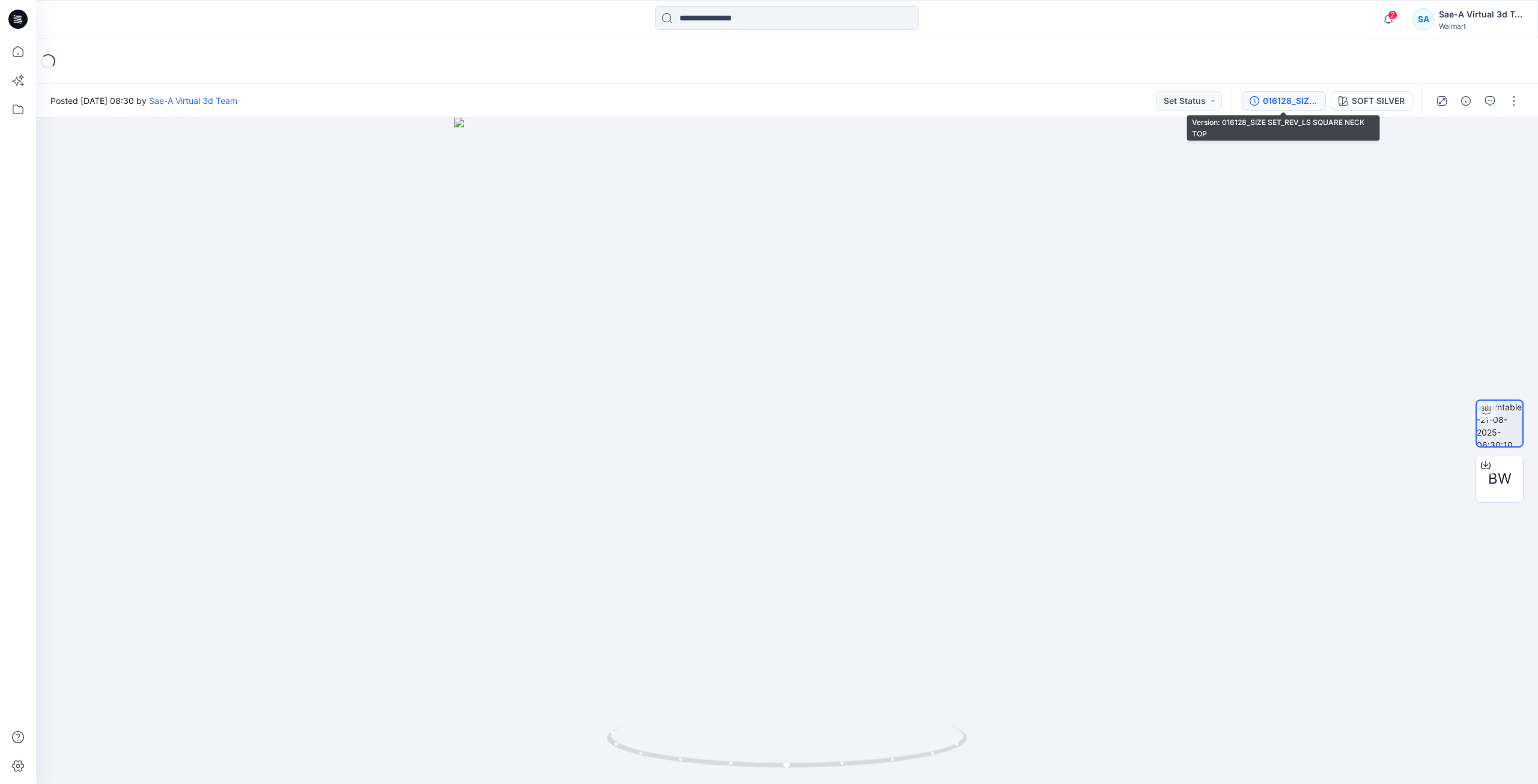
click at [1273, 101] on div "016128_SIZE SET_REV_LS SQUARE NECK TOP" at bounding box center [1290, 101] width 55 height 13
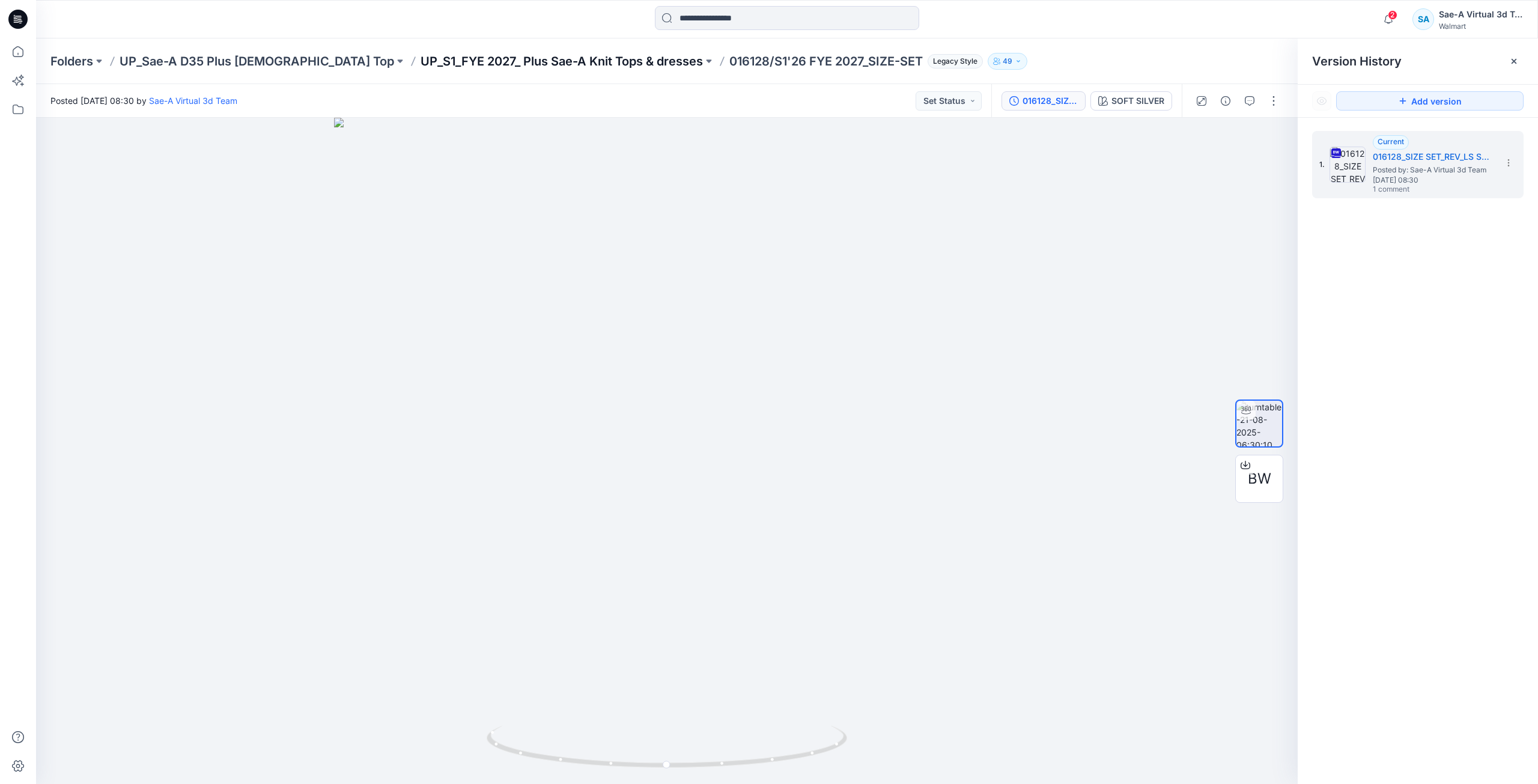
click at [493, 62] on p "UP_S1_FYE 2027_ Plus Sae-A Knit Tops & dresses" at bounding box center [562, 61] width 282 height 17
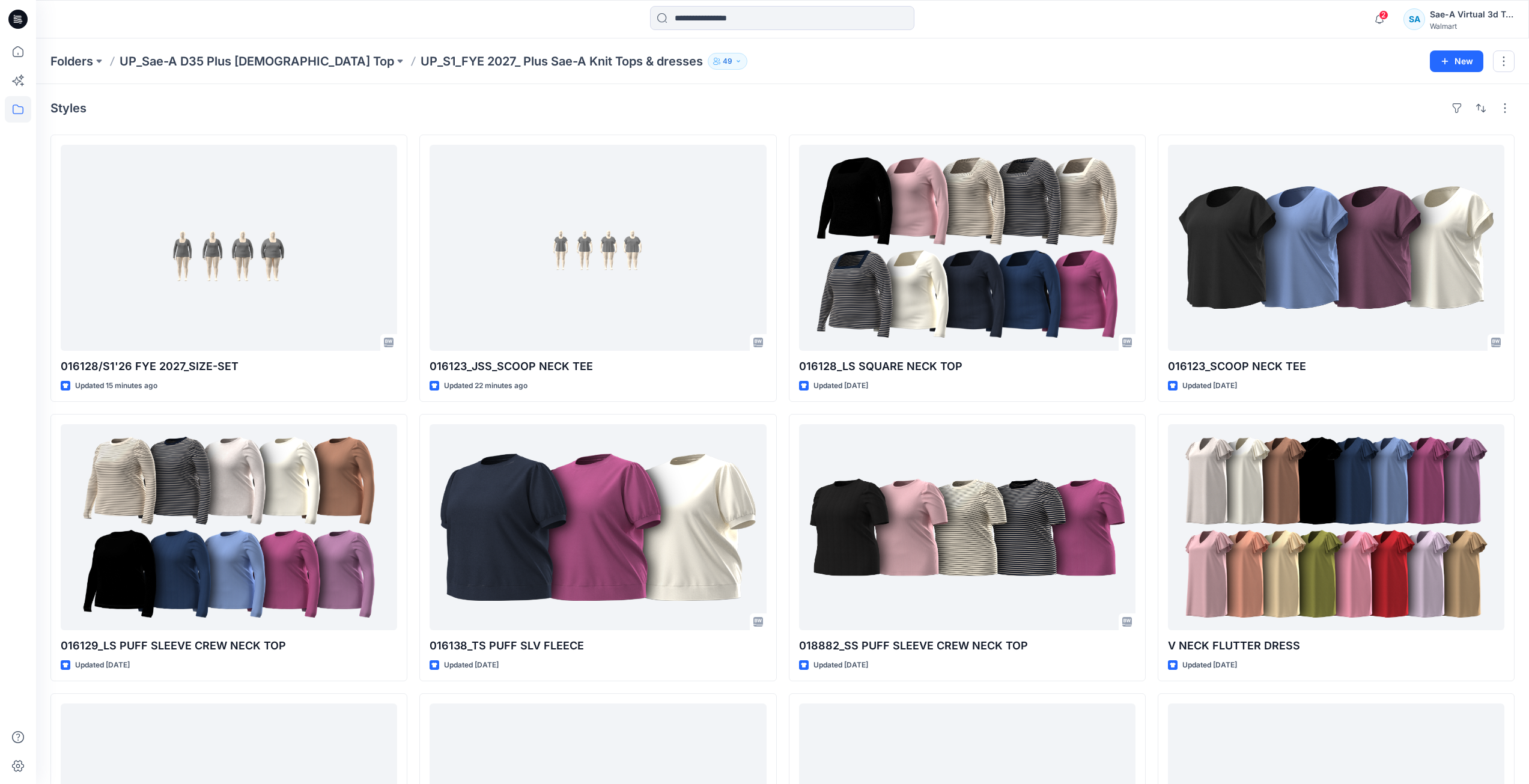
click at [28, 23] on div at bounding box center [18, 19] width 38 height 38
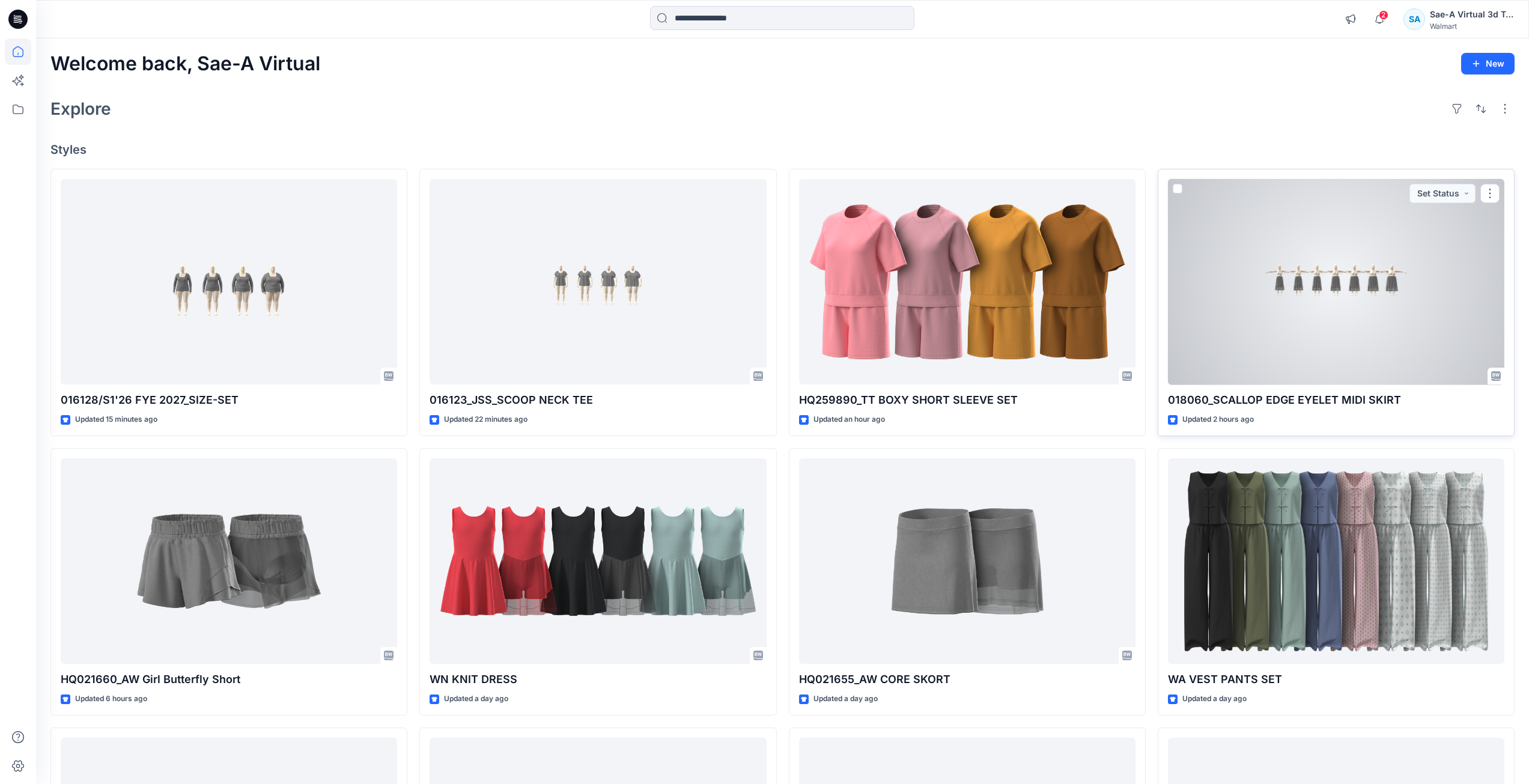
click at [1394, 375] on div at bounding box center [1337, 282] width 336 height 206
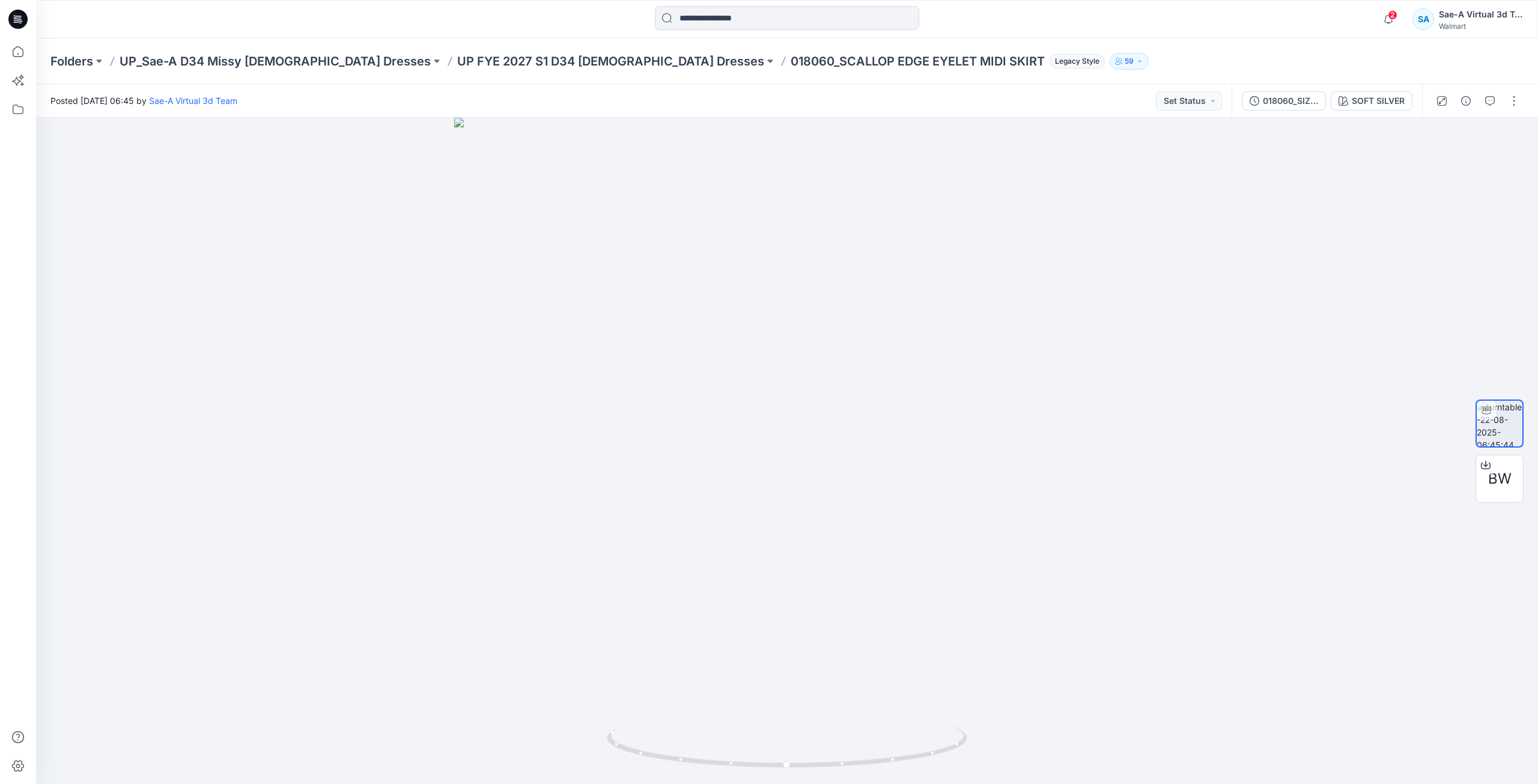
click at [28, 20] on div at bounding box center [18, 19] width 38 height 38
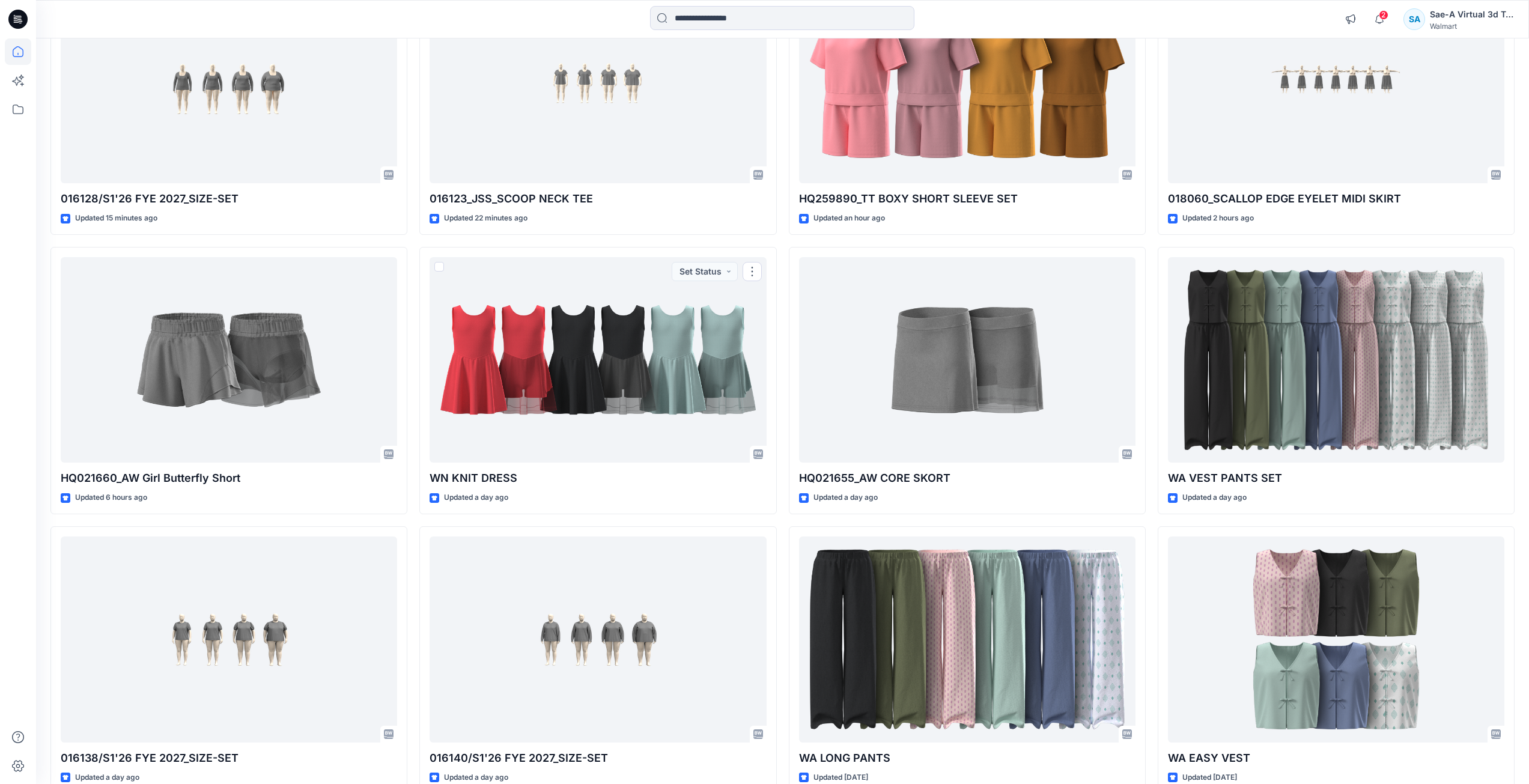
scroll to position [268, 0]
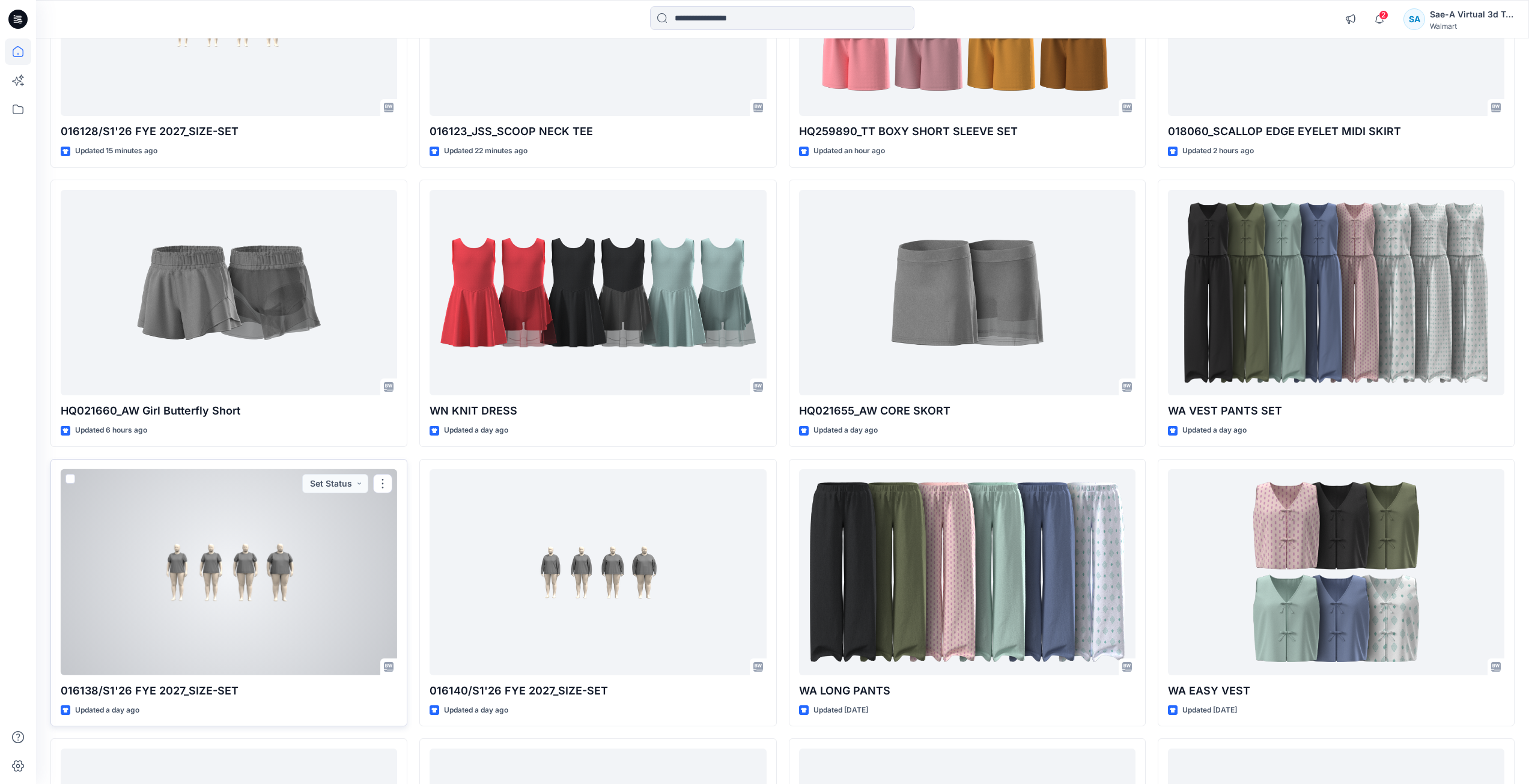
click at [261, 559] on div at bounding box center [229, 572] width 336 height 206
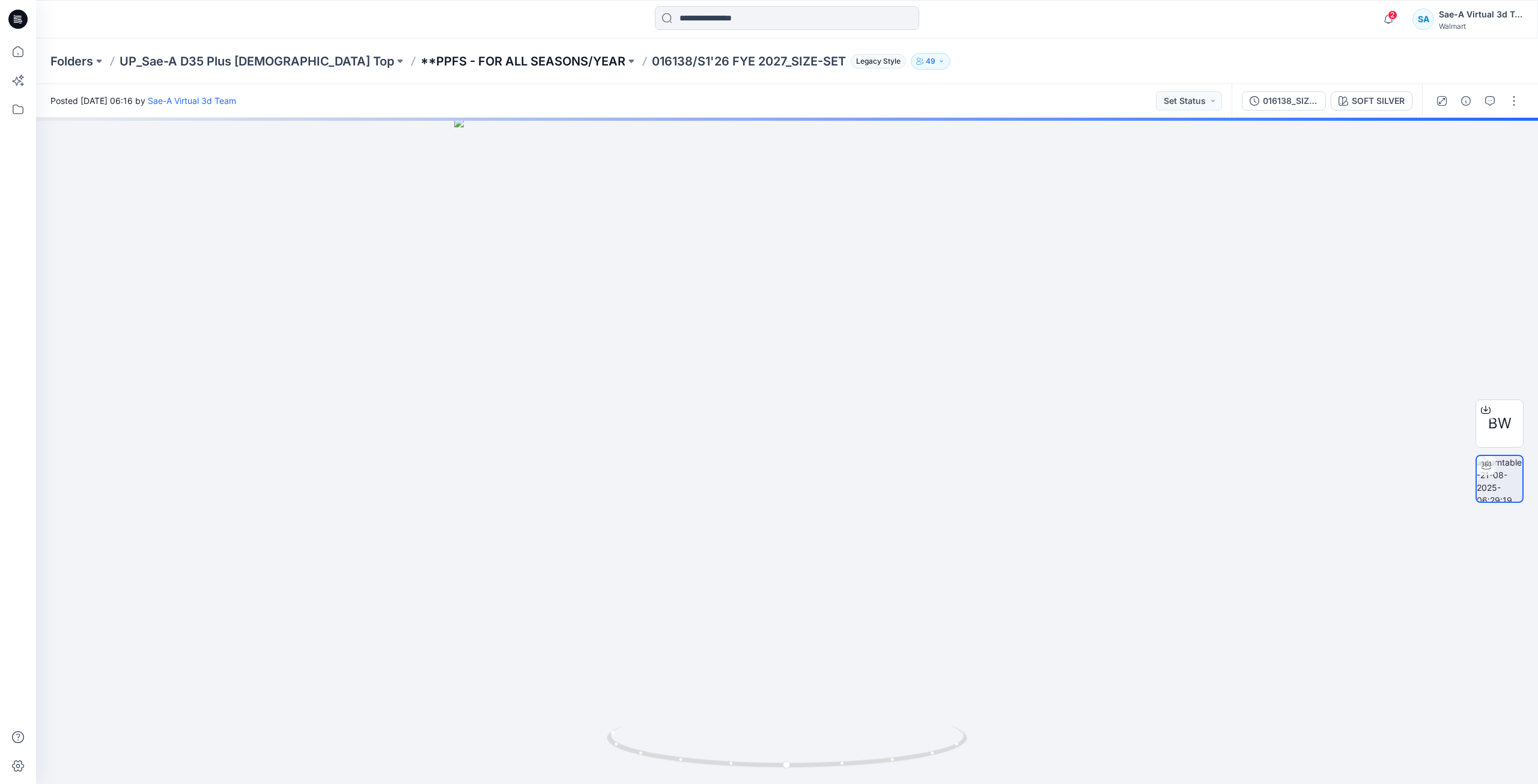
click at [464, 60] on p "**PPFS - FOR ALL SEASONS/YEAR" at bounding box center [523, 61] width 205 height 17
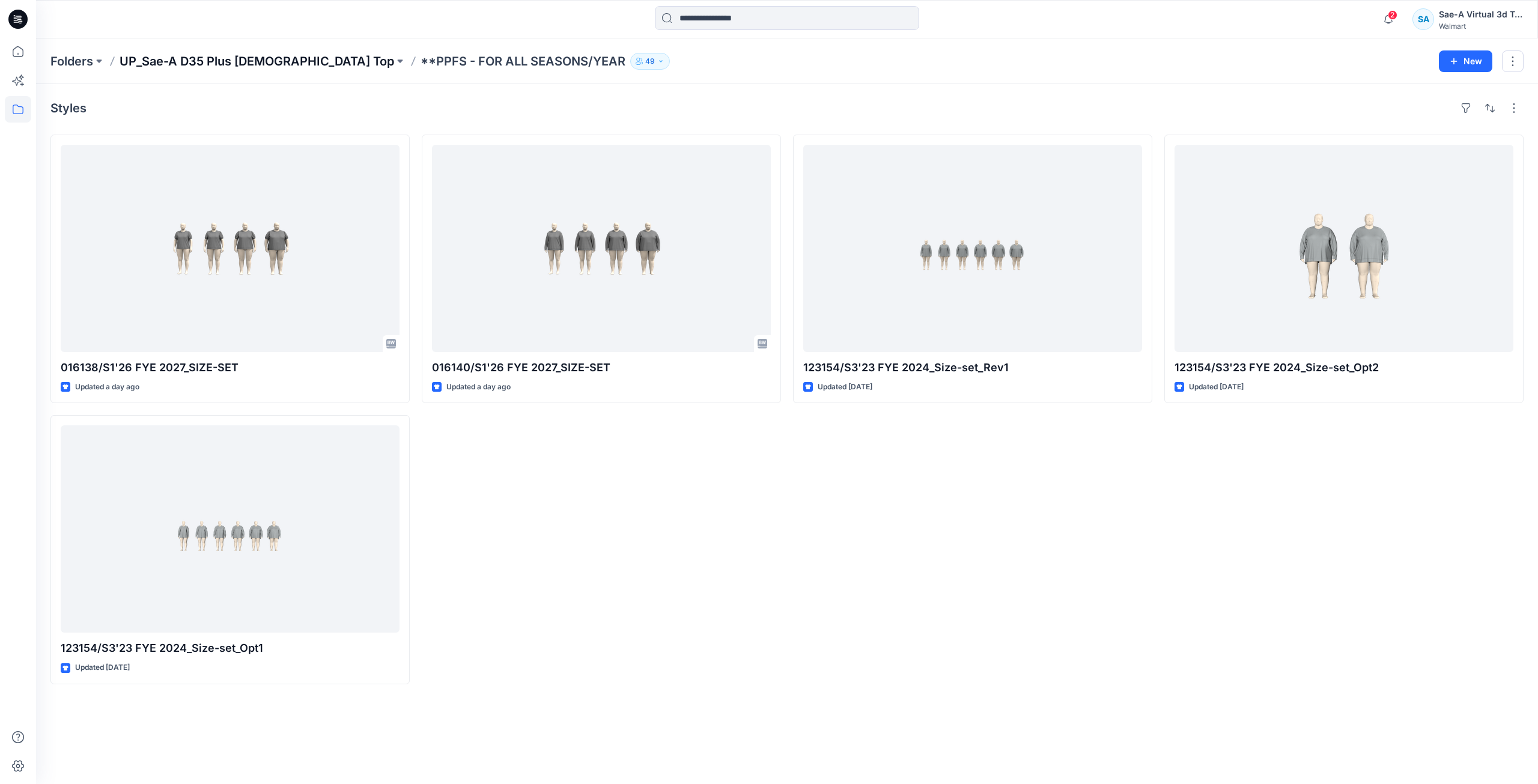
click at [209, 60] on p "UP_Sae-A D35 Plus [DEMOGRAPHIC_DATA] Top" at bounding box center [256, 61] width 275 height 17
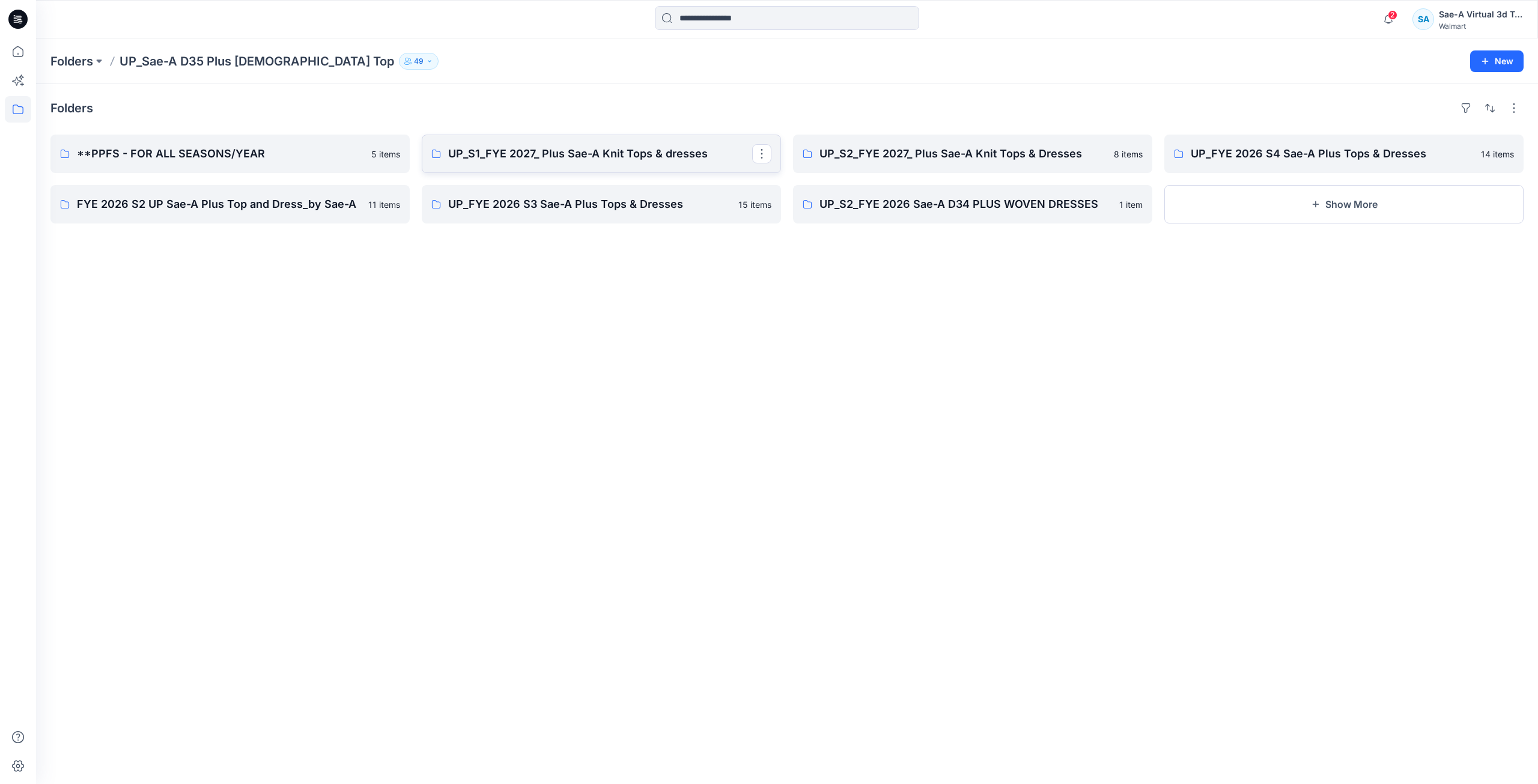
click at [652, 160] on p "UP_S1_FYE 2027_ Plus Sae-A Knit Tops & dresses" at bounding box center [600, 154] width 304 height 17
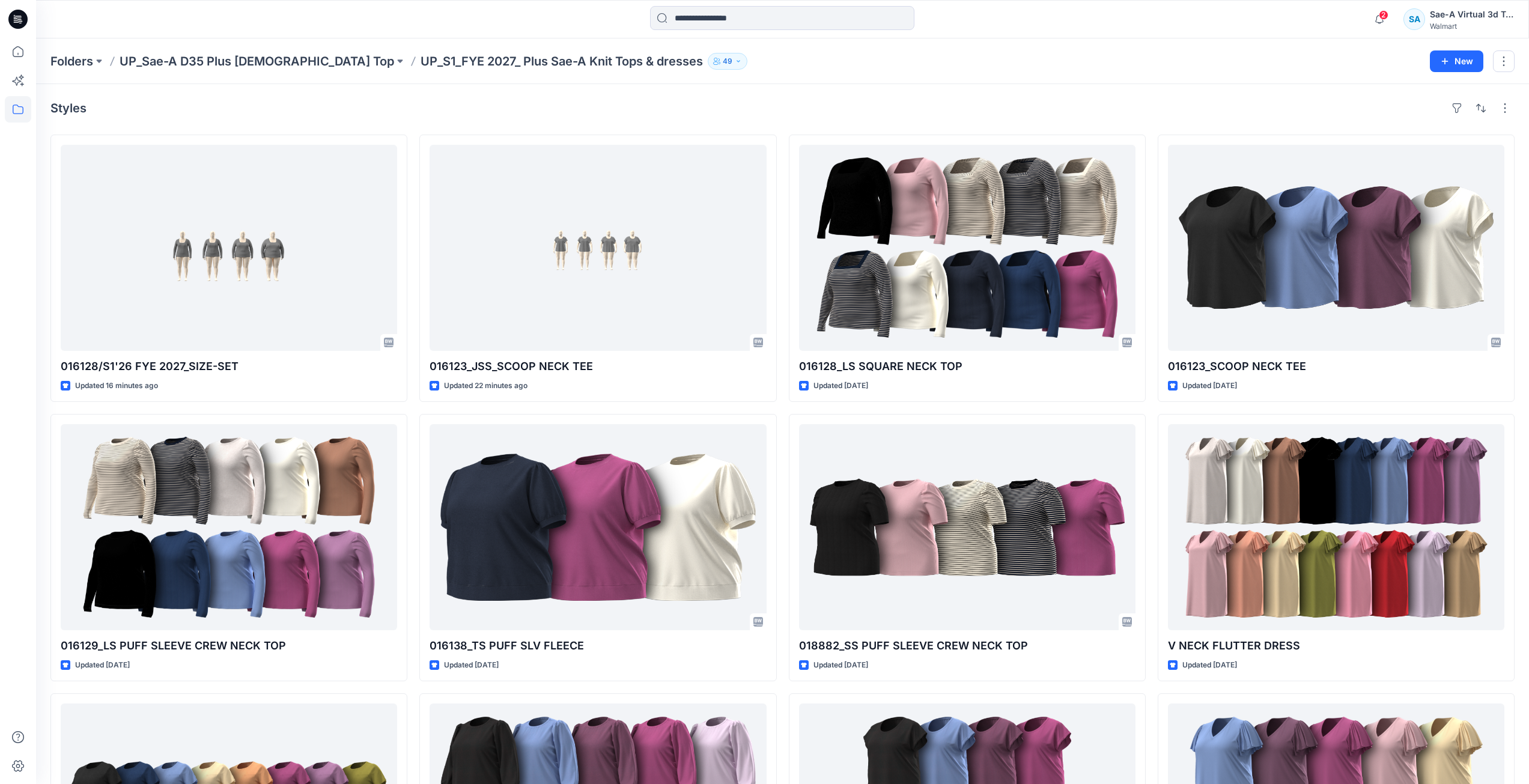
click at [248, 70] on div "Folders UP_Sae-A D35 Plus Ladies Top UP_S1_FYE 2027_ Plus Sae-A Knit Tops & dre…" at bounding box center [783, 61] width 1494 height 45
click at [241, 64] on p "UP_Sae-A D35 Plus [DEMOGRAPHIC_DATA] Top" at bounding box center [256, 61] width 275 height 17
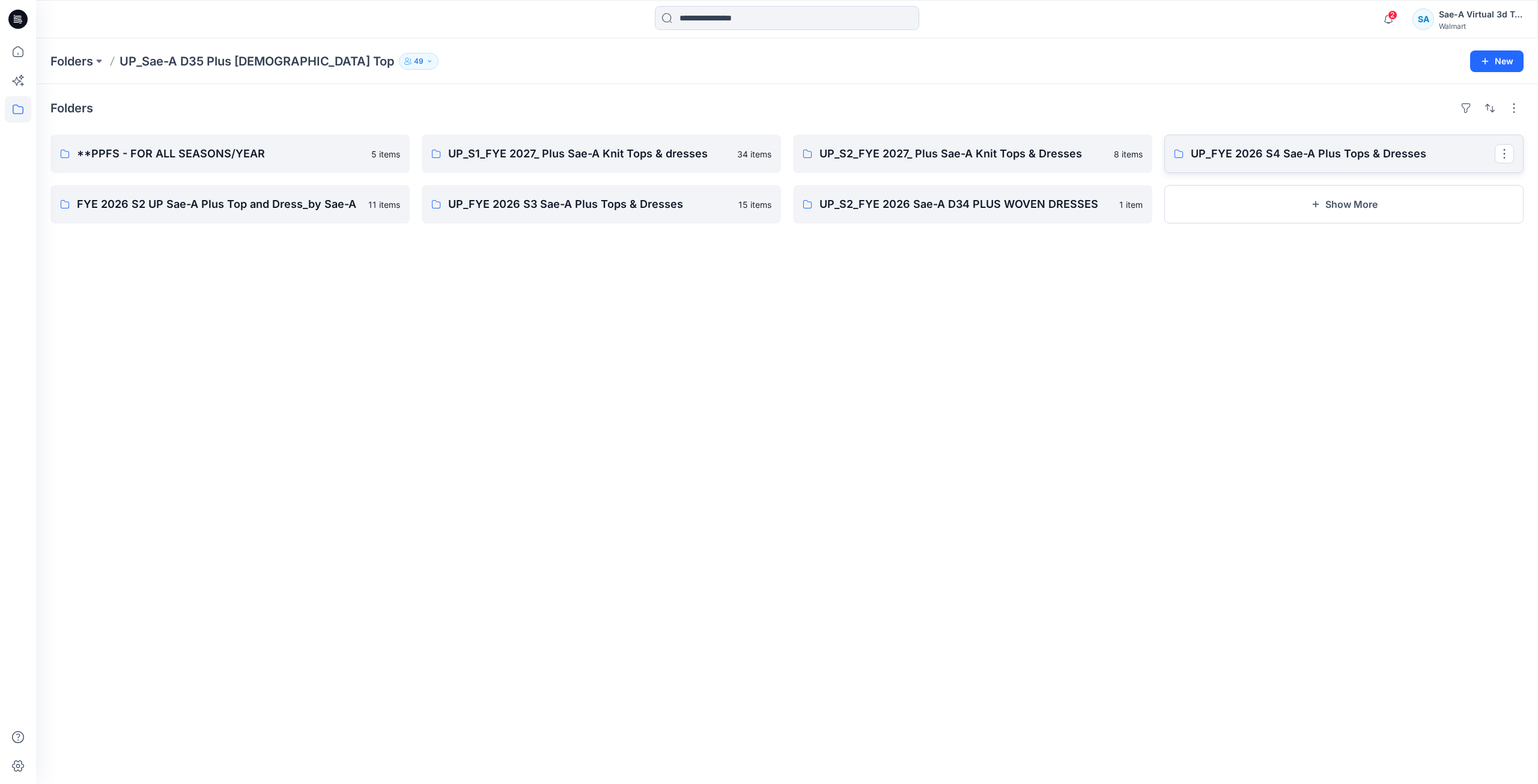
click at [1318, 166] on link "UP_FYE 2026 S4 Sae-A Plus Tops & Dresses" at bounding box center [1344, 154] width 359 height 38
